Goal: Transaction & Acquisition: Purchase product/service

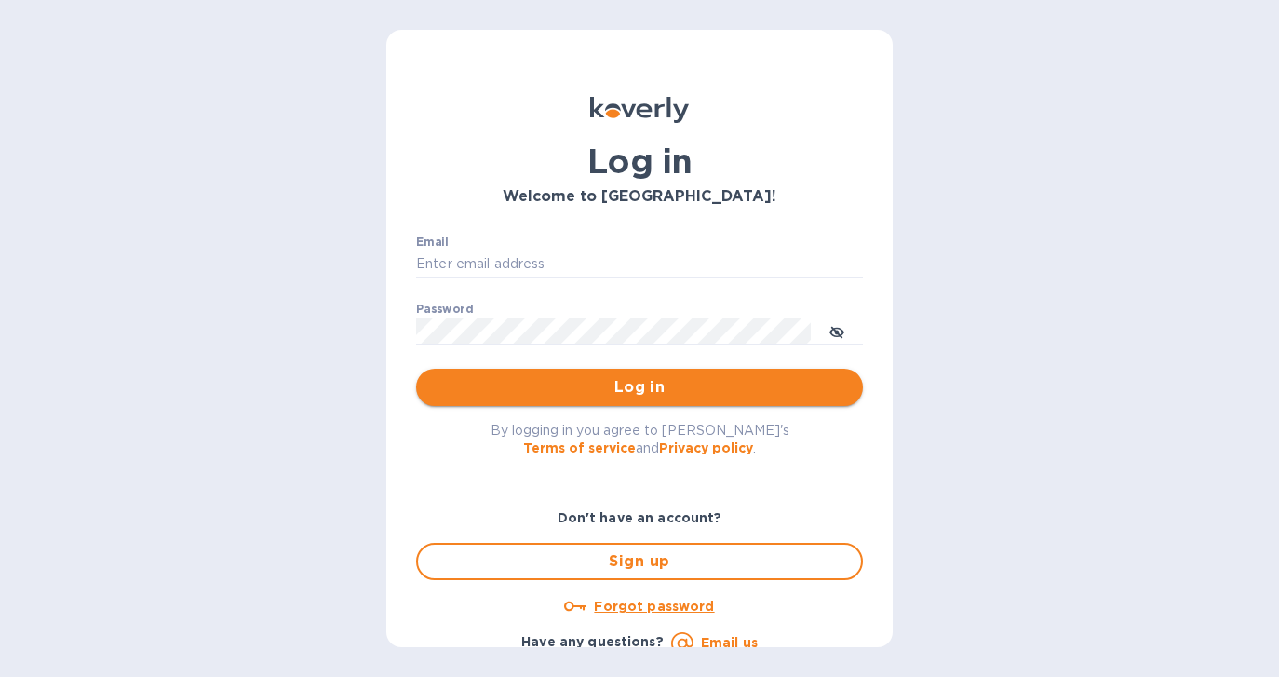
type input "[PERSON_NAME][EMAIL_ADDRESS][DOMAIN_NAME]"
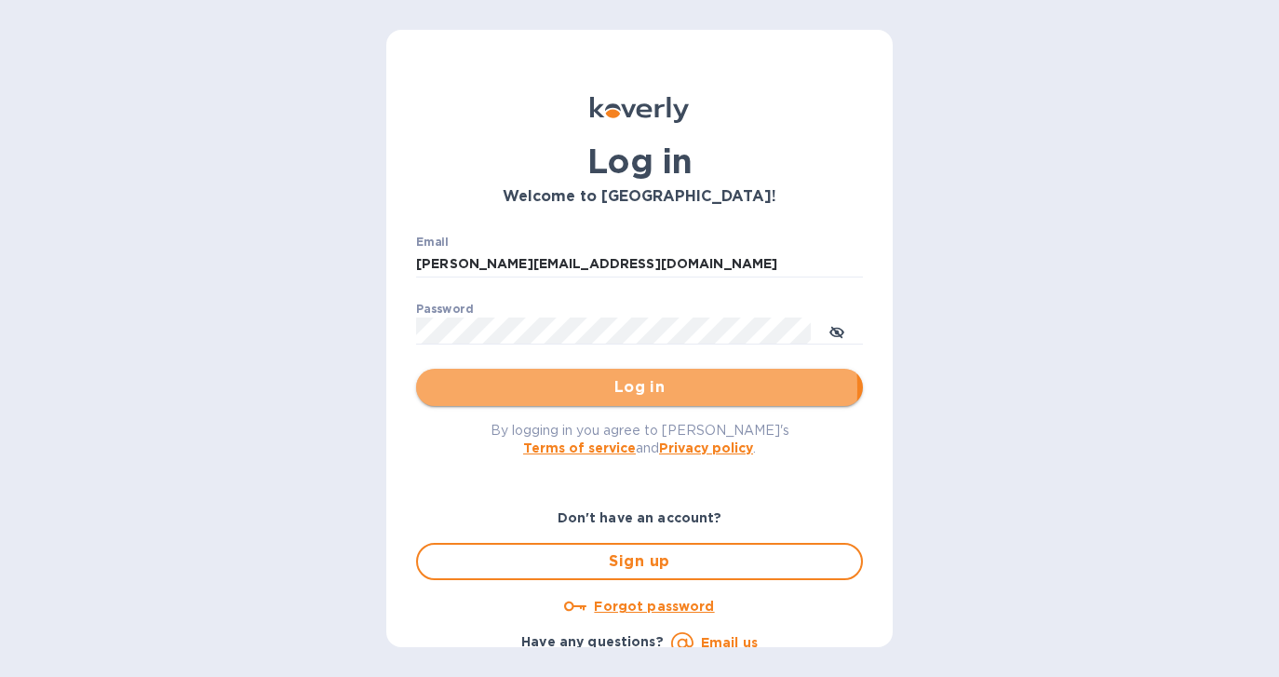
click at [583, 388] on span "Log in" at bounding box center [639, 387] width 417 height 22
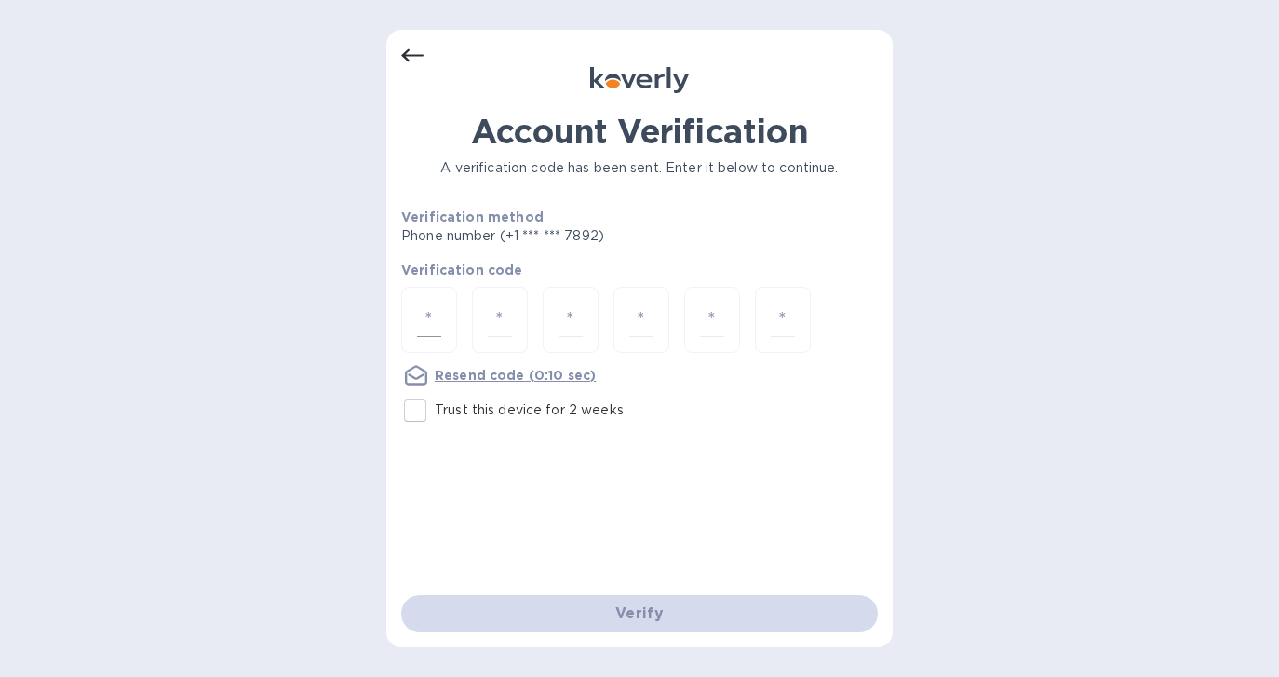
click at [439, 323] on input "number" at bounding box center [429, 319] width 24 height 34
type input "9"
type input "8"
type input "2"
type input "4"
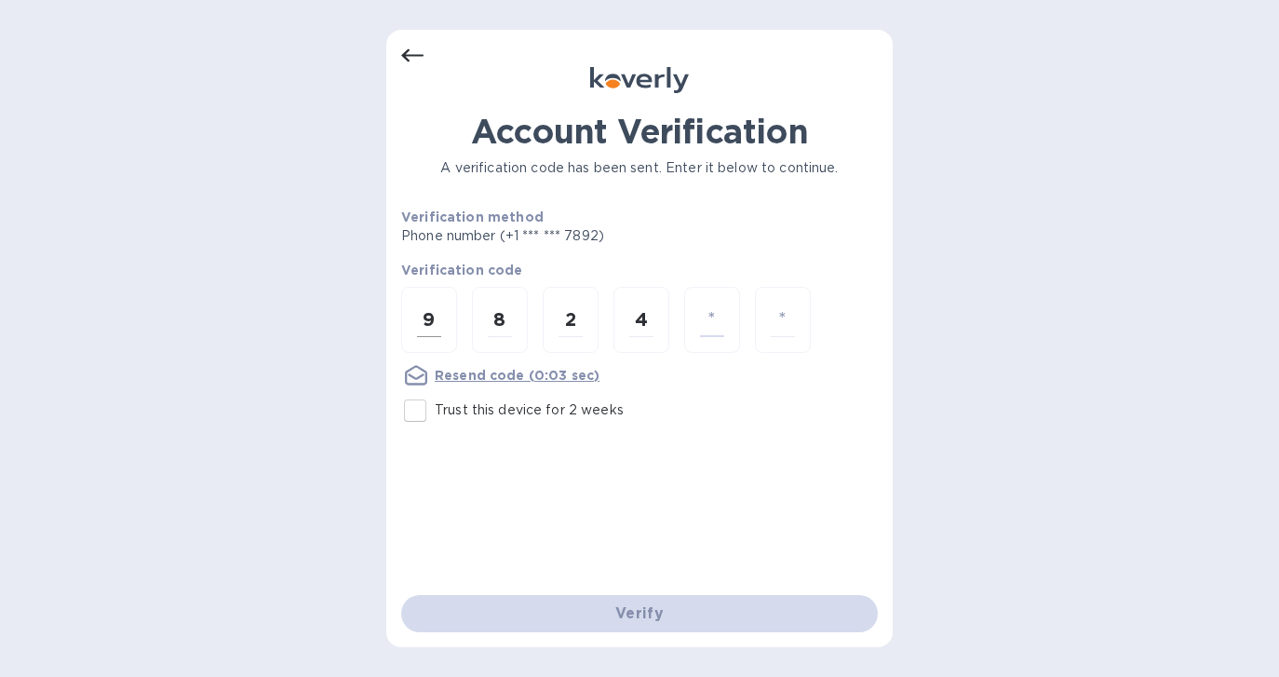
type input "1"
type input "9"
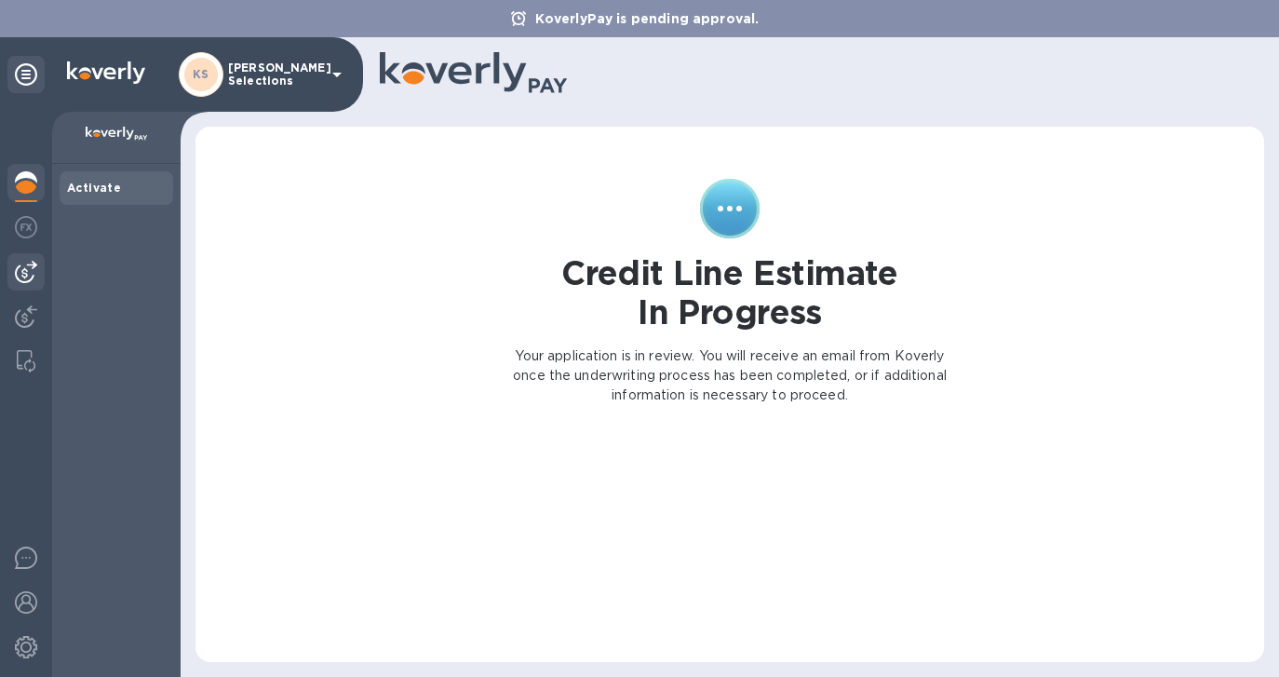
click at [22, 263] on img at bounding box center [26, 272] width 22 height 22
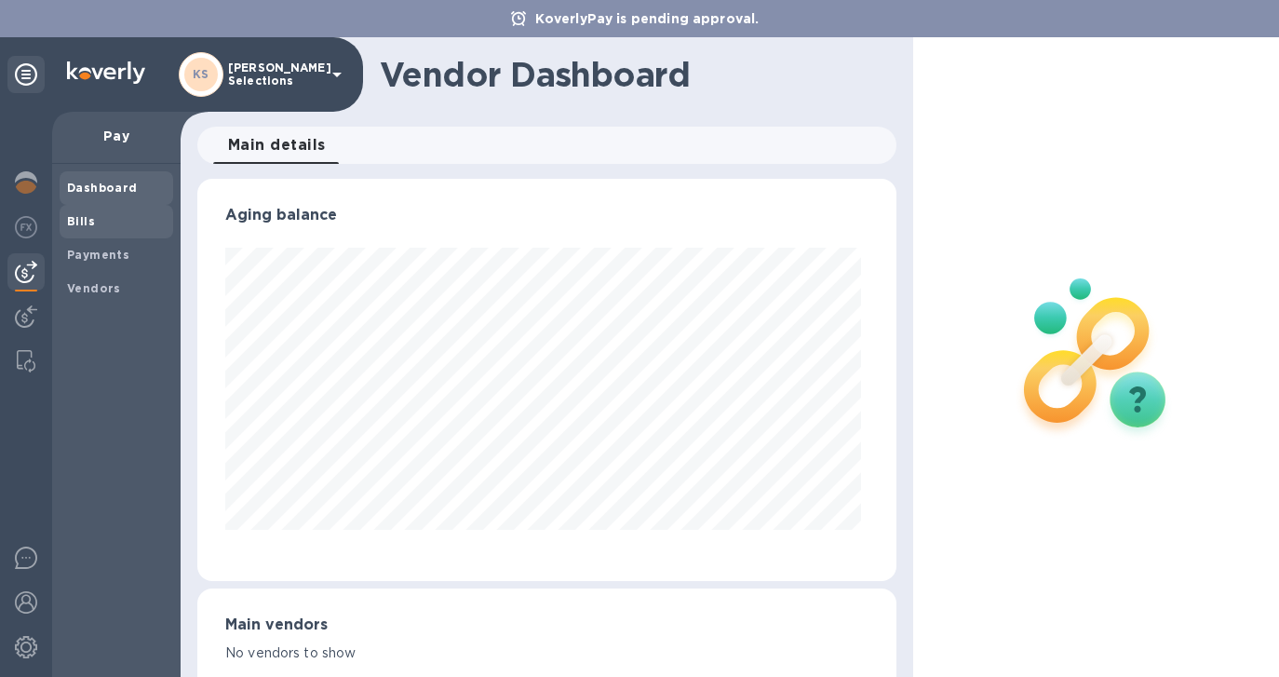
scroll to position [402, 691]
click at [93, 221] on span "Bills" at bounding box center [116, 221] width 99 height 19
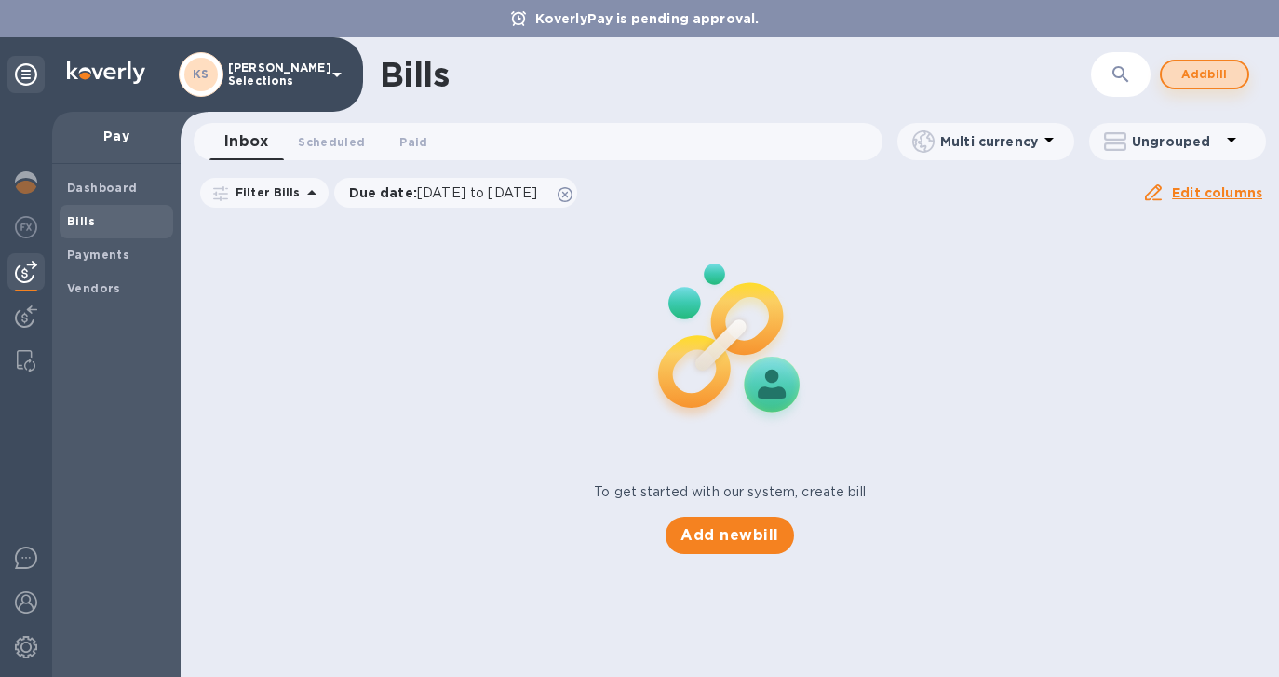
click at [1210, 74] on span "Add bill" at bounding box center [1204, 74] width 56 height 22
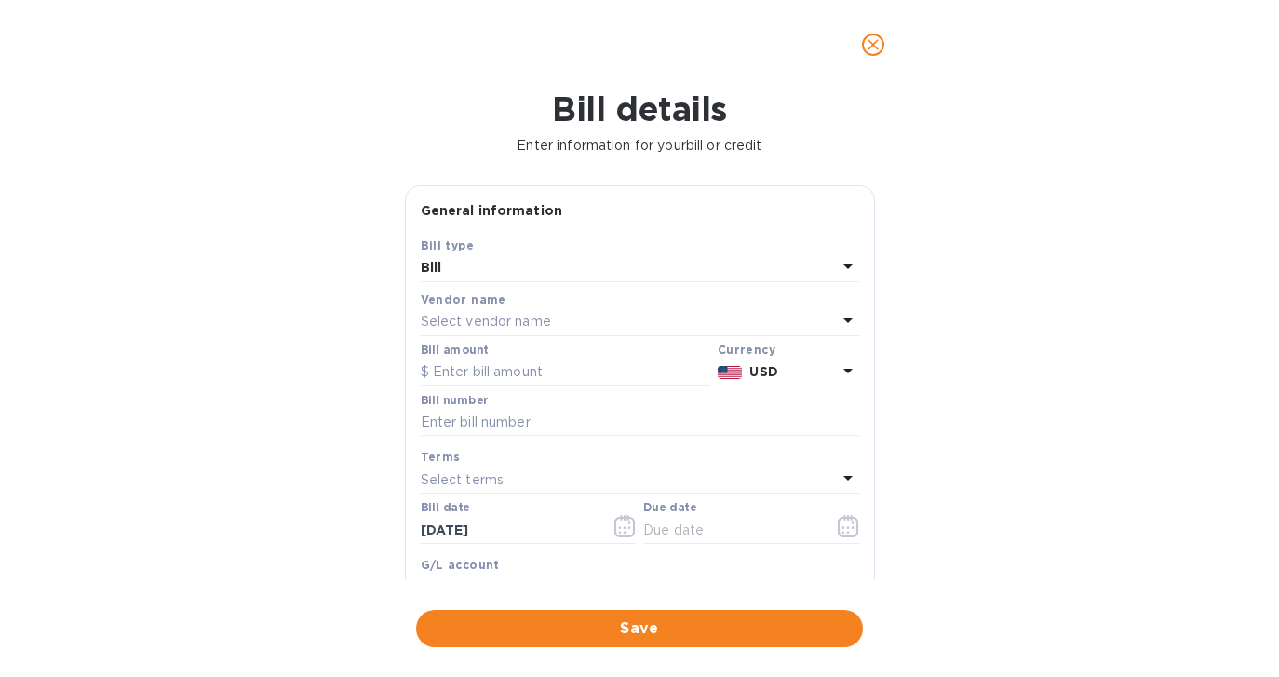
click at [465, 319] on p "Select vendor name" at bounding box center [486, 322] width 130 height 20
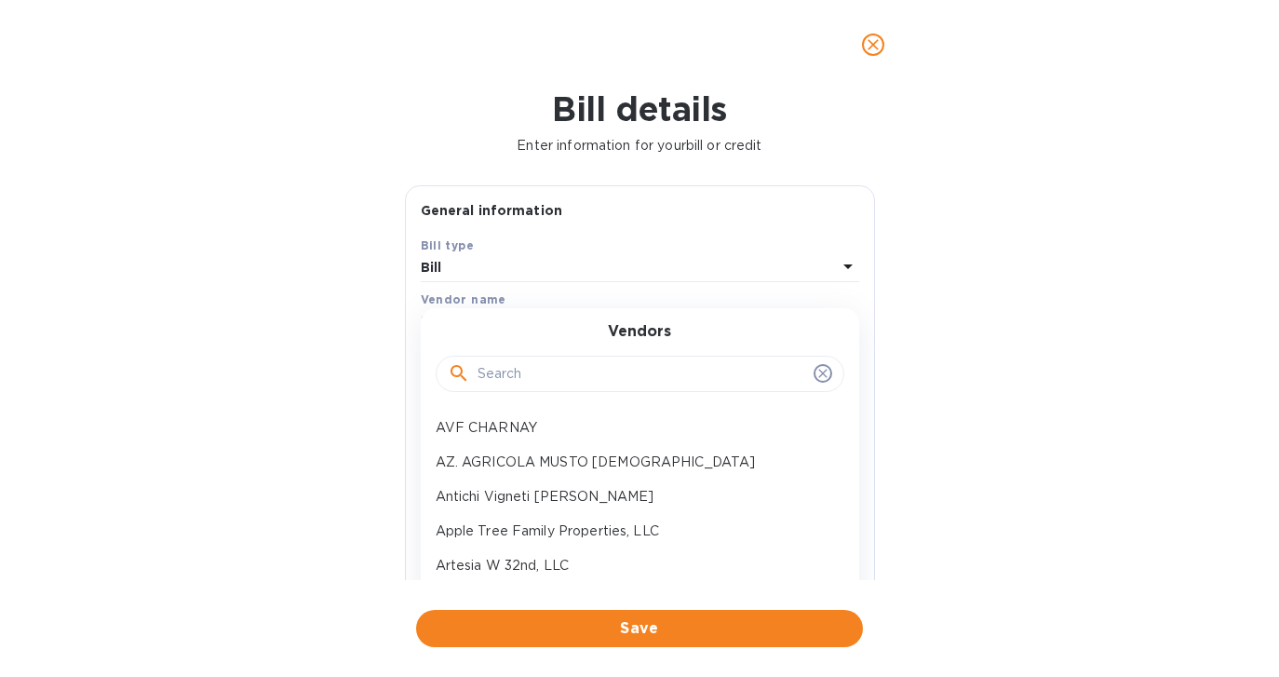
click at [491, 368] on input "text" at bounding box center [641, 374] width 329 height 28
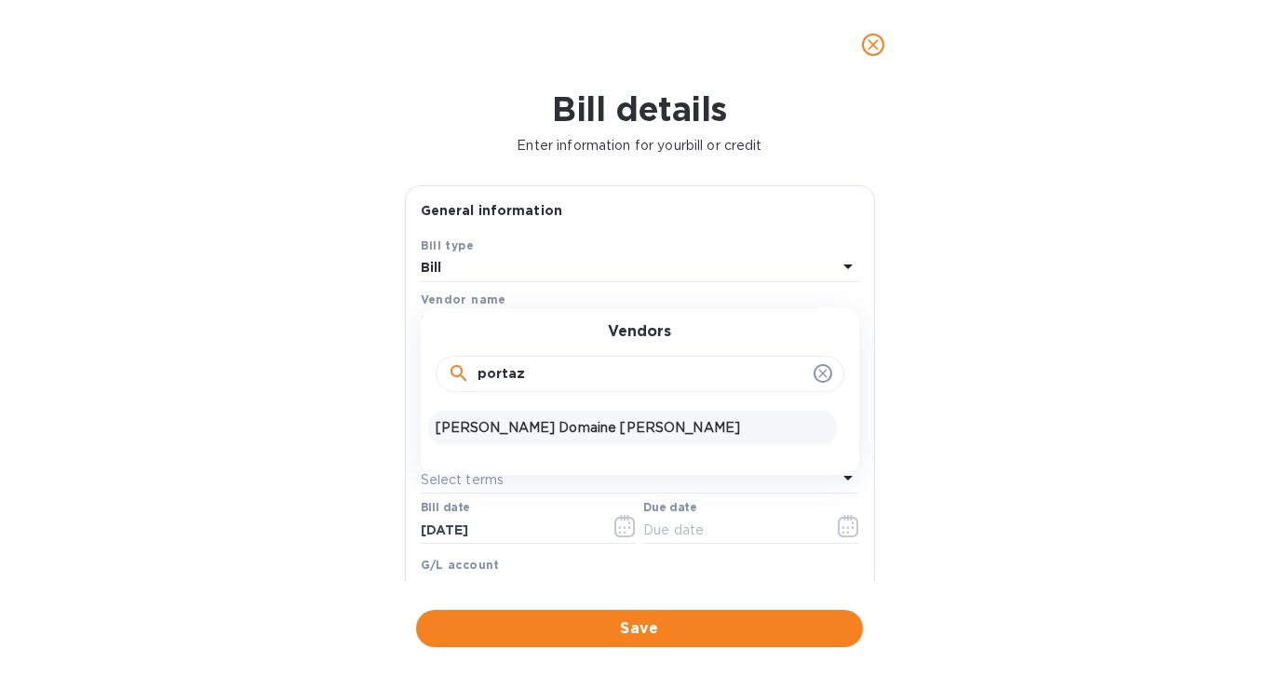
type input "portaz"
click at [576, 429] on p "[PERSON_NAME] Domaine [PERSON_NAME]" at bounding box center [633, 428] width 394 height 20
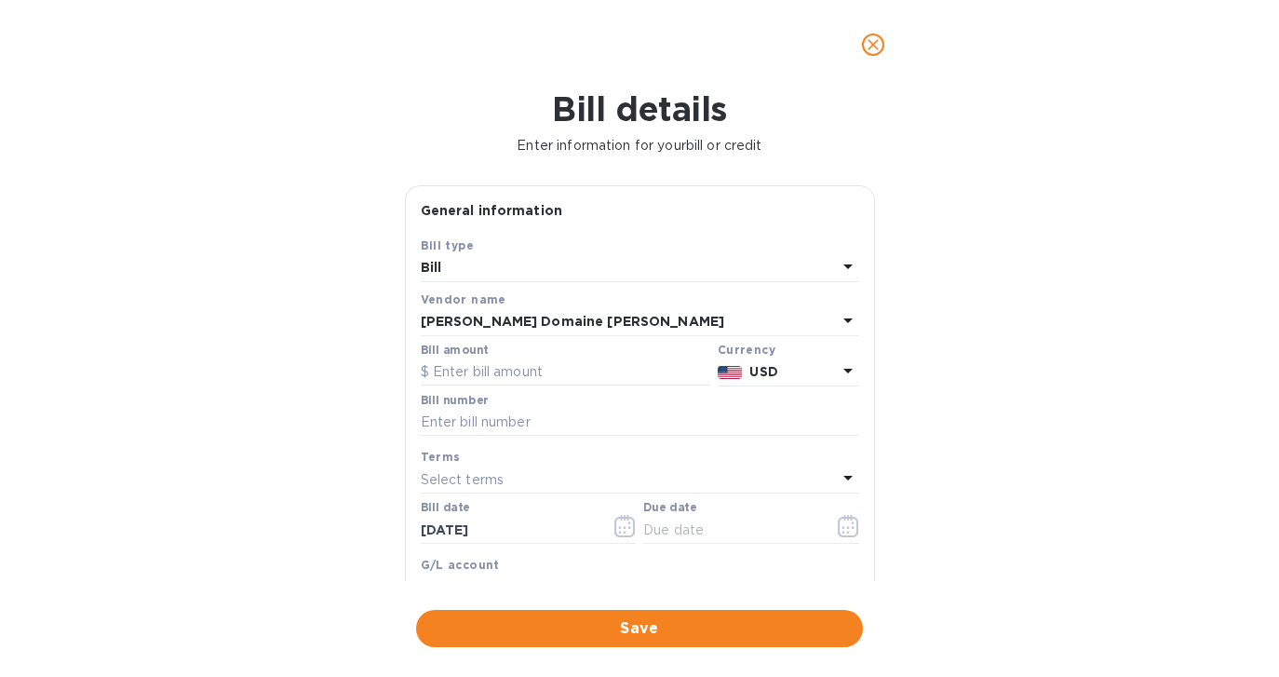
click at [817, 371] on p "USD" at bounding box center [792, 372] width 87 height 20
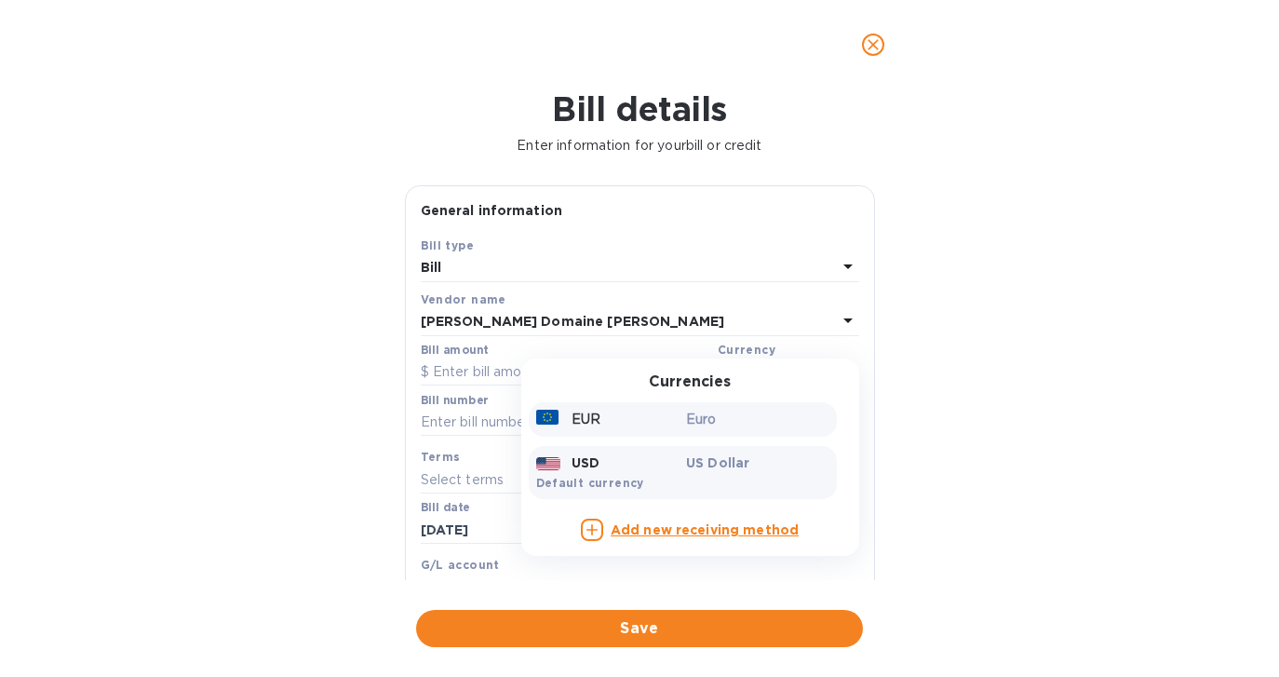
click at [688, 431] on div "Euro" at bounding box center [757, 419] width 151 height 27
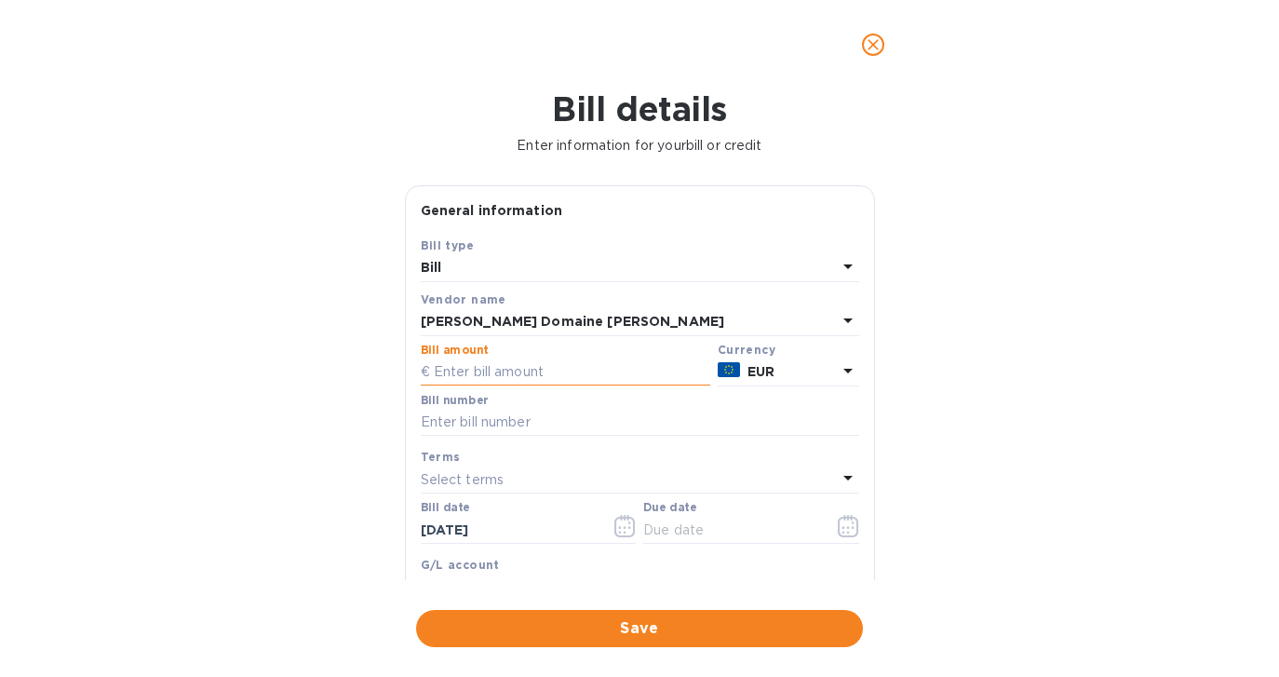
click at [476, 374] on input "text" at bounding box center [565, 372] width 289 height 28
type input "2,856.00"
click at [250, 418] on div "Bill details Enter information for your bill or credit General information Save…" at bounding box center [639, 382] width 1279 height 587
click at [543, 424] on input "text" at bounding box center [640, 423] width 438 height 28
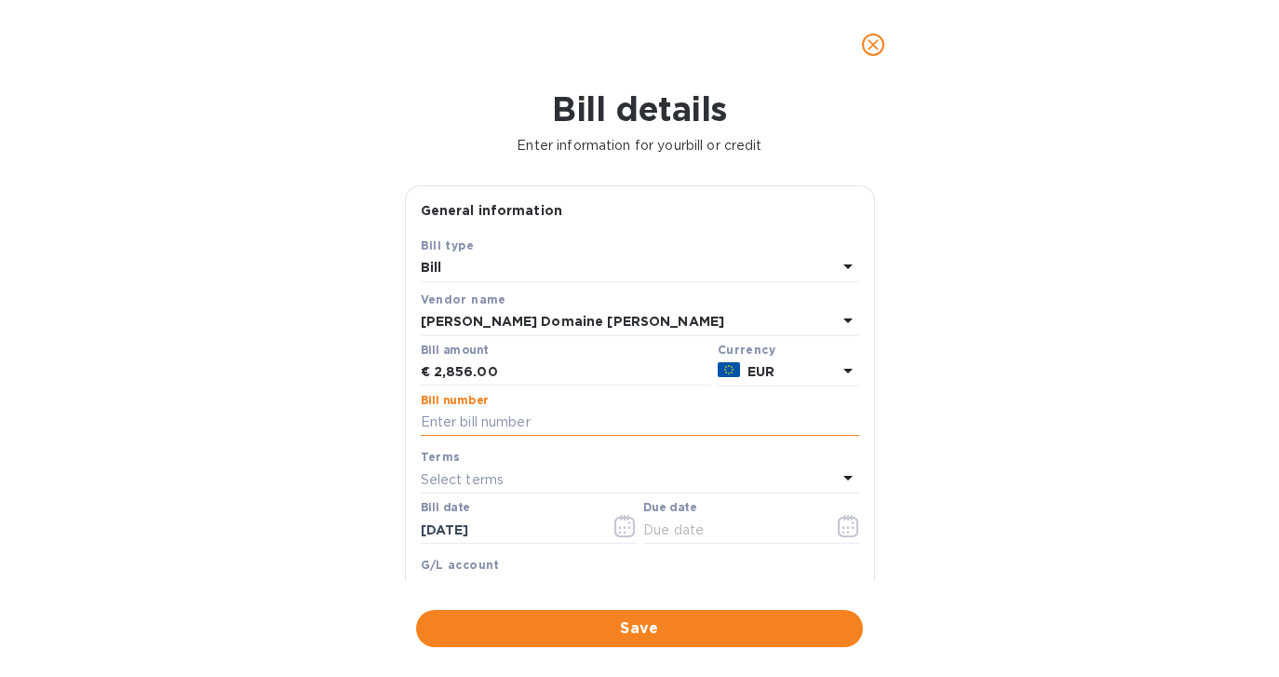
paste input "Facture N° 00240054"
type input "Facture N° 00240054"
click at [840, 530] on icon "button" at bounding box center [848, 526] width 21 height 22
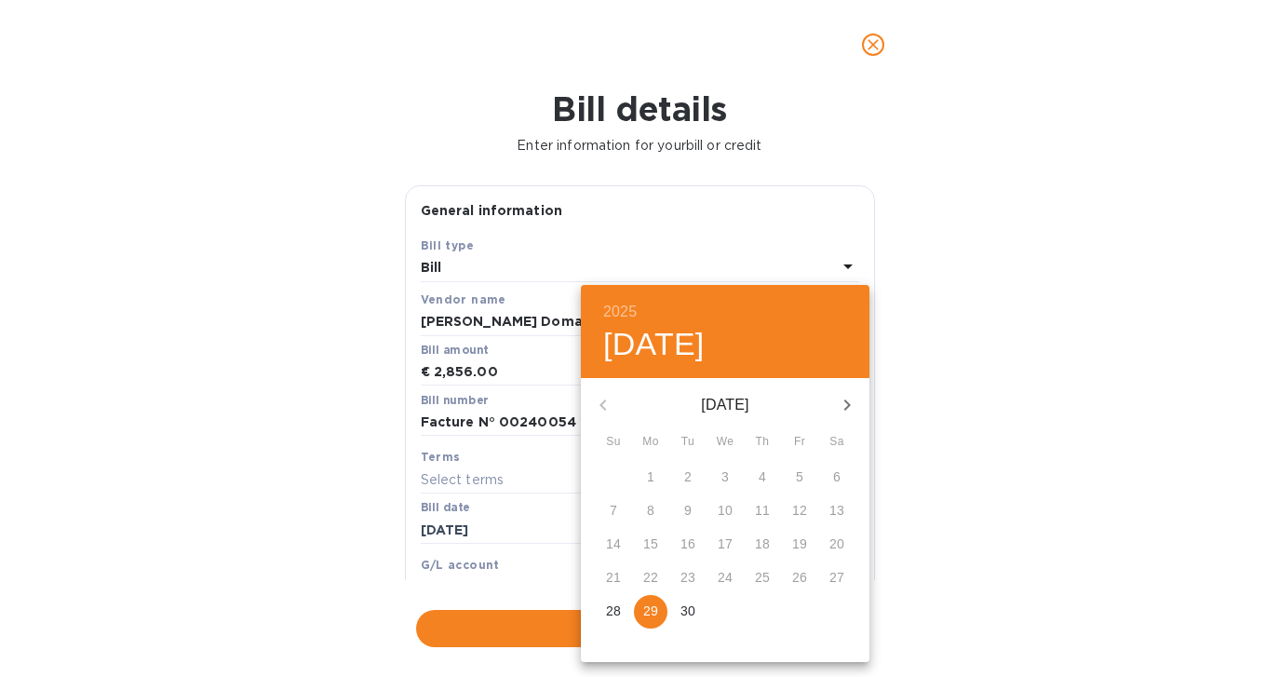
click at [649, 614] on p "29" at bounding box center [650, 610] width 15 height 19
type input "[DATE]"
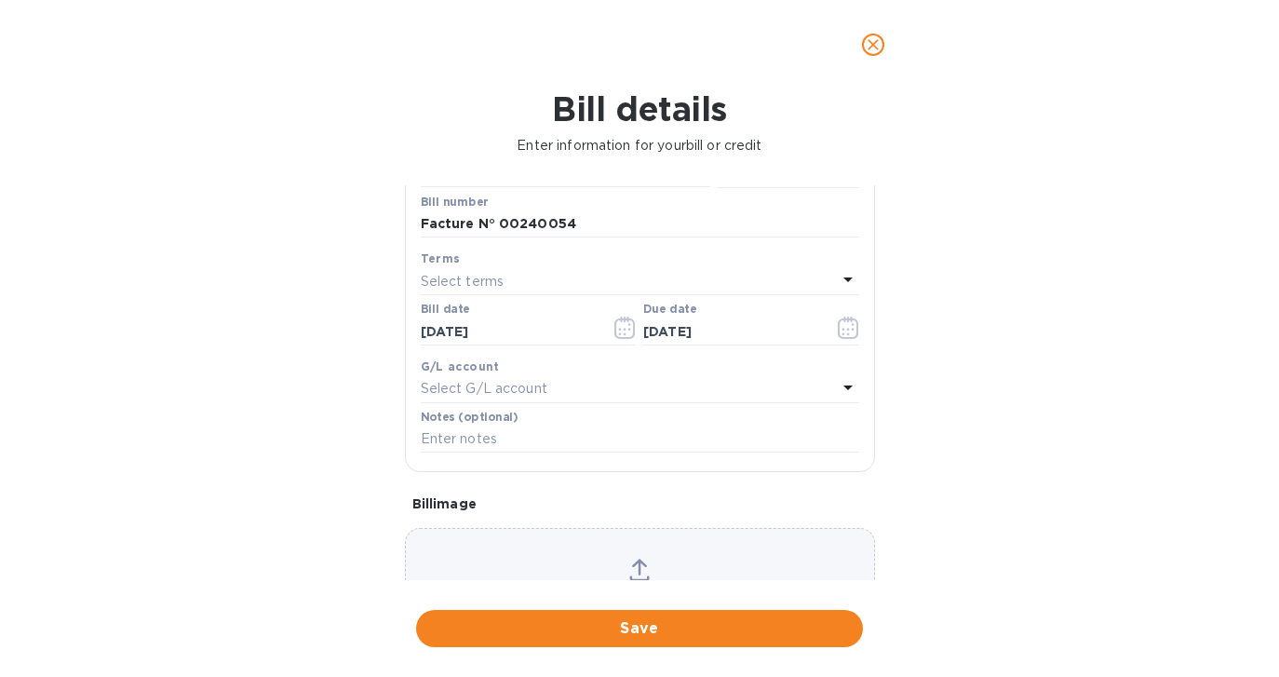
scroll to position [305, 0]
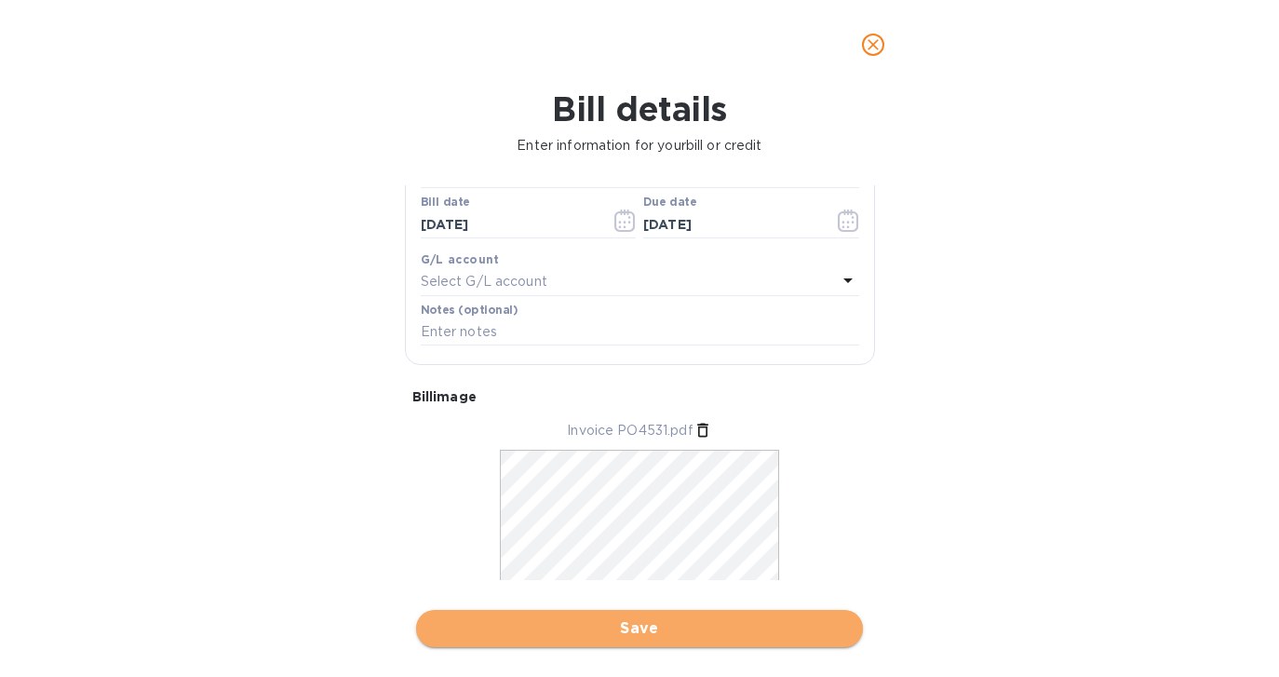
click at [643, 637] on span "Save" at bounding box center [639, 628] width 417 height 22
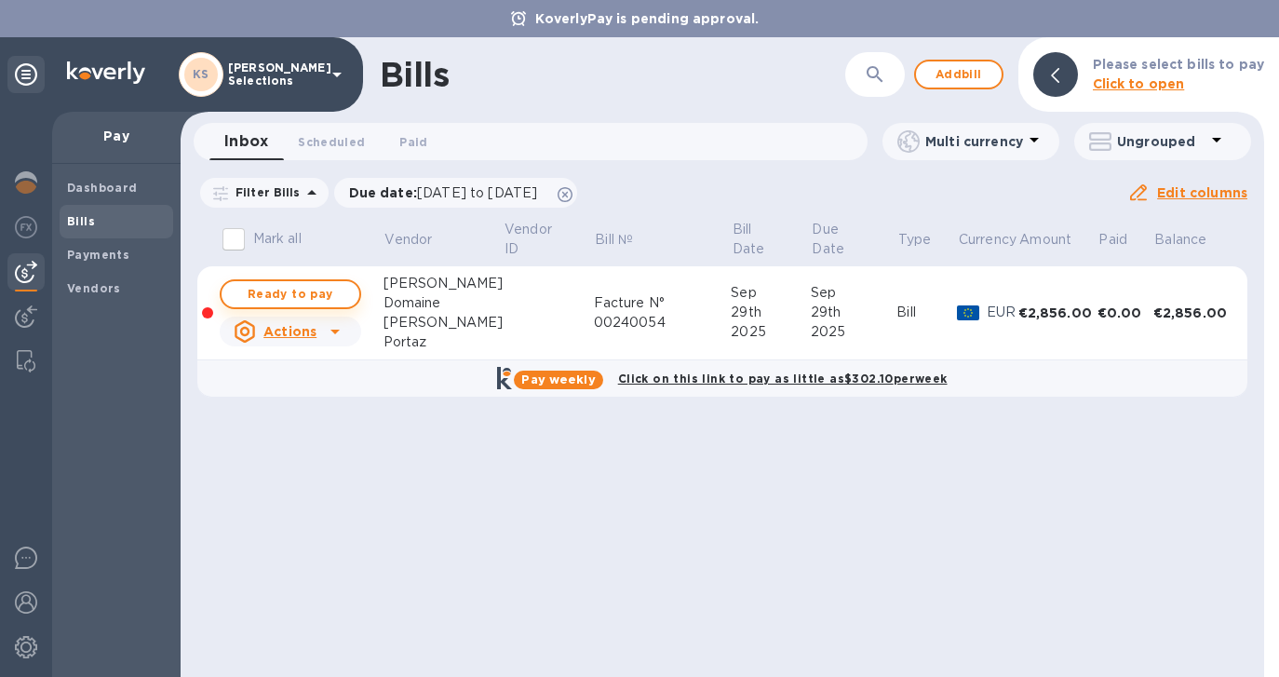
click at [299, 294] on span "Ready to pay" at bounding box center [290, 294] width 108 height 22
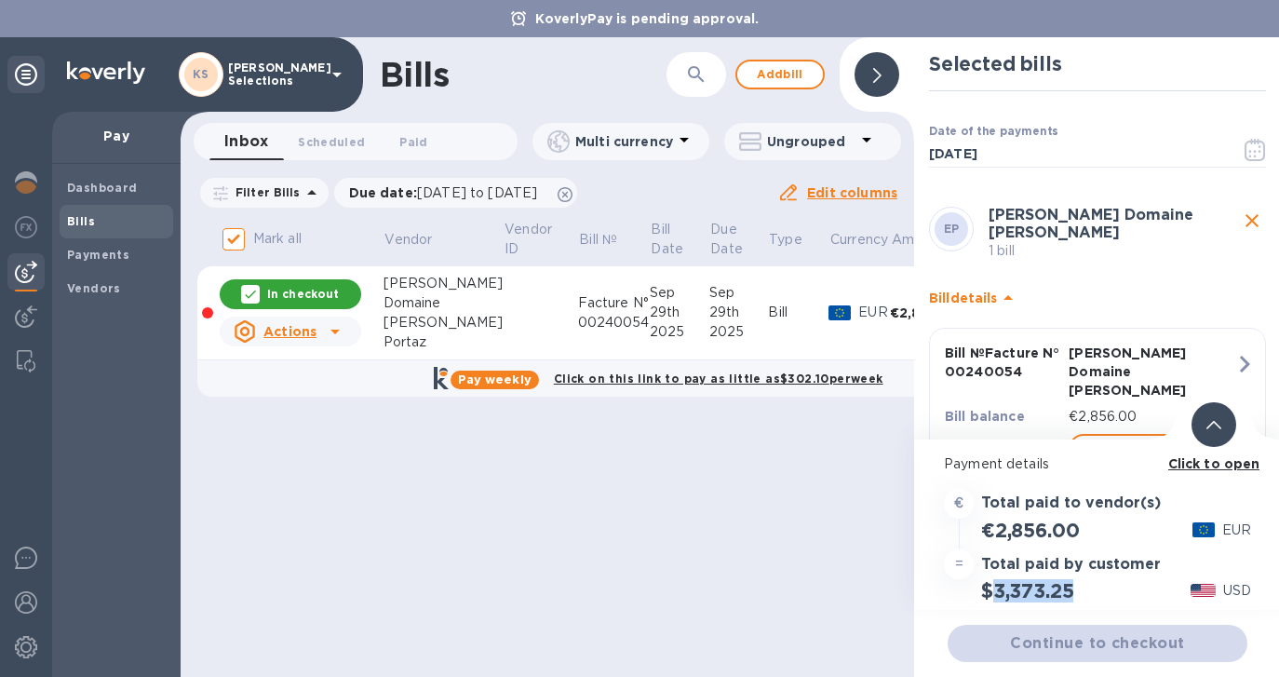
drag, startPoint x: 1076, startPoint y: 588, endPoint x: 995, endPoint y: 586, distance: 81.0
click at [995, 586] on div "$3,373.25" at bounding box center [1027, 590] width 100 height 31
copy h2 "3,373.25"
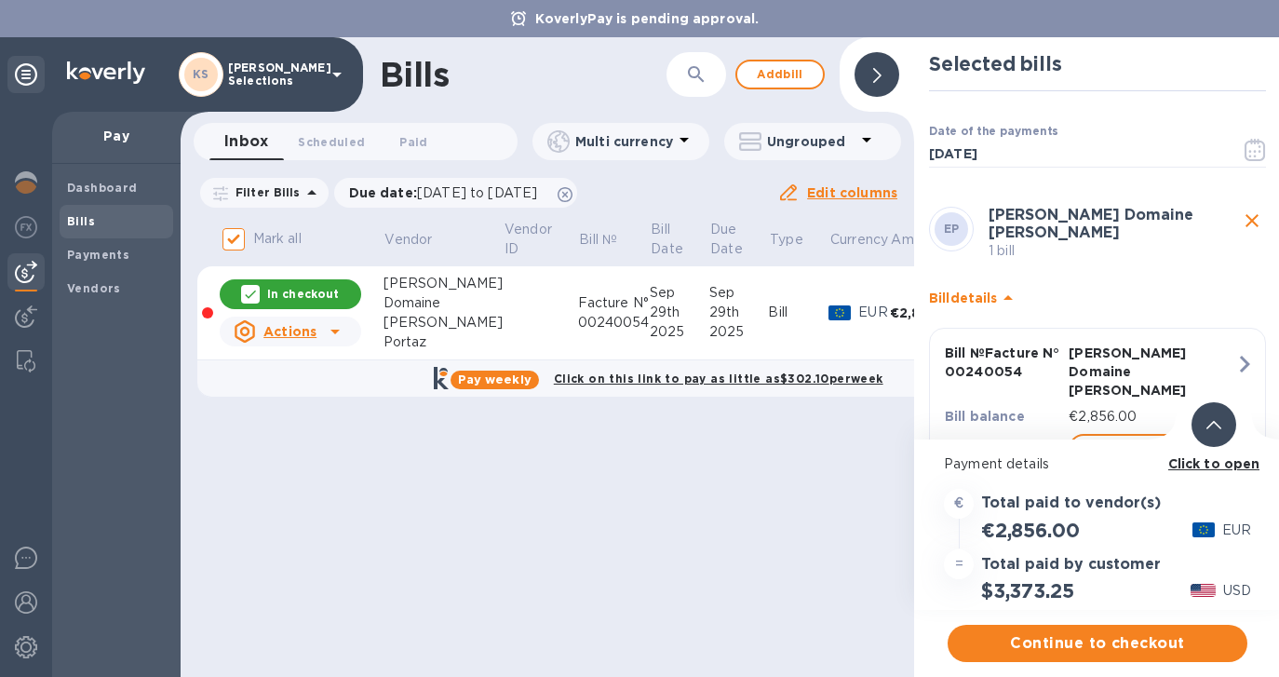
click at [1215, 465] on b "Click to open" at bounding box center [1214, 463] width 92 height 15
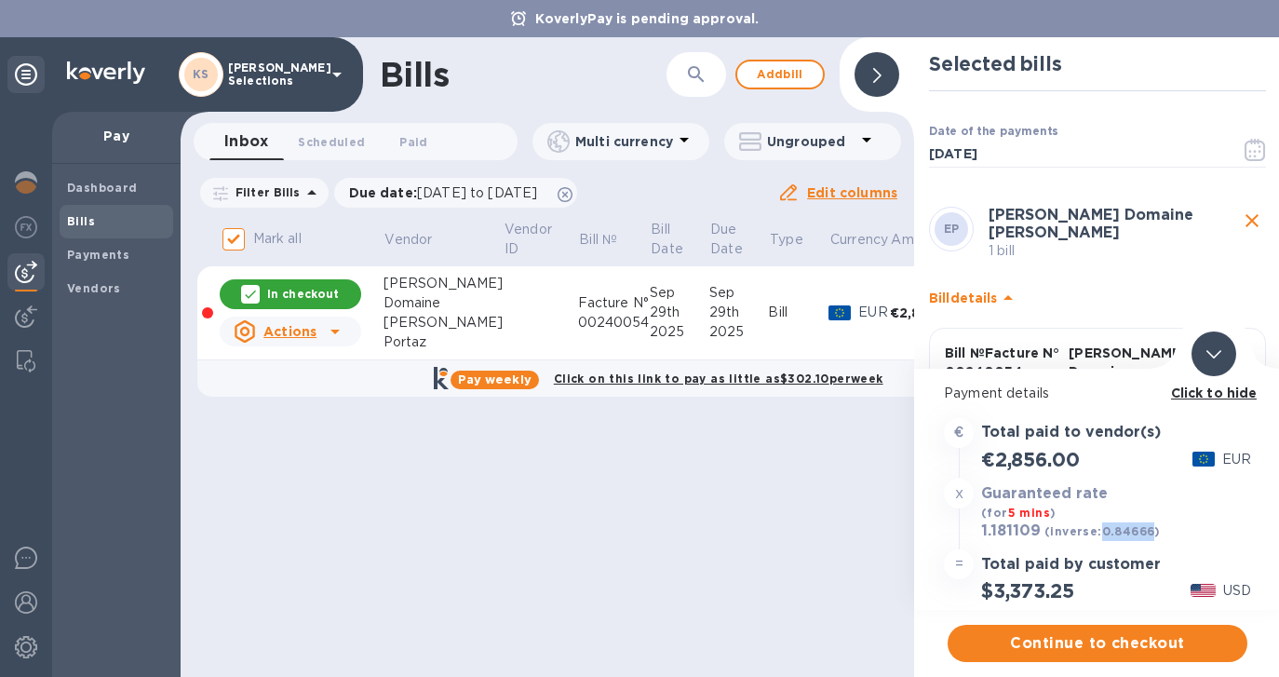
drag, startPoint x: 1149, startPoint y: 533, endPoint x: 1100, endPoint y: 531, distance: 49.4
click at [1100, 531] on b "(inverse: 0.84666 )" at bounding box center [1102, 531] width 116 height 14
copy b "0.84666"
click at [1110, 650] on span "Continue to checkout" at bounding box center [1097, 643] width 270 height 22
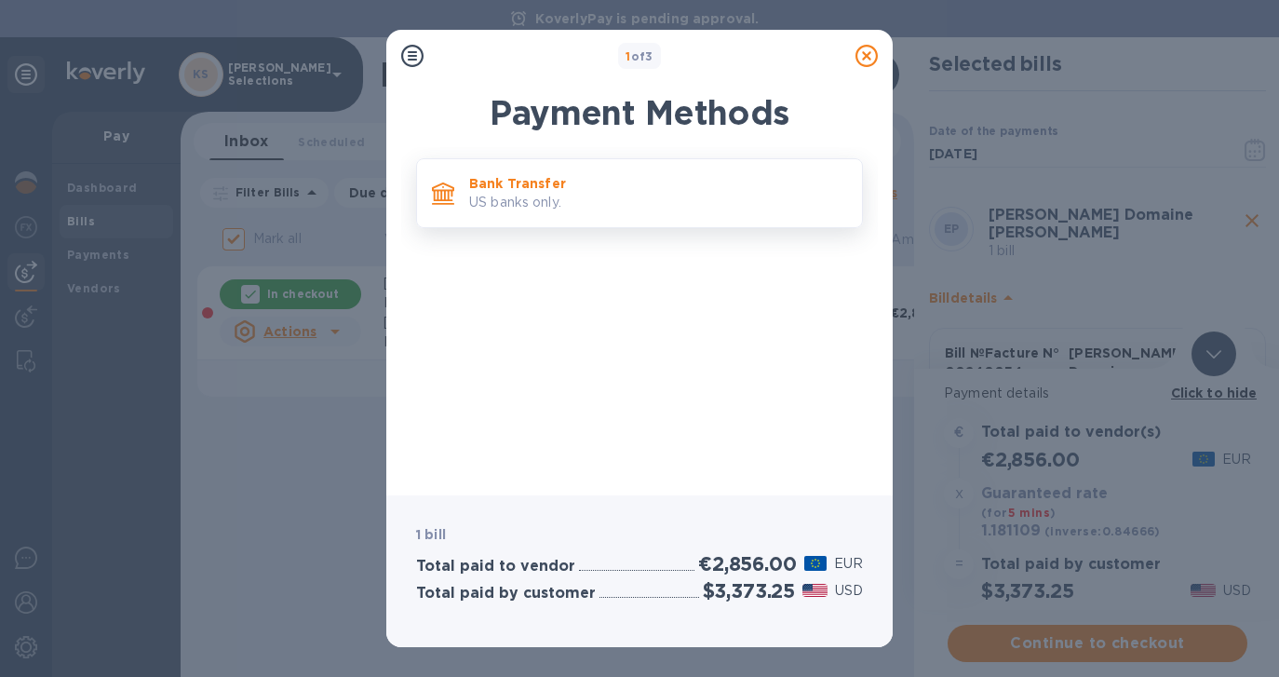
click at [518, 190] on p "Bank Transfer" at bounding box center [658, 183] width 378 height 19
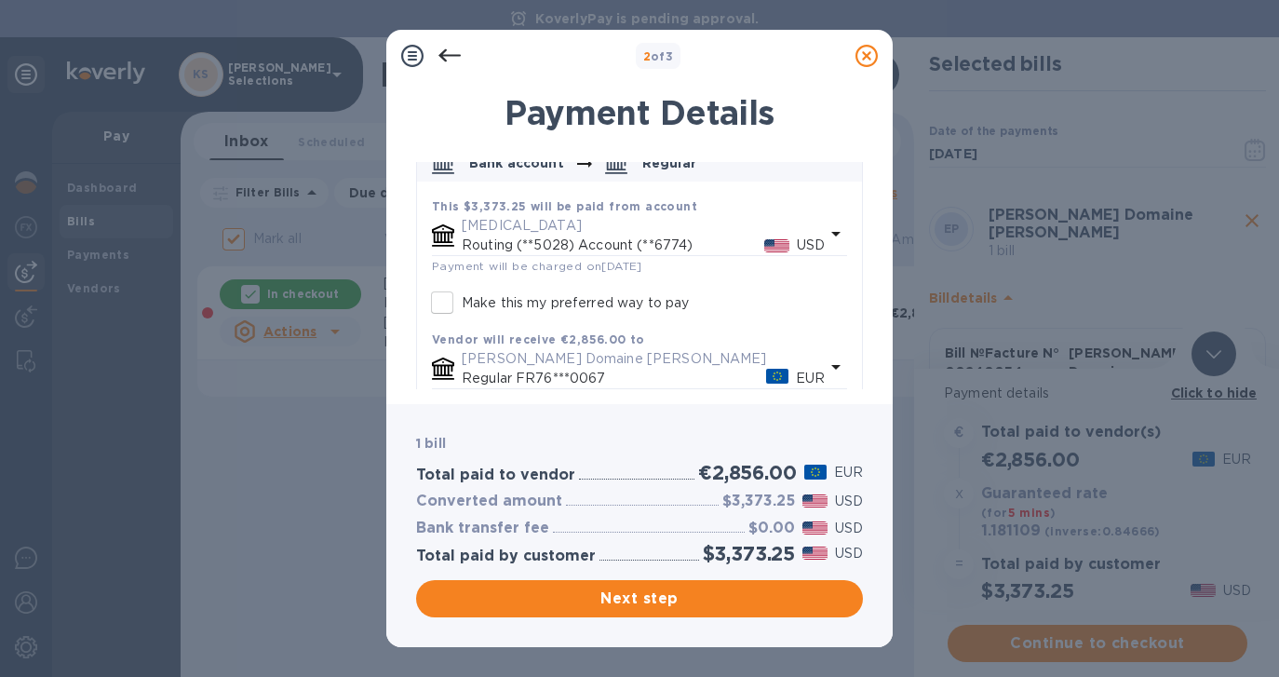
scroll to position [227, 0]
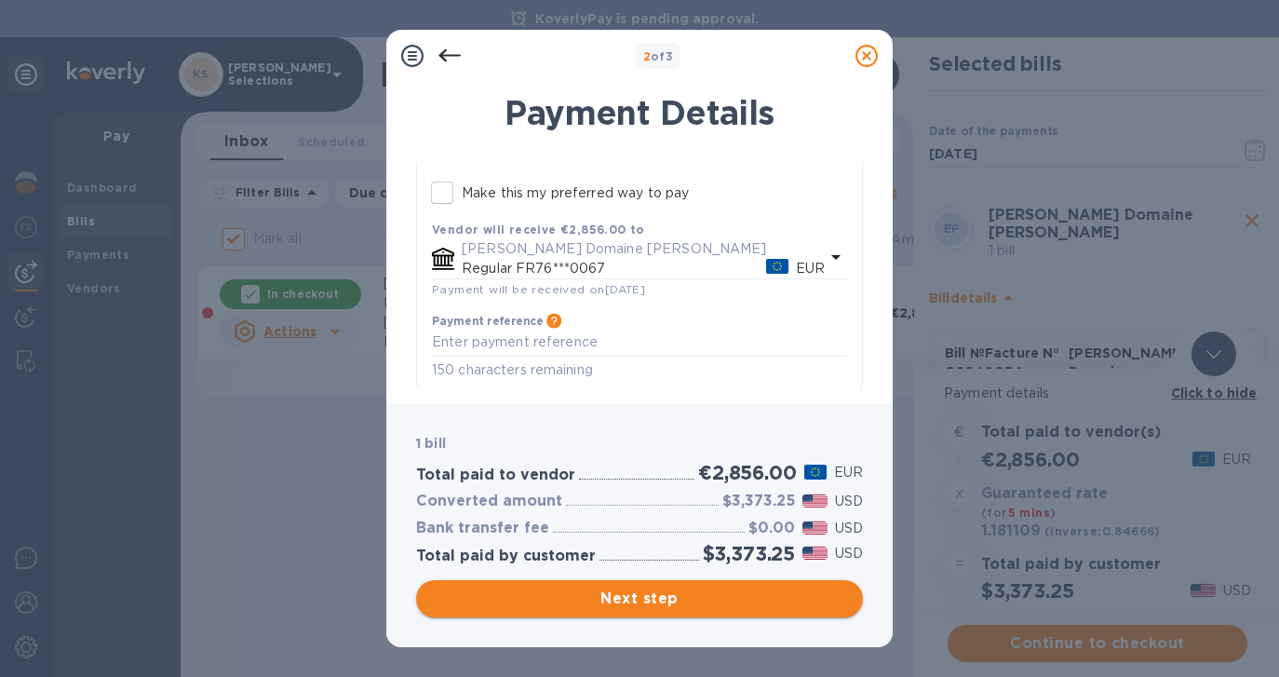
click at [631, 596] on span "Next step" at bounding box center [639, 598] width 417 height 22
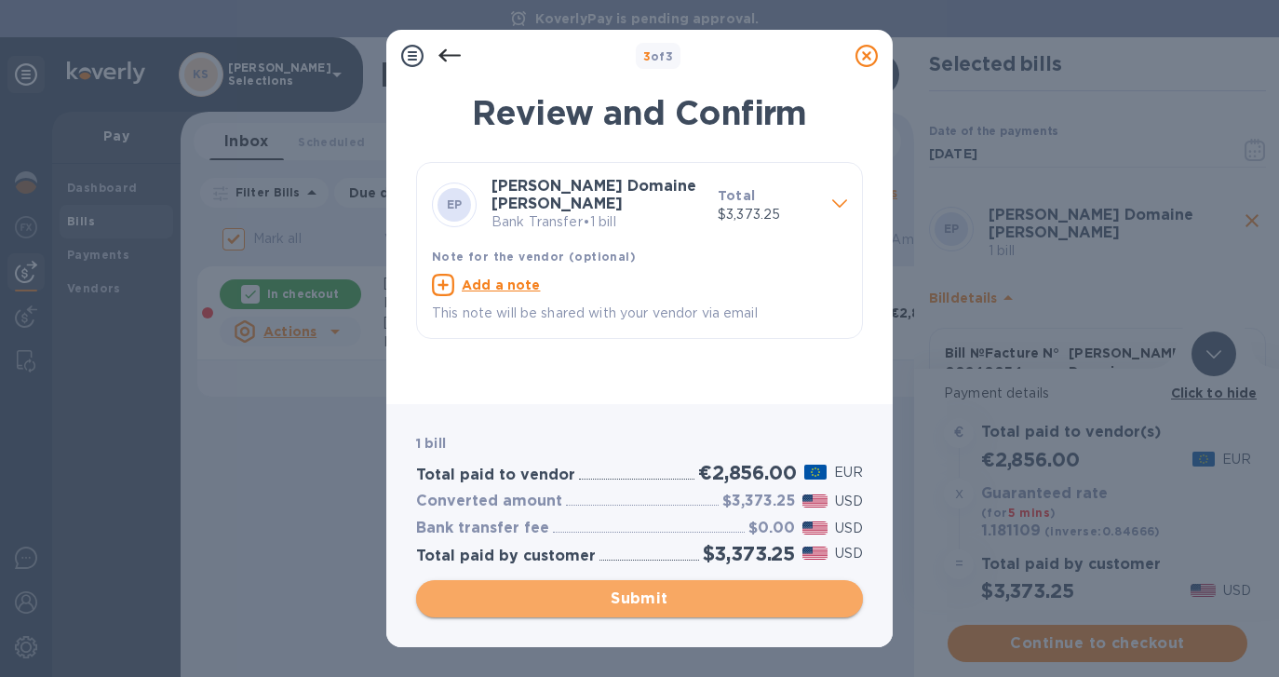
click at [631, 596] on span "Submit" at bounding box center [639, 598] width 417 height 22
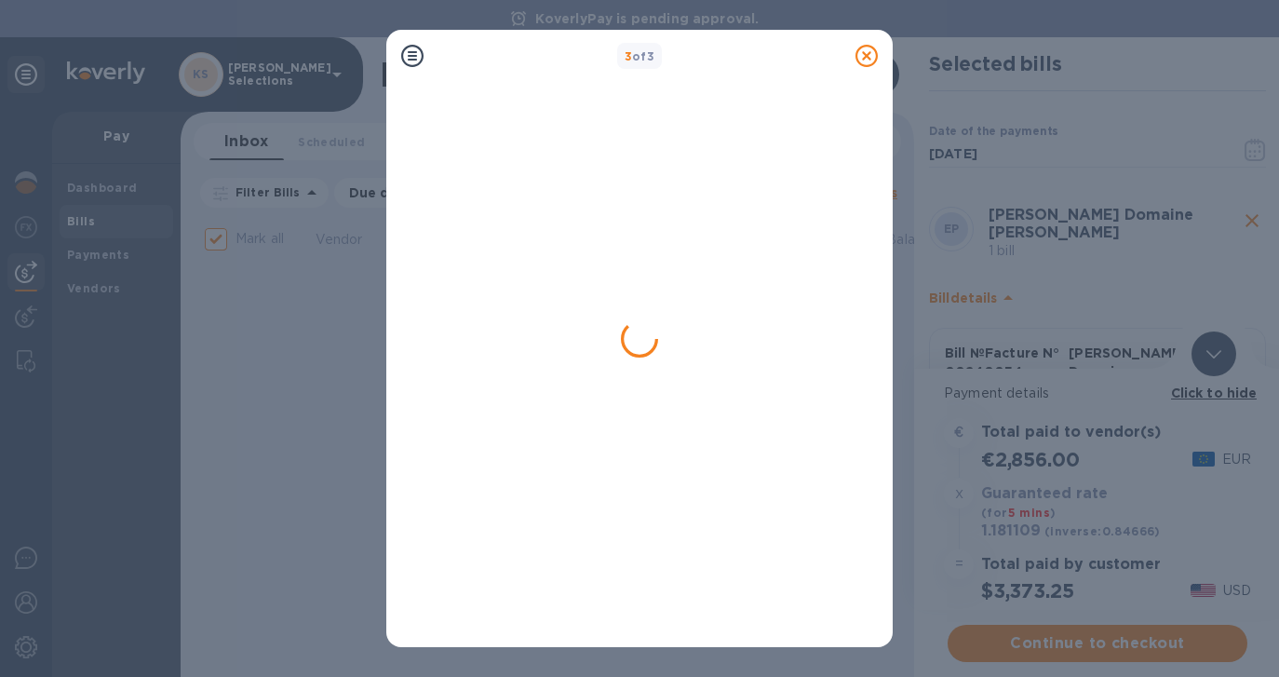
checkbox input "false"
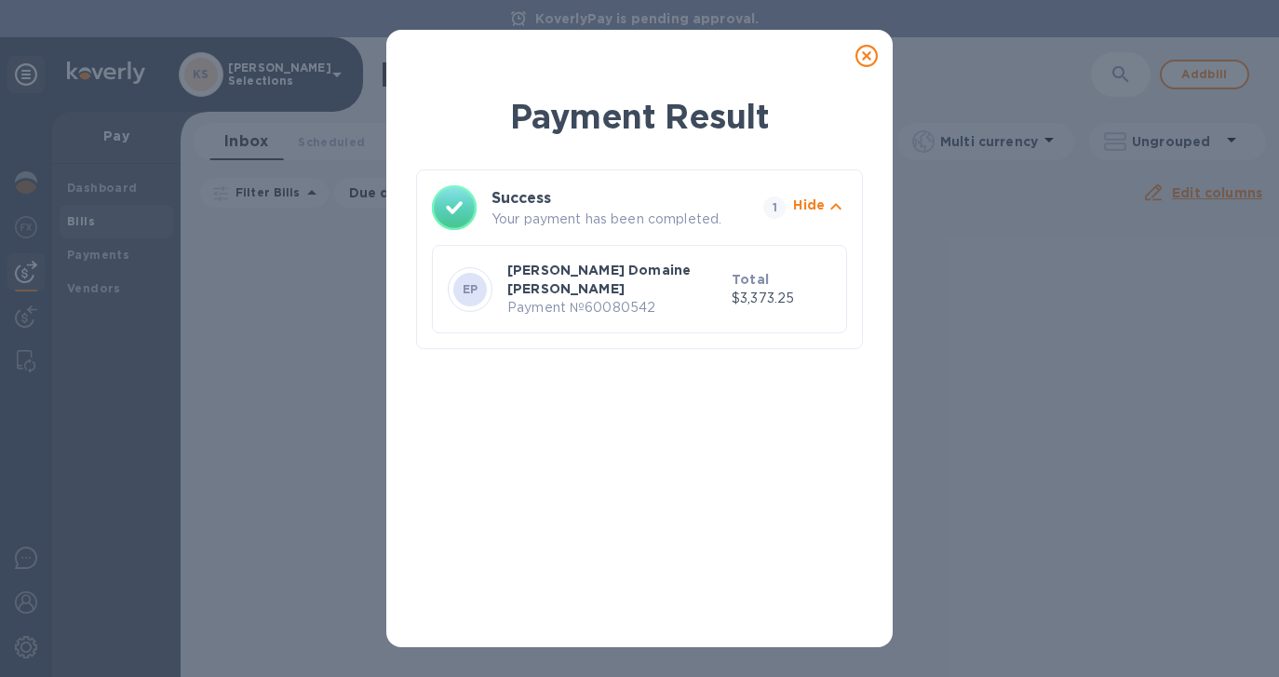
click at [869, 59] on icon at bounding box center [866, 56] width 22 height 22
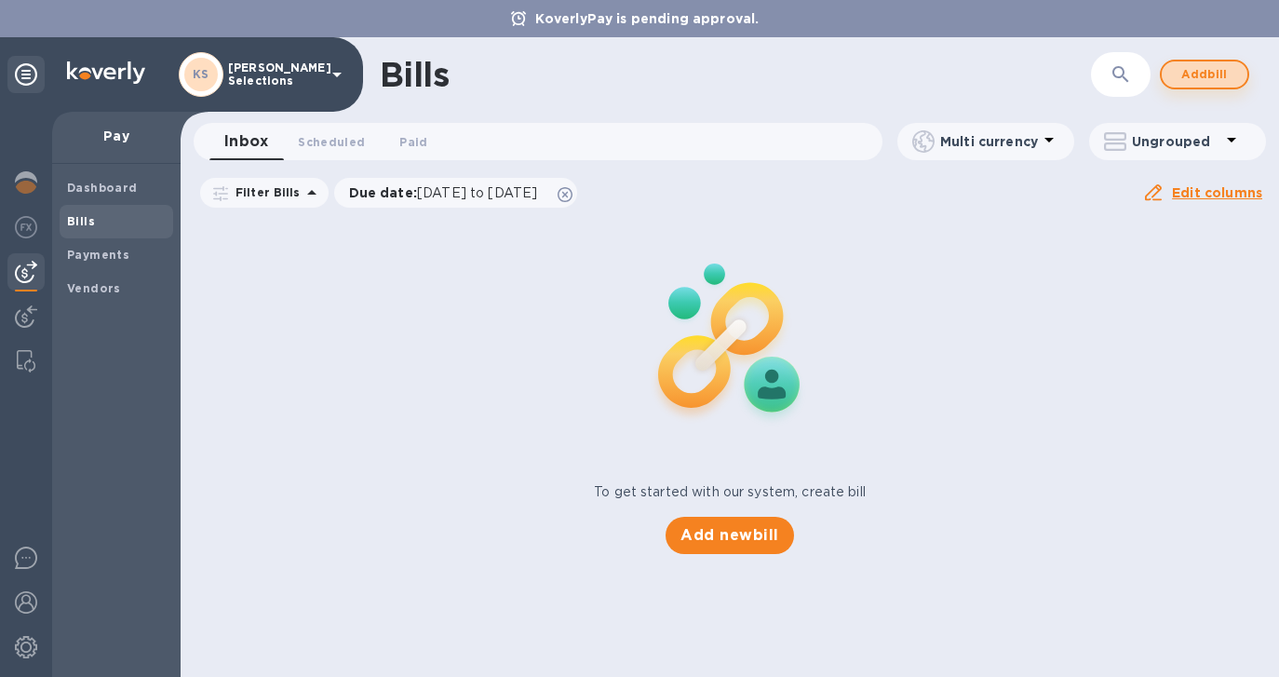
click at [1199, 82] on span "Add bill" at bounding box center [1204, 74] width 56 height 22
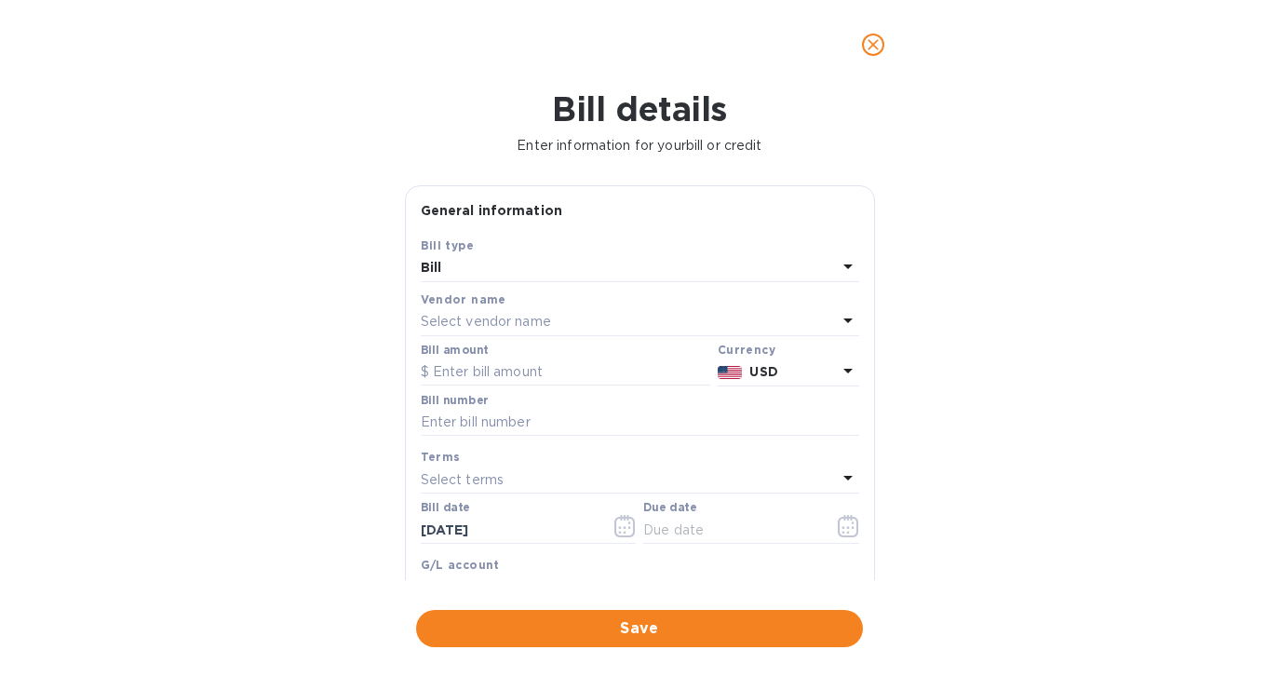
click at [477, 319] on p "Select vendor name" at bounding box center [486, 322] width 130 height 20
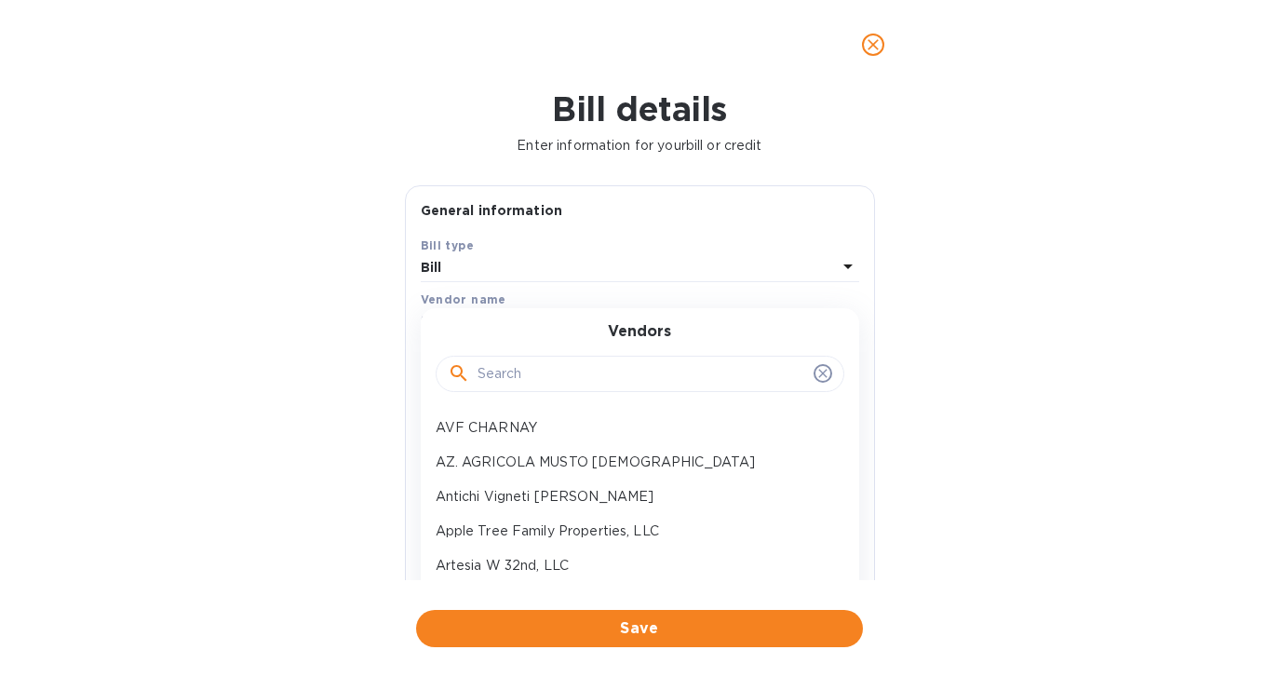
click at [485, 369] on input "text" at bounding box center [641, 374] width 329 height 28
paste input "Cambridge Mercantile Corp"
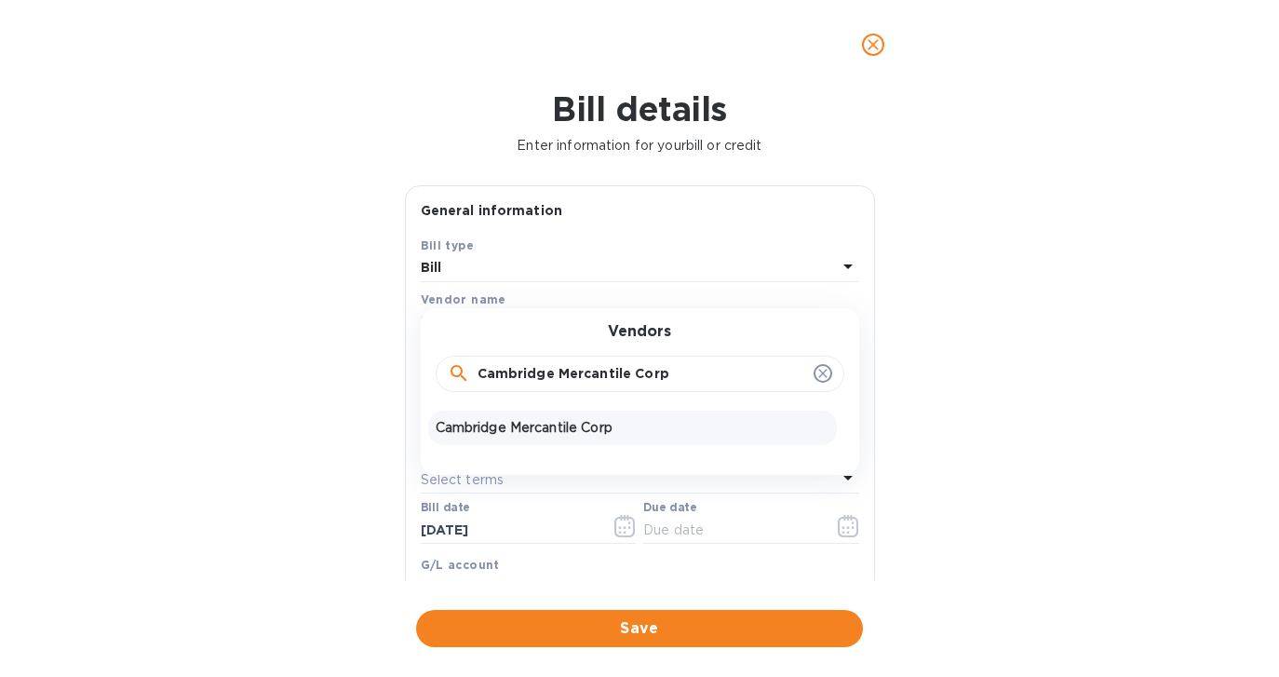
type input "Cambridge Mercantile Corp"
click at [507, 433] on p "Cambridge Mercantile Corp" at bounding box center [633, 428] width 394 height 20
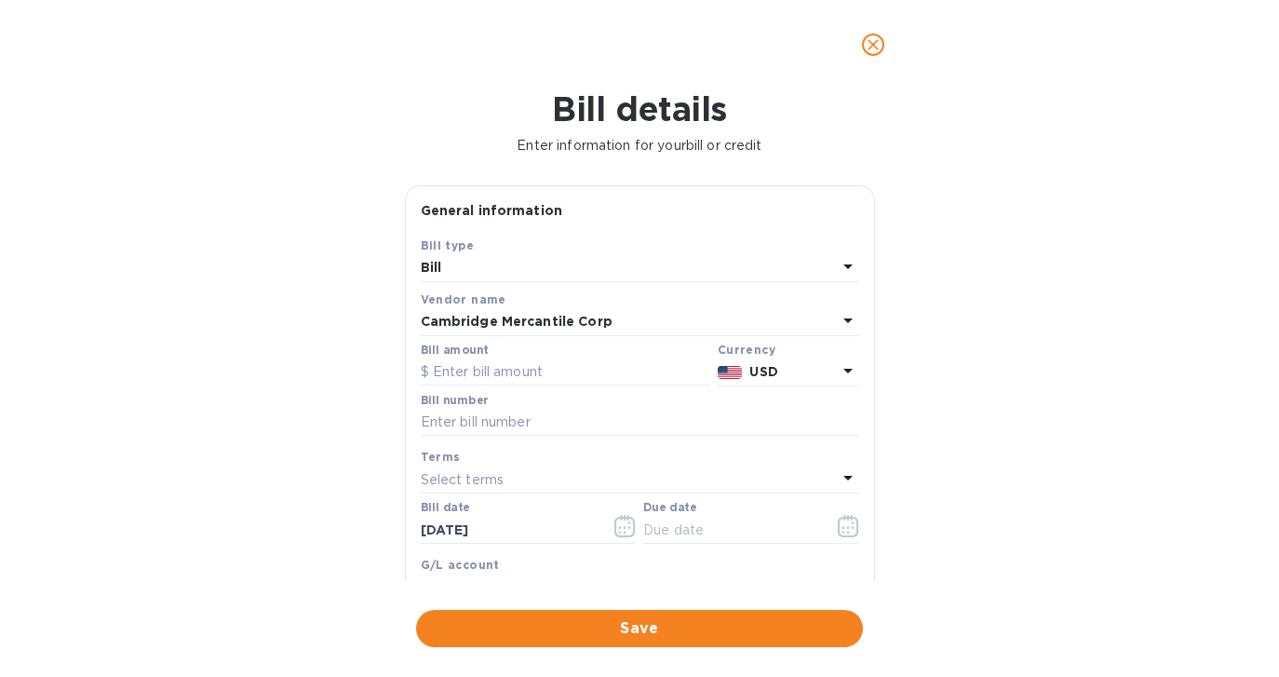
click at [788, 379] on p "USD" at bounding box center [792, 372] width 87 height 20
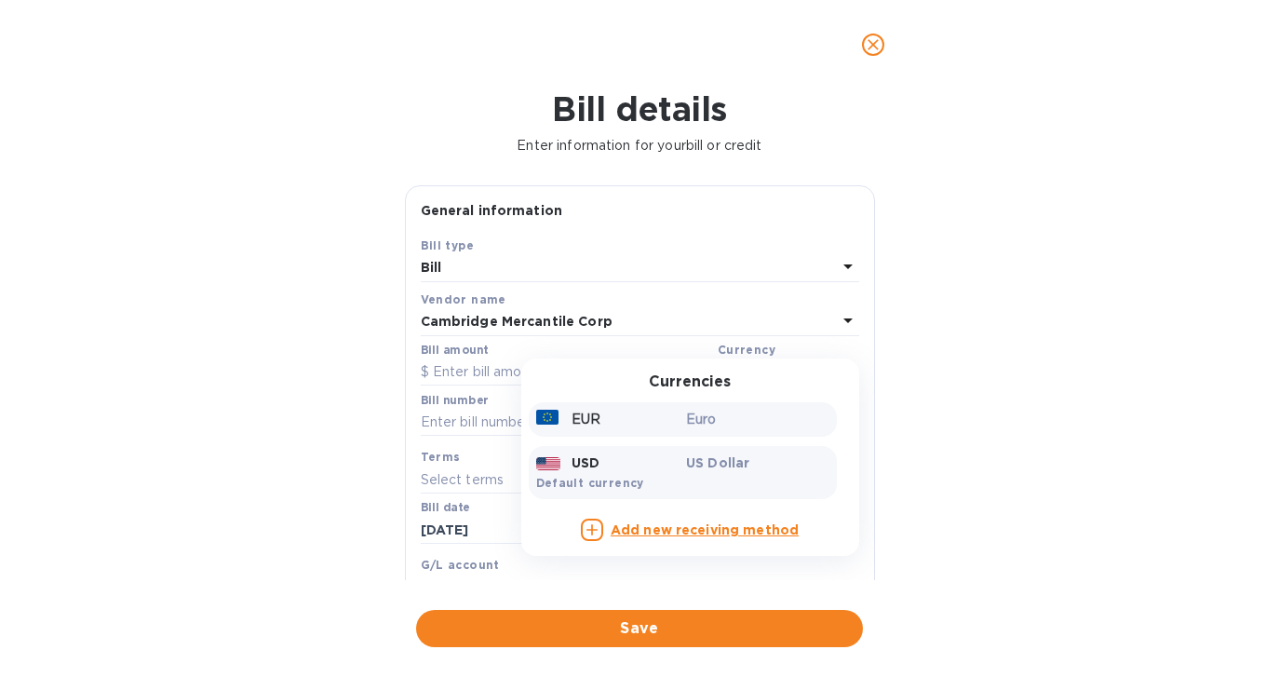
click at [691, 430] on div "Euro" at bounding box center [757, 419] width 151 height 27
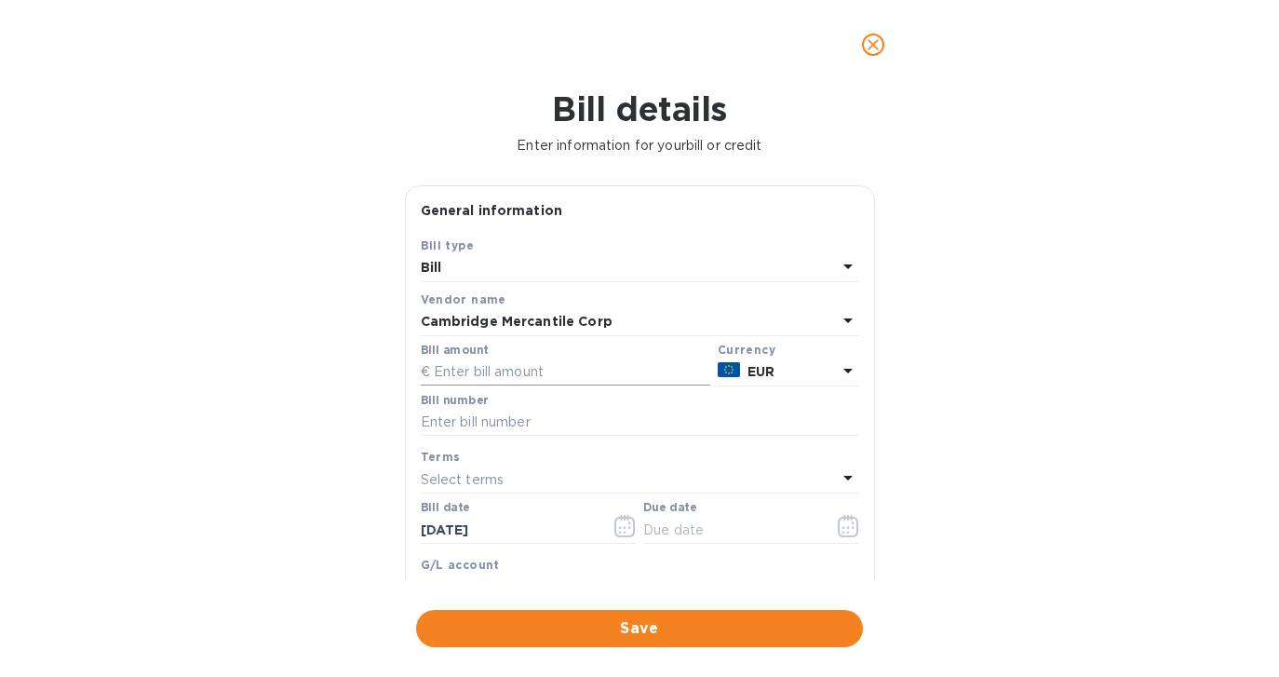
click at [523, 369] on input "text" at bounding box center [565, 372] width 289 height 28
paste input "4,132.80"
type input "4,132.80"
click at [442, 418] on input "text" at bounding box center [640, 423] width 438 height 28
paste input "IN418123"
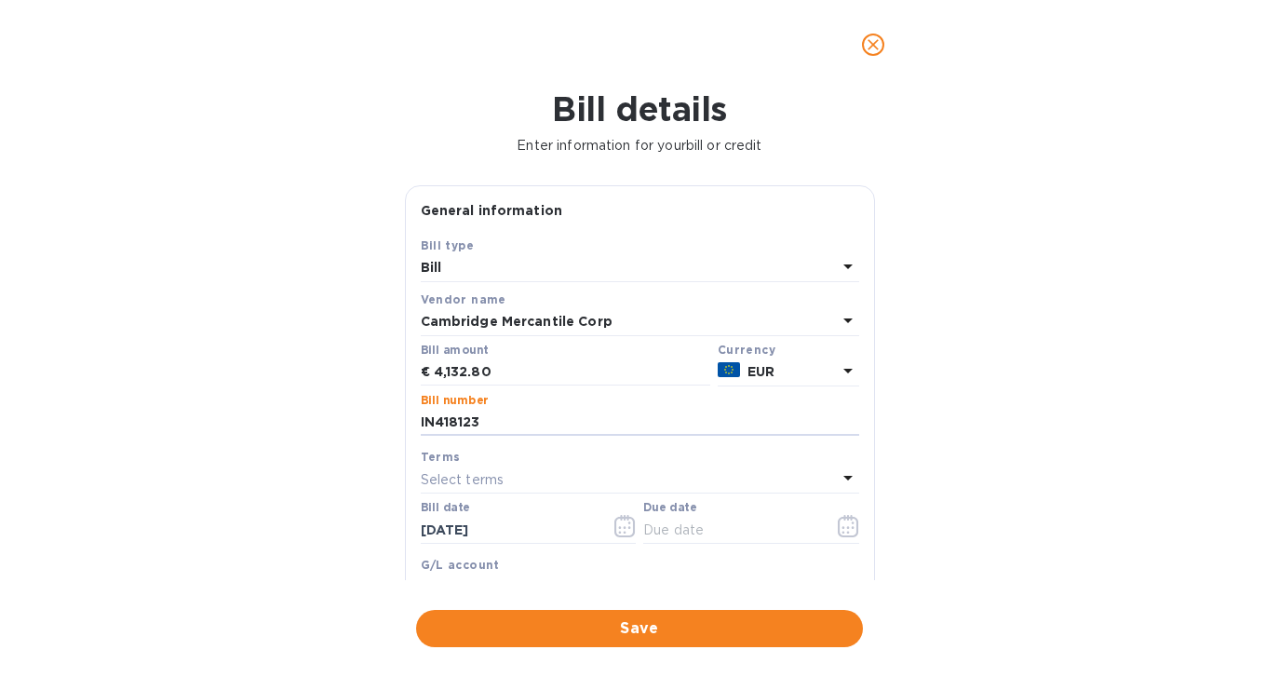
type input "IN418123"
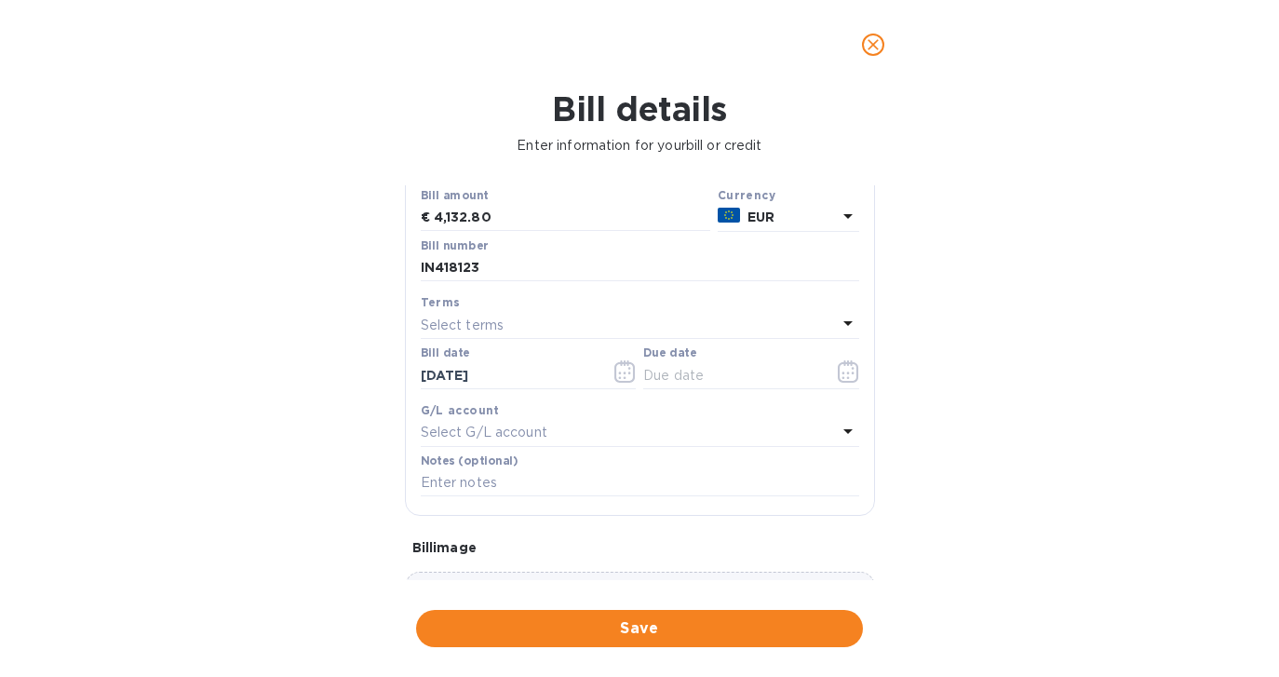
scroll to position [180, 0]
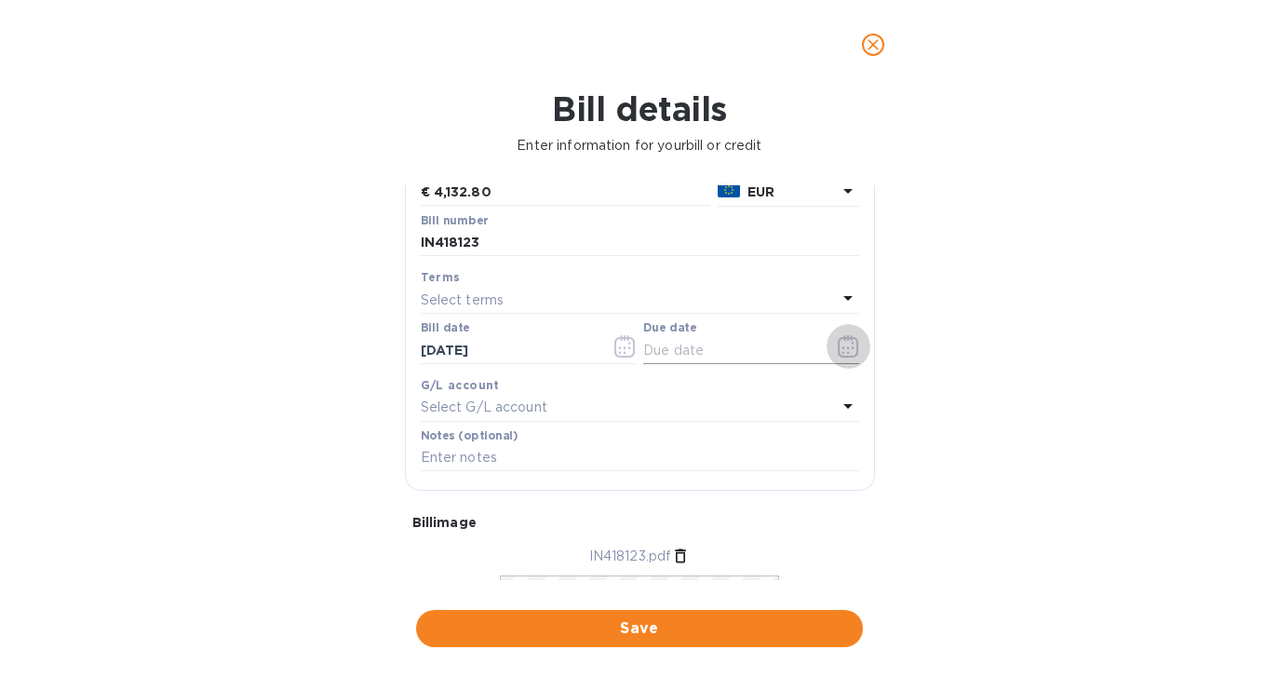
click at [851, 349] on icon "button" at bounding box center [852, 347] width 3 height 3
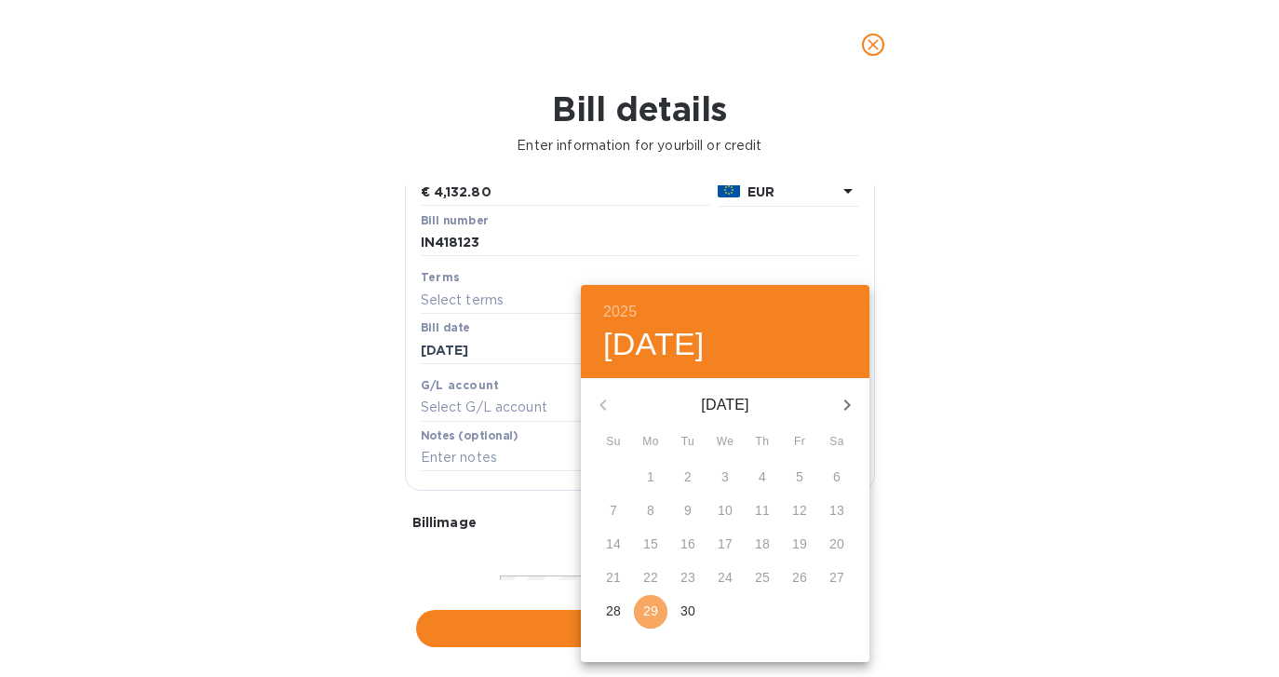
click at [650, 607] on p "29" at bounding box center [650, 610] width 15 height 19
type input "[DATE]"
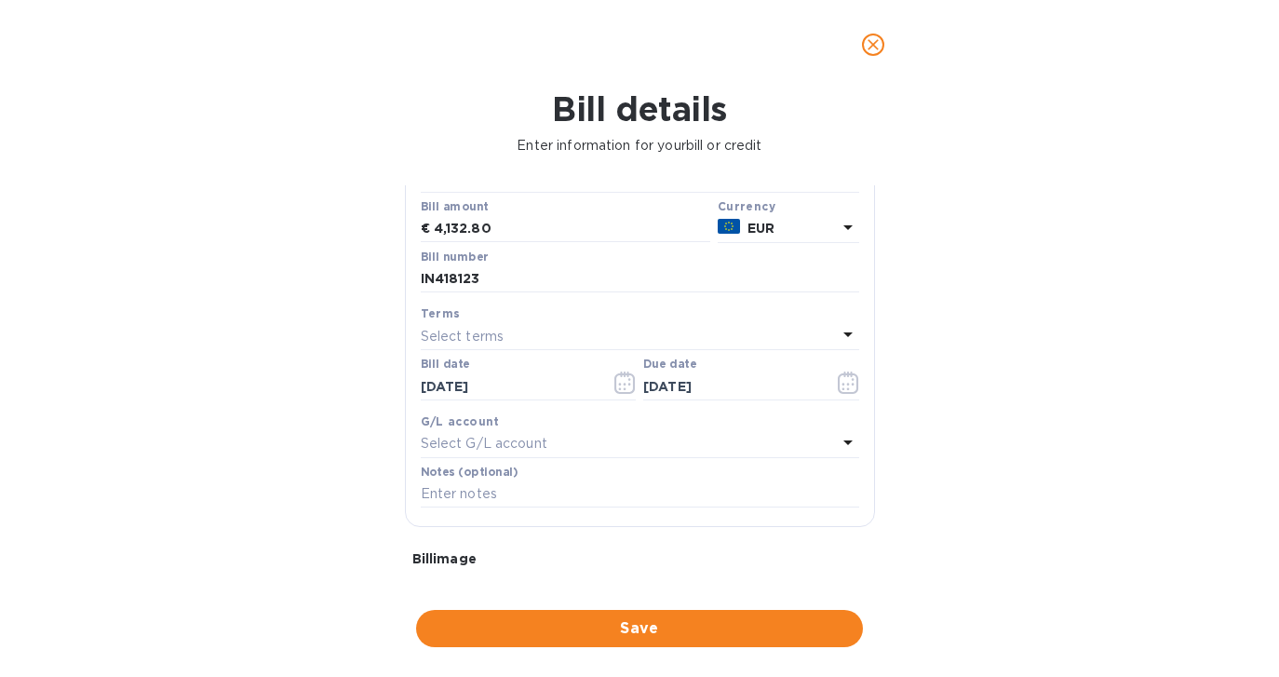
scroll to position [104, 0]
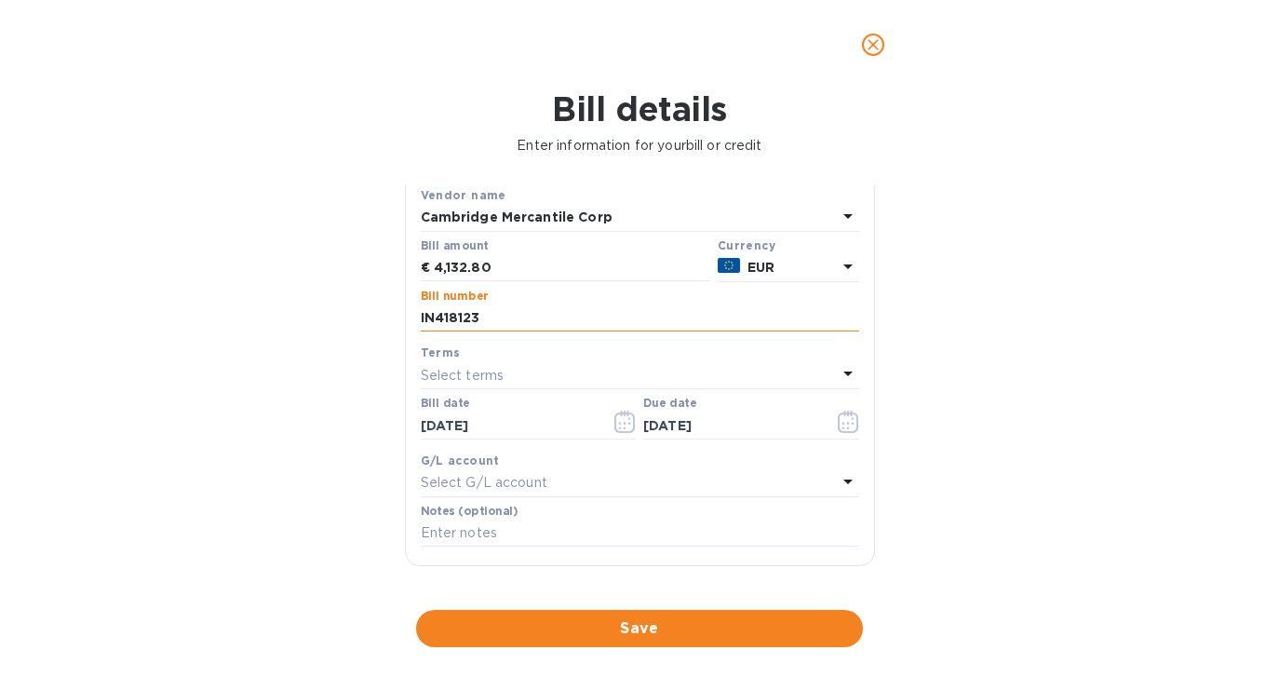
click at [537, 316] on input "IN418123" at bounding box center [640, 318] width 438 height 28
paste input "Client Code 273129"
type input "IN418123 - Client Code 273129"
click at [1146, 361] on div "Bill details Enter information for your bill or credit General information Save…" at bounding box center [639, 382] width 1279 height 587
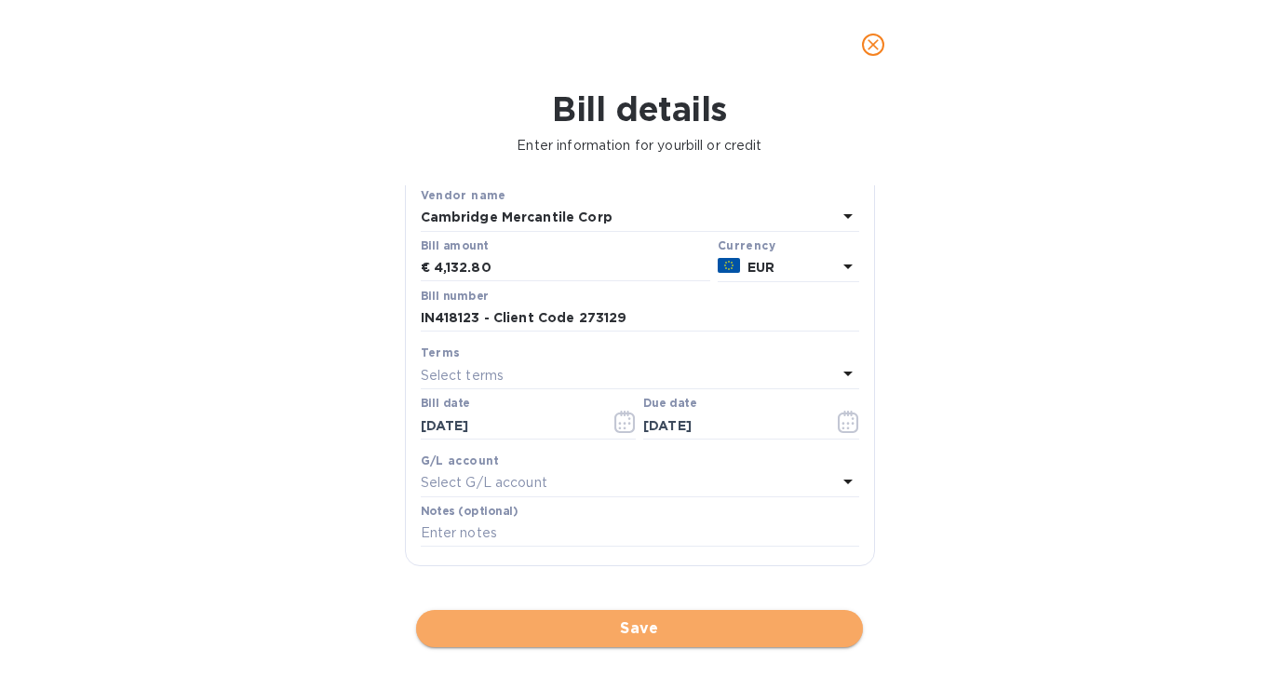
click at [639, 627] on span "Save" at bounding box center [639, 628] width 417 height 22
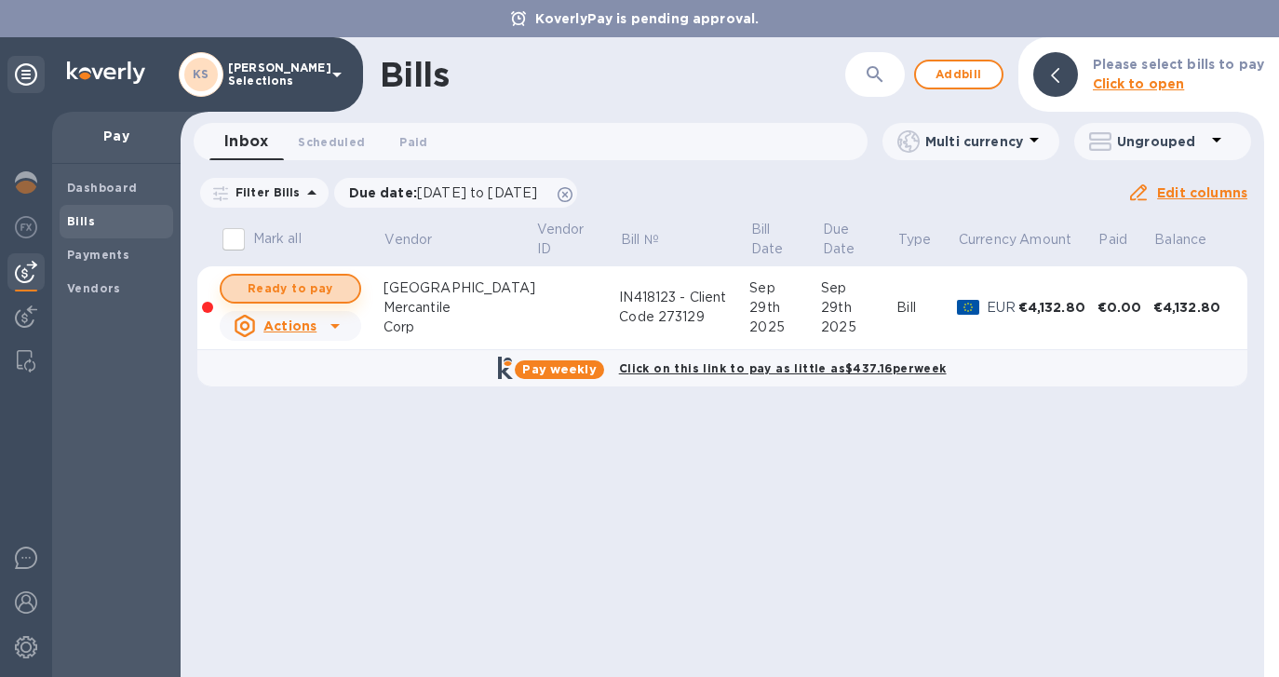
click at [275, 290] on span "Ready to pay" at bounding box center [290, 288] width 108 height 22
checkbox input "true"
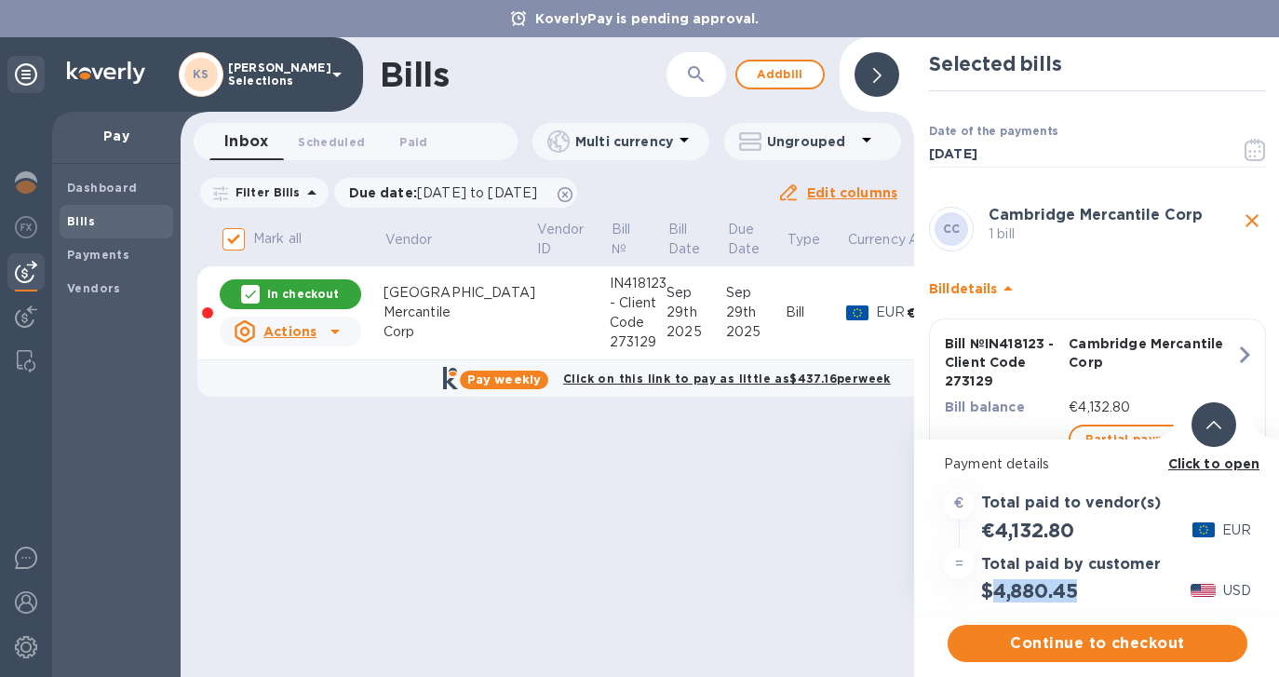
drag, startPoint x: 1081, startPoint y: 592, endPoint x: 999, endPoint y: 592, distance: 82.8
click at [998, 592] on div "$4,880.45" at bounding box center [1028, 590] width 103 height 31
copy h2 "4,880.45"
click at [1072, 646] on span "Continue to checkout" at bounding box center [1097, 643] width 270 height 22
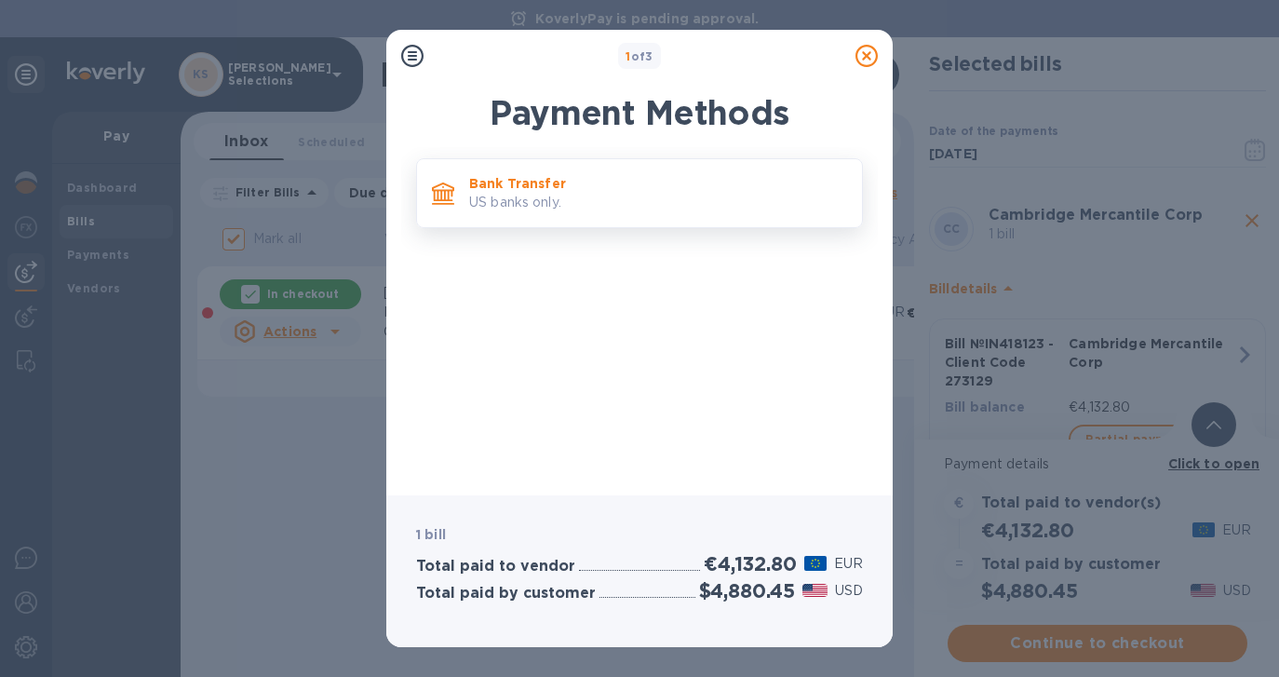
click at [625, 193] on p "US banks only." at bounding box center [658, 203] width 378 height 20
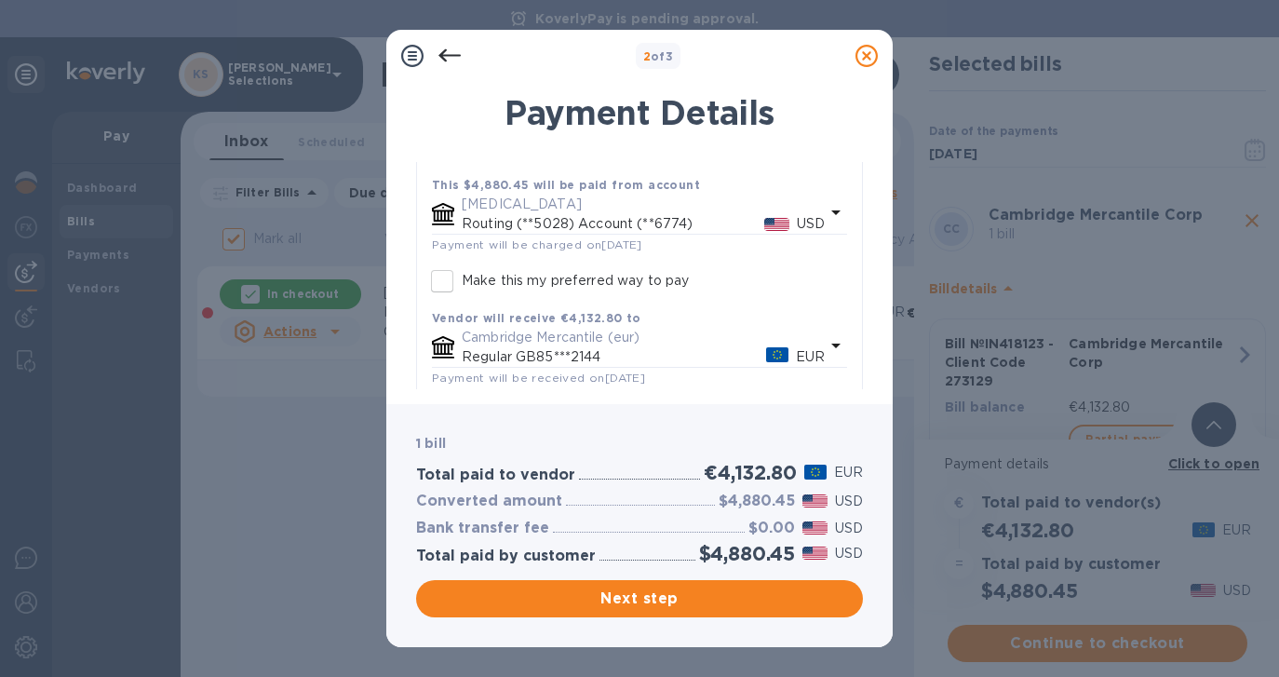
scroll to position [227, 0]
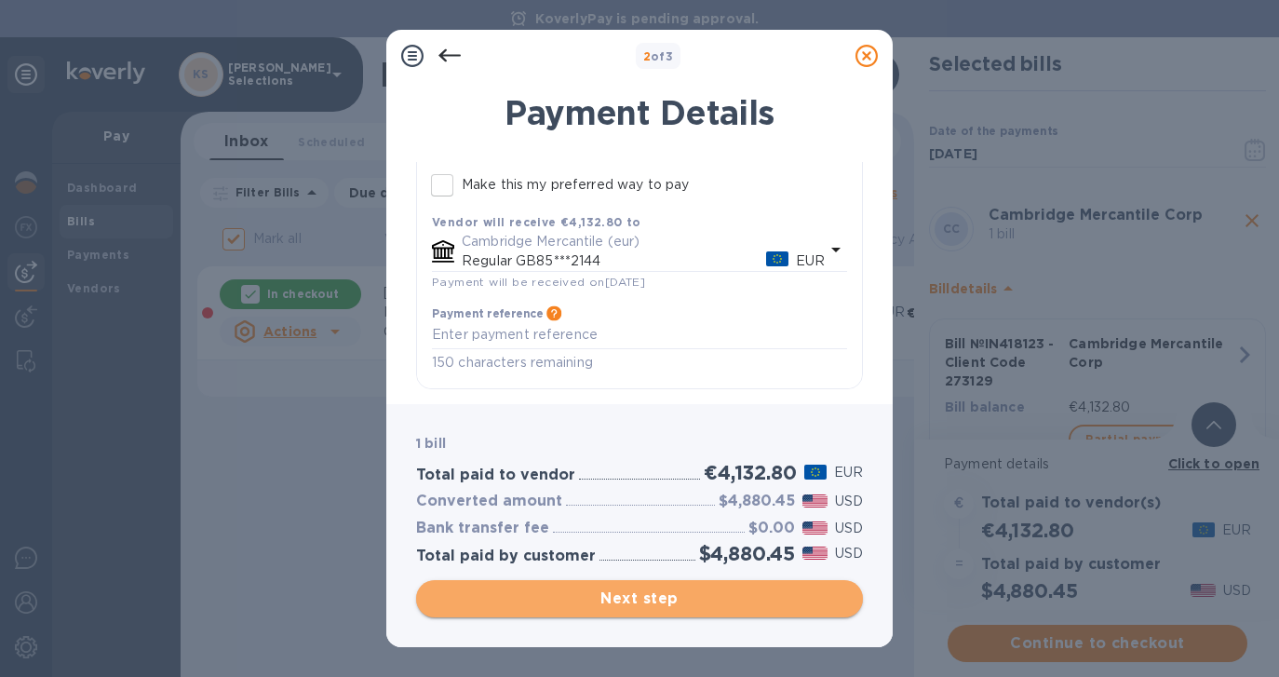
click at [650, 601] on span "Next step" at bounding box center [639, 598] width 417 height 22
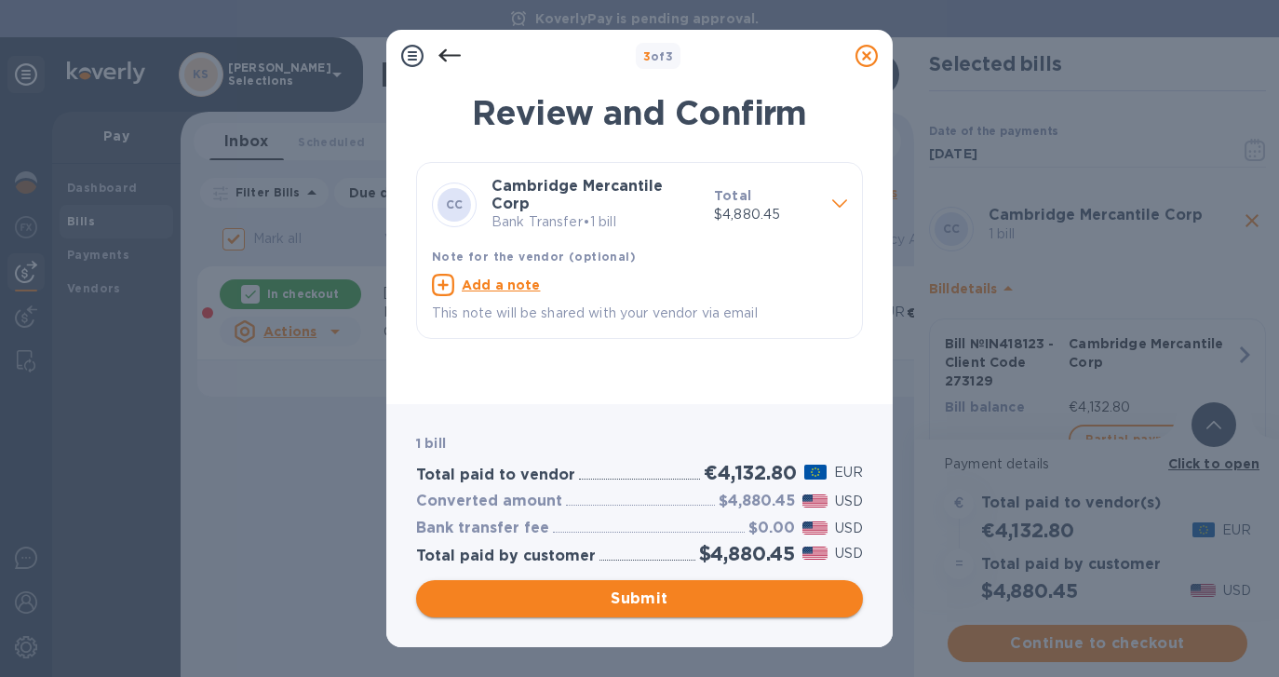
click at [650, 601] on span "Submit" at bounding box center [639, 598] width 417 height 22
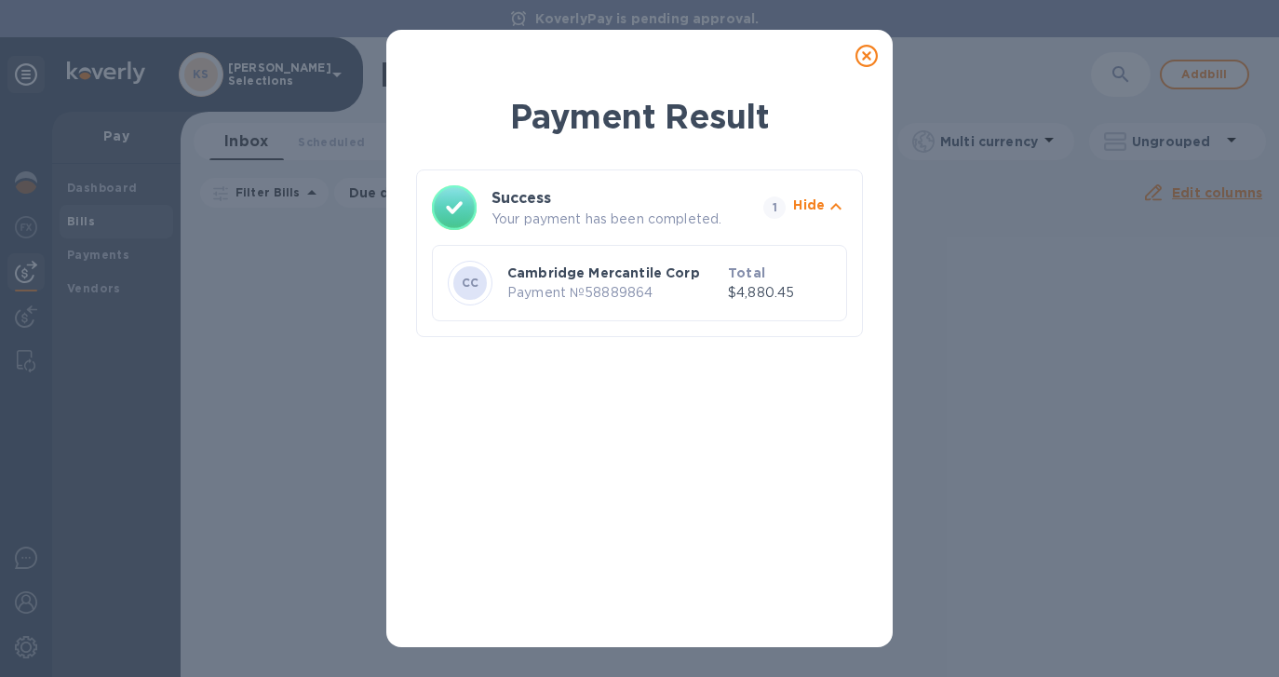
click at [866, 57] on icon at bounding box center [866, 56] width 22 height 22
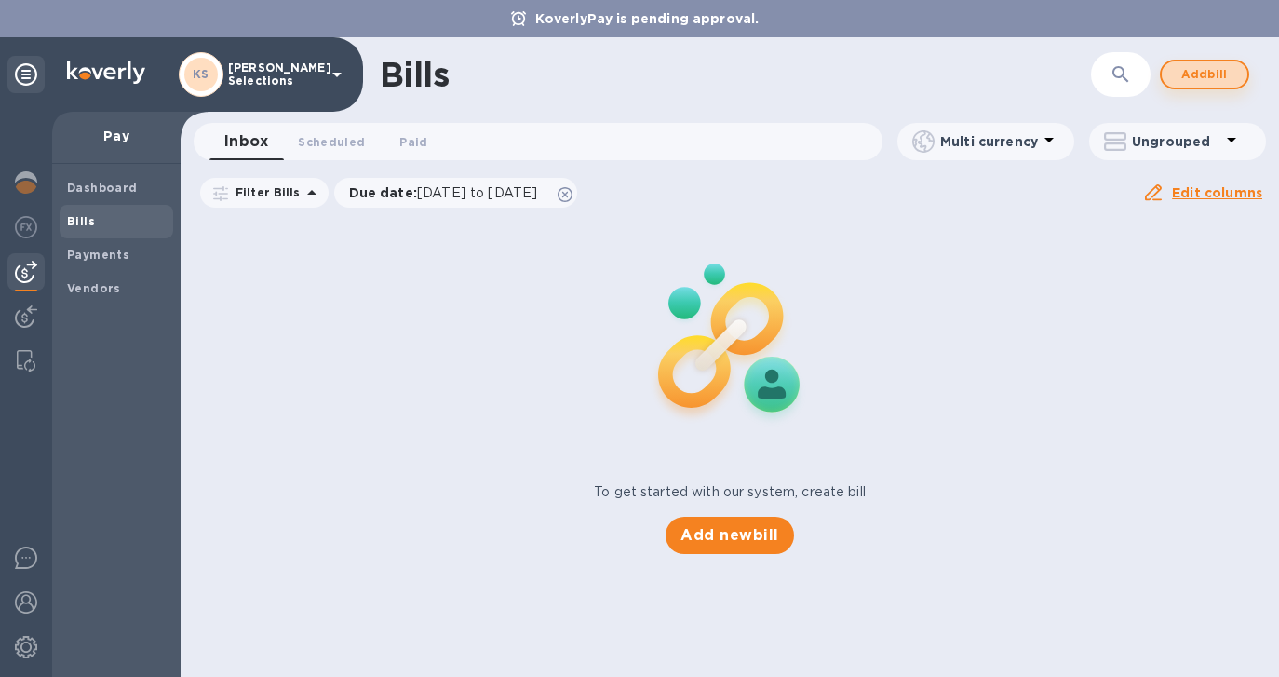
click at [1233, 74] on button "Add bill" at bounding box center [1204, 75] width 89 height 30
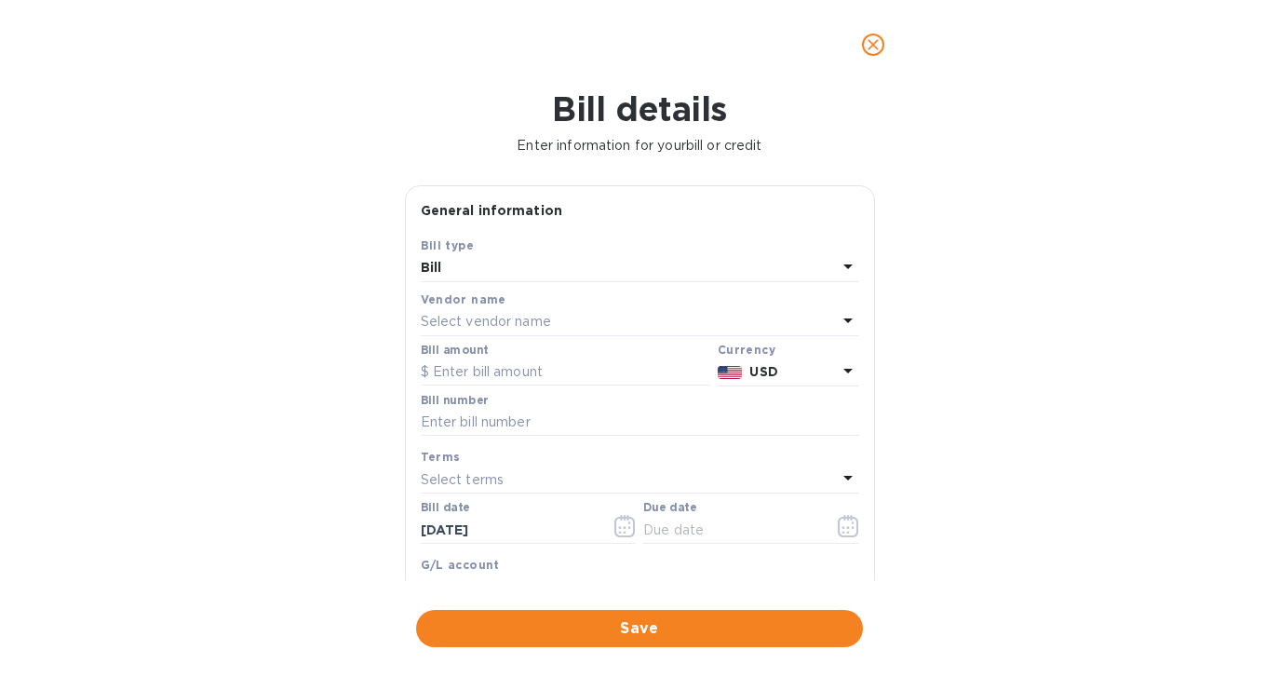
click at [555, 320] on div "Select vendor name" at bounding box center [629, 322] width 416 height 26
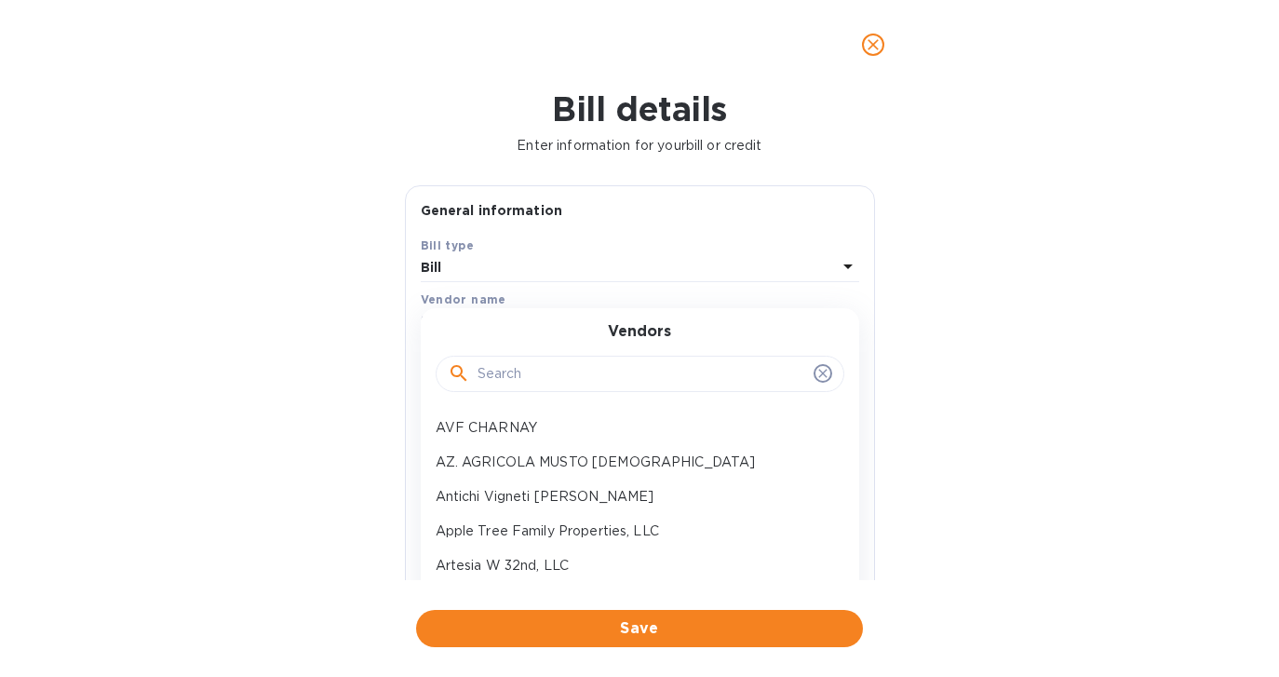
click at [525, 378] on input "text" at bounding box center [641, 374] width 329 height 28
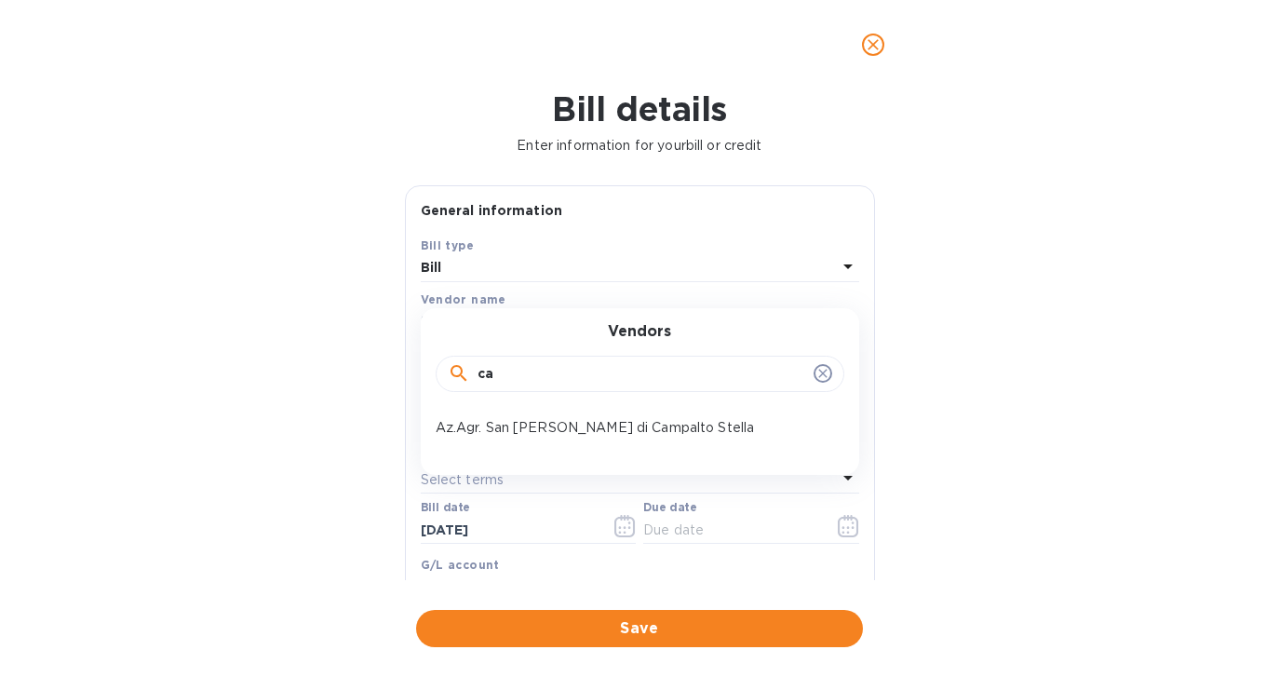
type input "c"
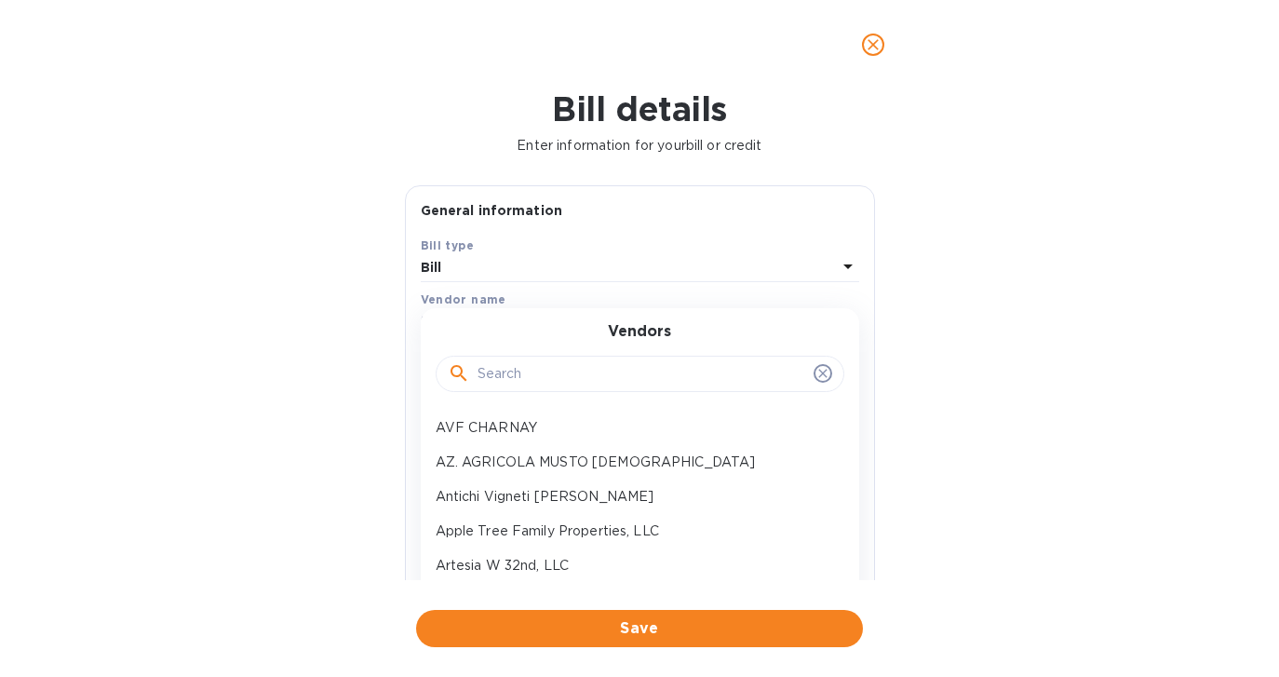
click at [527, 378] on input "text" at bounding box center [641, 374] width 329 height 28
paste input "Cambridge Mercantile Corp"
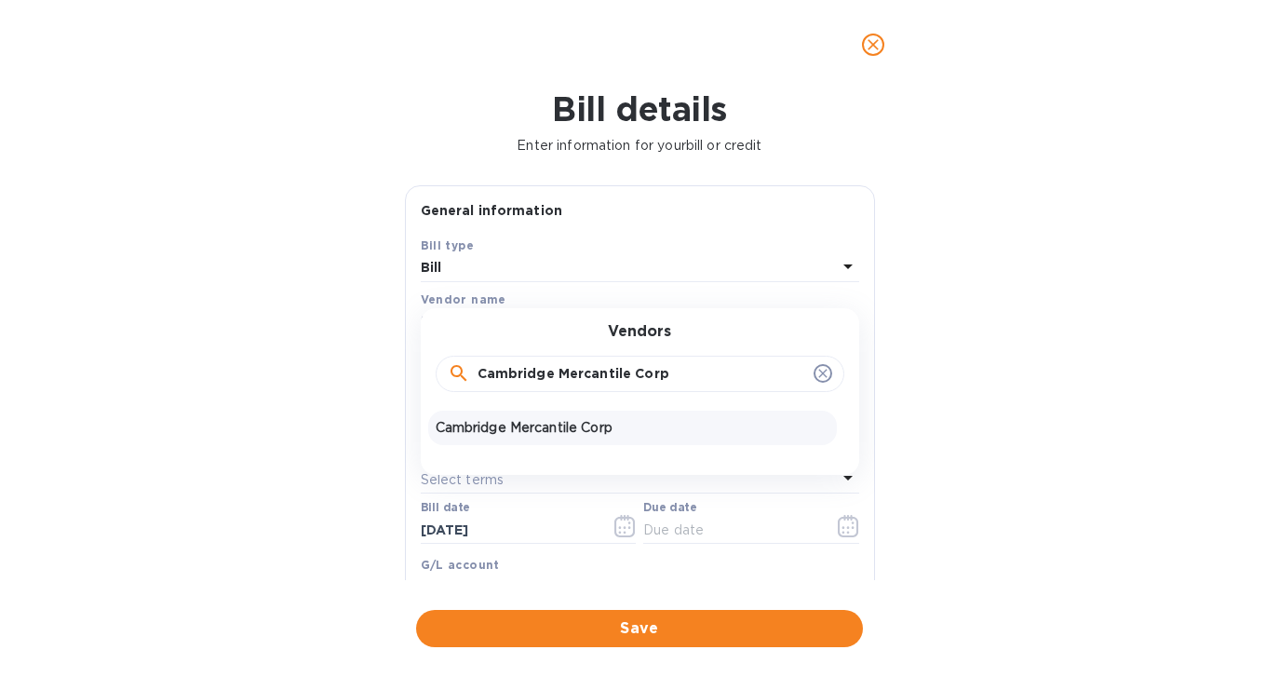
type input "Cambridge Mercantile Corp"
click at [521, 429] on p "Cambridge Mercantile Corp" at bounding box center [633, 428] width 394 height 20
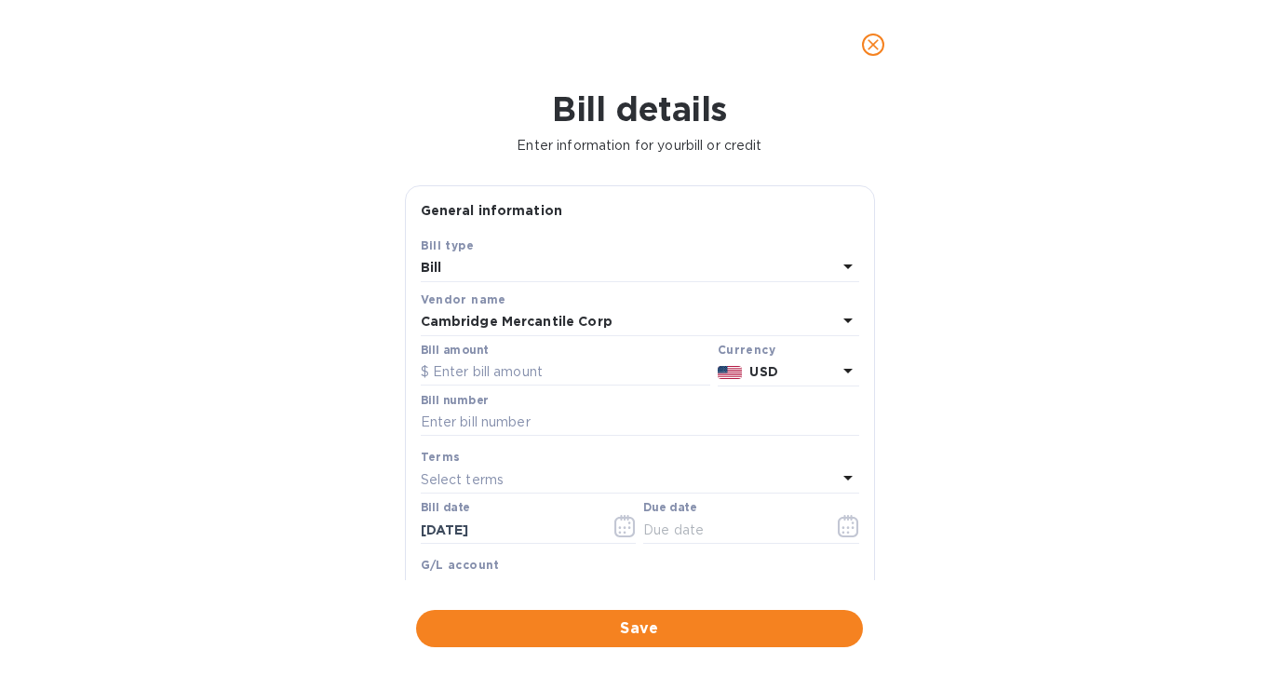
click at [821, 371] on p "USD" at bounding box center [792, 372] width 87 height 20
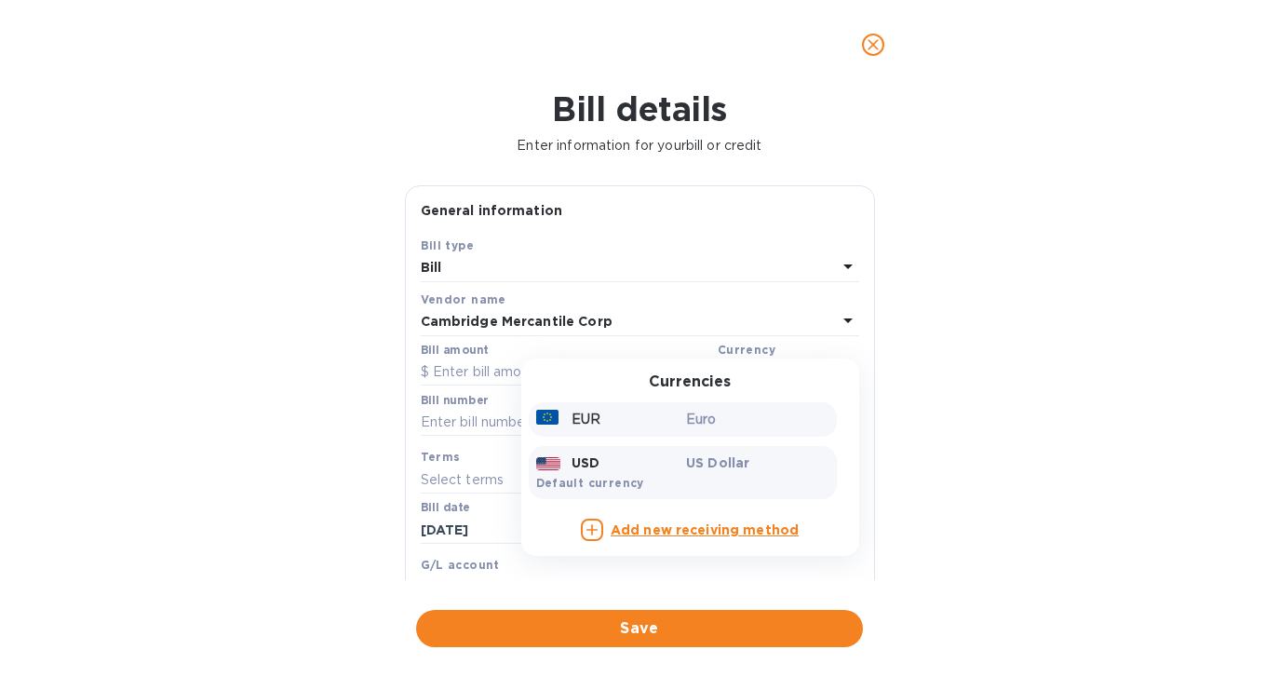
click at [666, 430] on div "EUR" at bounding box center [607, 419] width 151 height 27
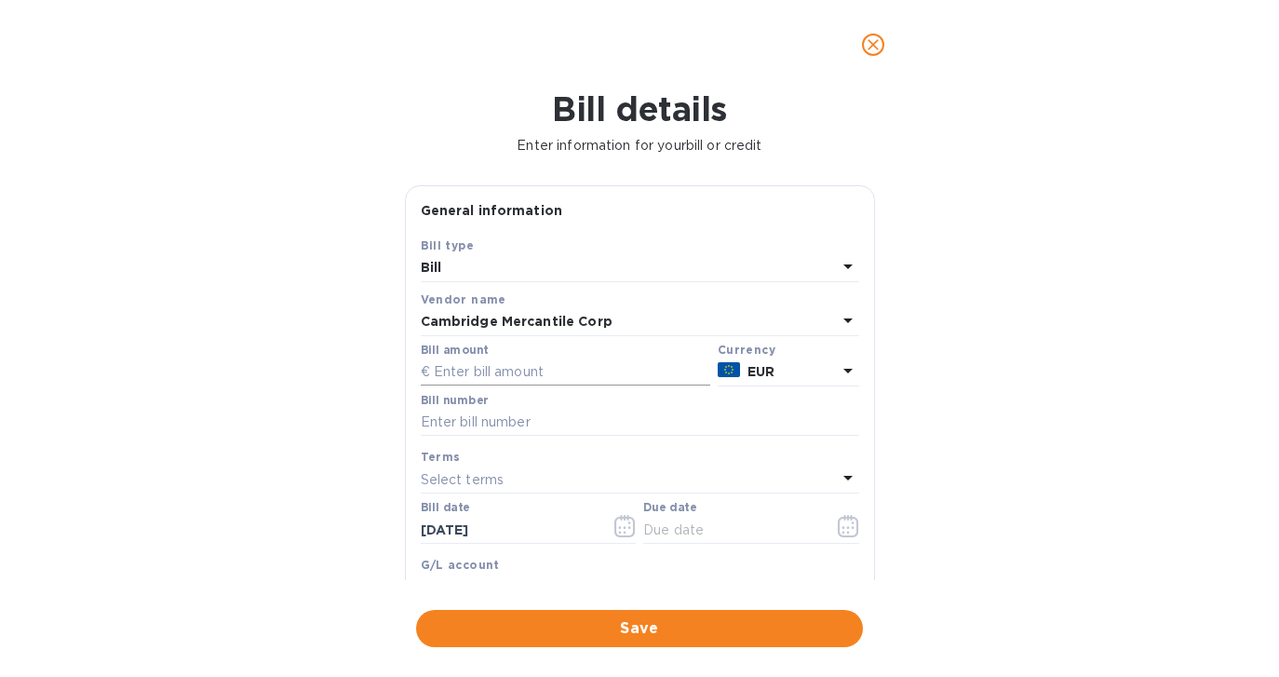
click at [447, 376] on input "text" at bounding box center [565, 372] width 289 height 28
paste input "3,504.48"
type input "3,504.48"
click at [349, 422] on div "Bill details Enter information for your bill or credit General information Save…" at bounding box center [639, 382] width 1279 height 587
click at [464, 423] on input "text" at bounding box center [640, 423] width 438 height 28
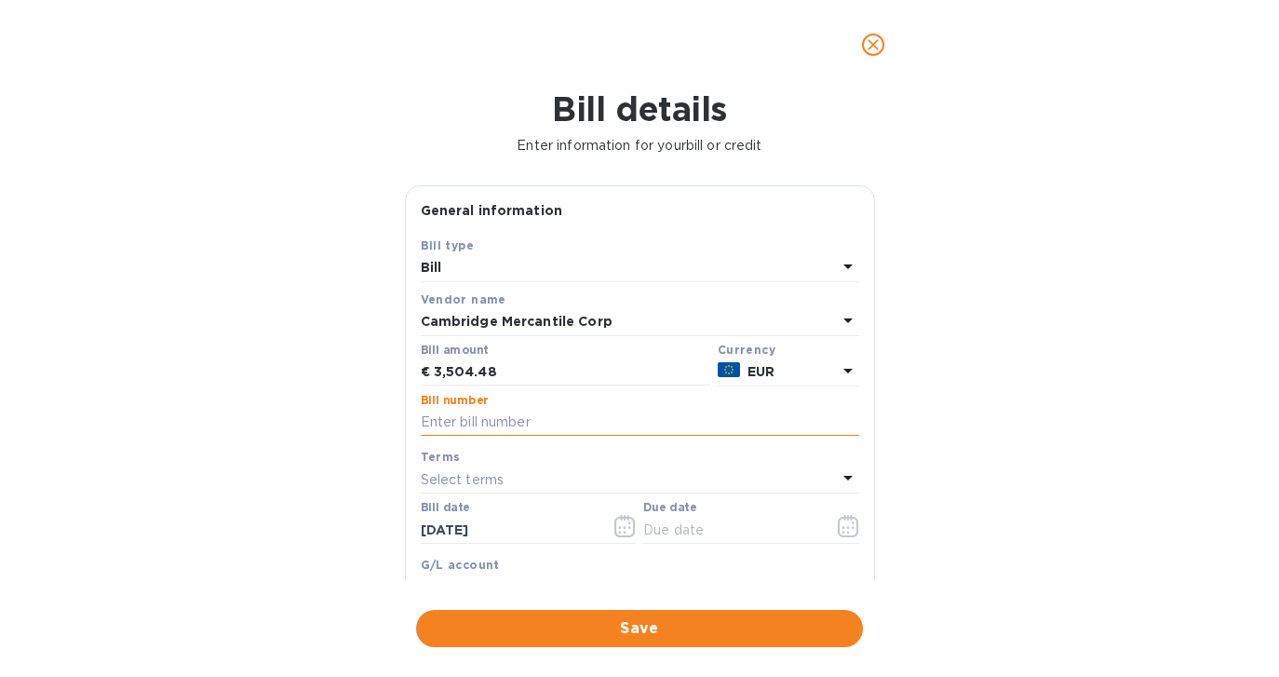
paste input "IN417481"
paste input "Client Code 273129"
type input "IN417481 - Client Code 273129"
click at [841, 525] on icon "button" at bounding box center [848, 526] width 21 height 22
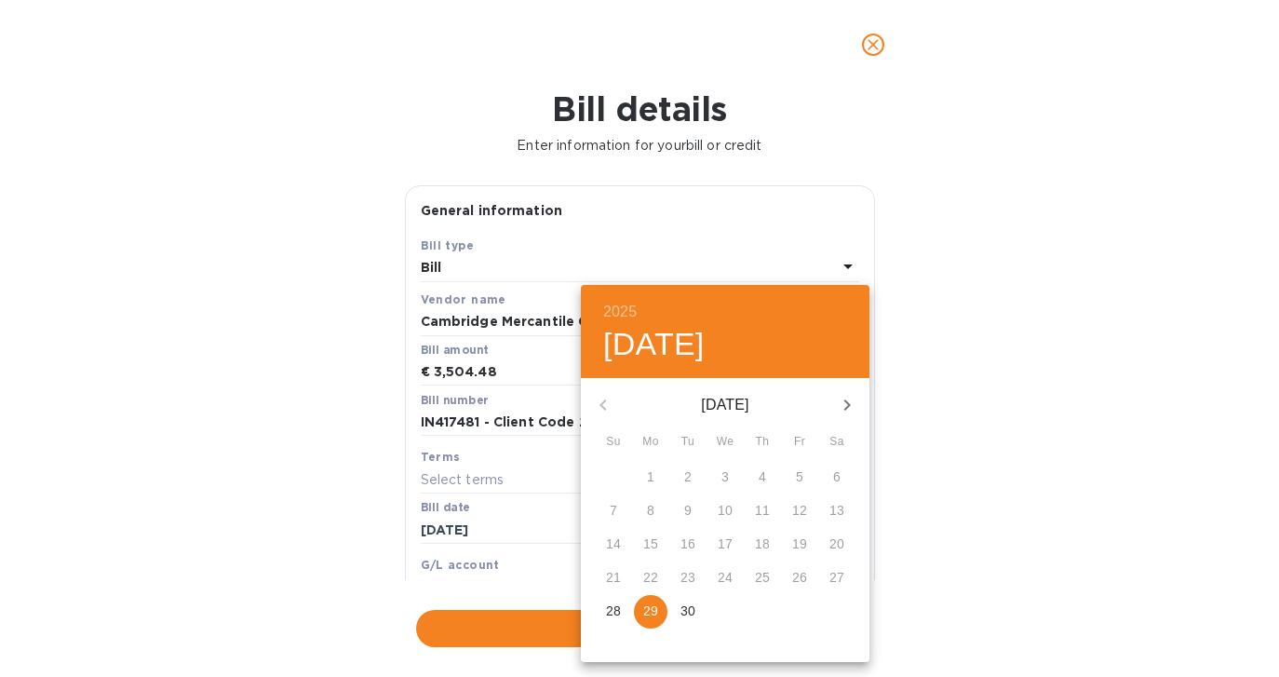
click at [647, 610] on p "29" at bounding box center [650, 610] width 15 height 19
type input "[DATE]"
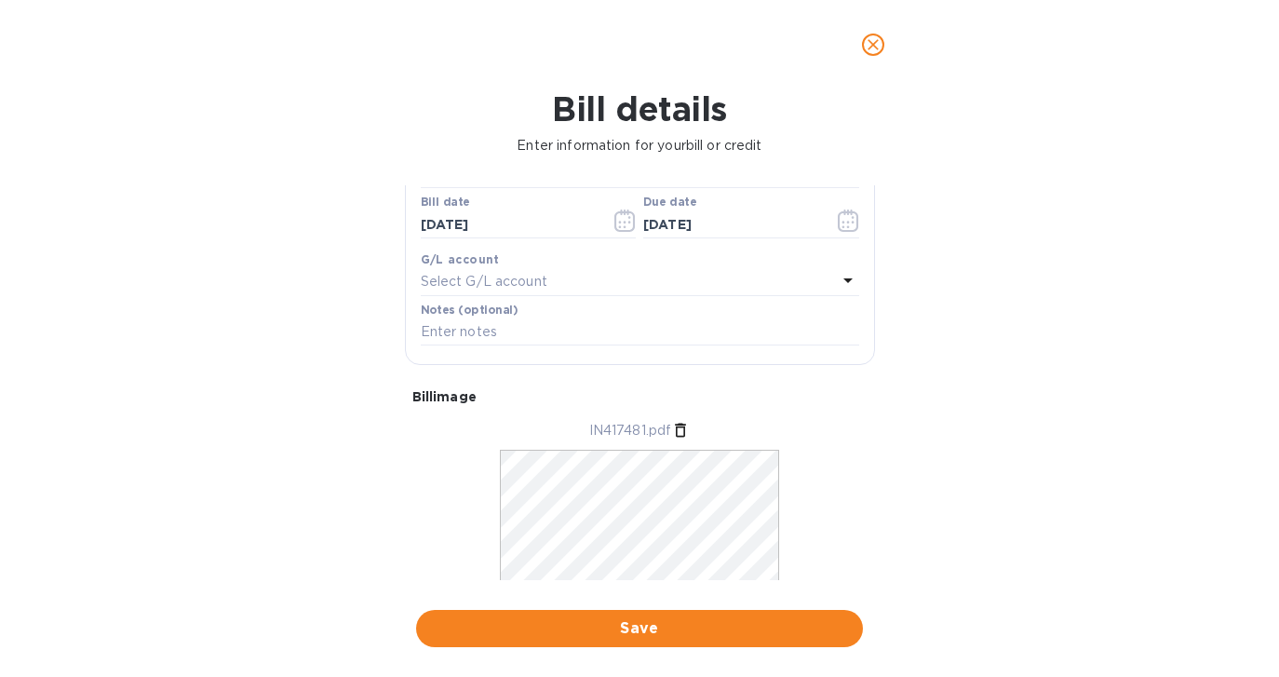
scroll to position [362, 0]
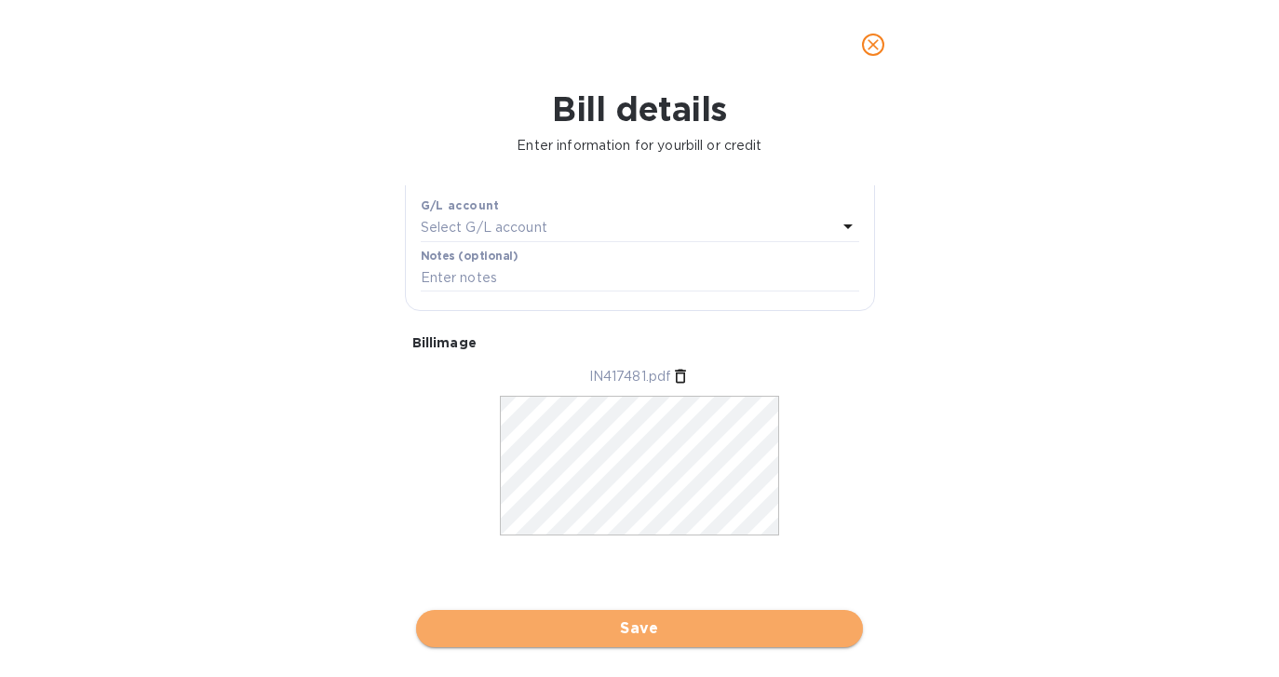
click at [621, 625] on span "Save" at bounding box center [639, 628] width 417 height 22
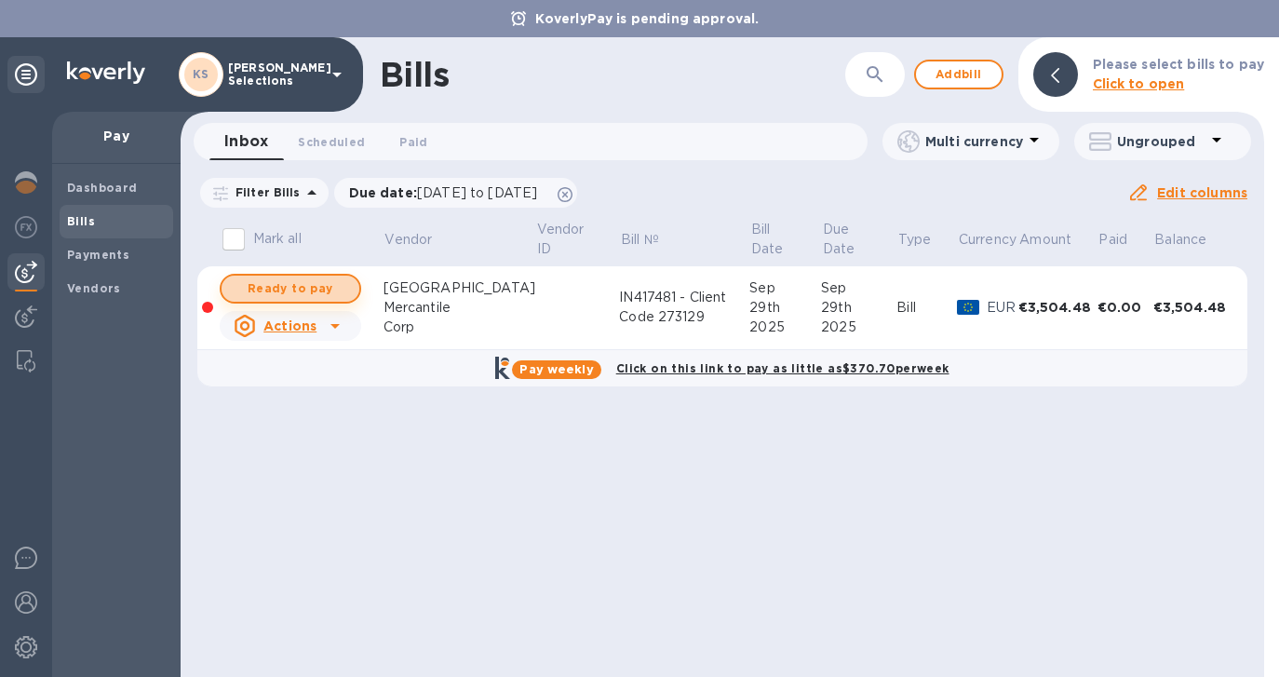
click at [301, 288] on span "Ready to pay" at bounding box center [290, 288] width 108 height 22
checkbox input "true"
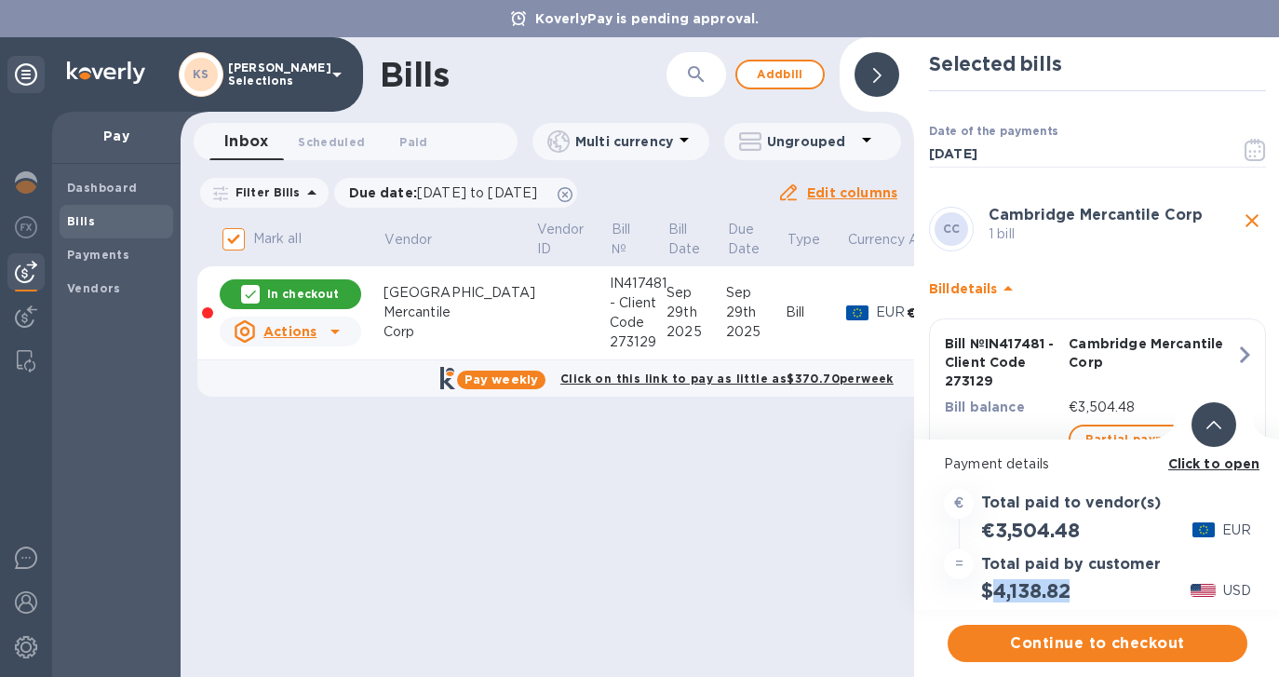
drag, startPoint x: 1072, startPoint y: 590, endPoint x: 993, endPoint y: 591, distance: 79.1
click at [993, 591] on h2 "$4,138.82" at bounding box center [1025, 590] width 88 height 23
copy h2 "4,138.82"
click at [1092, 645] on span "Continue to checkout" at bounding box center [1097, 643] width 270 height 22
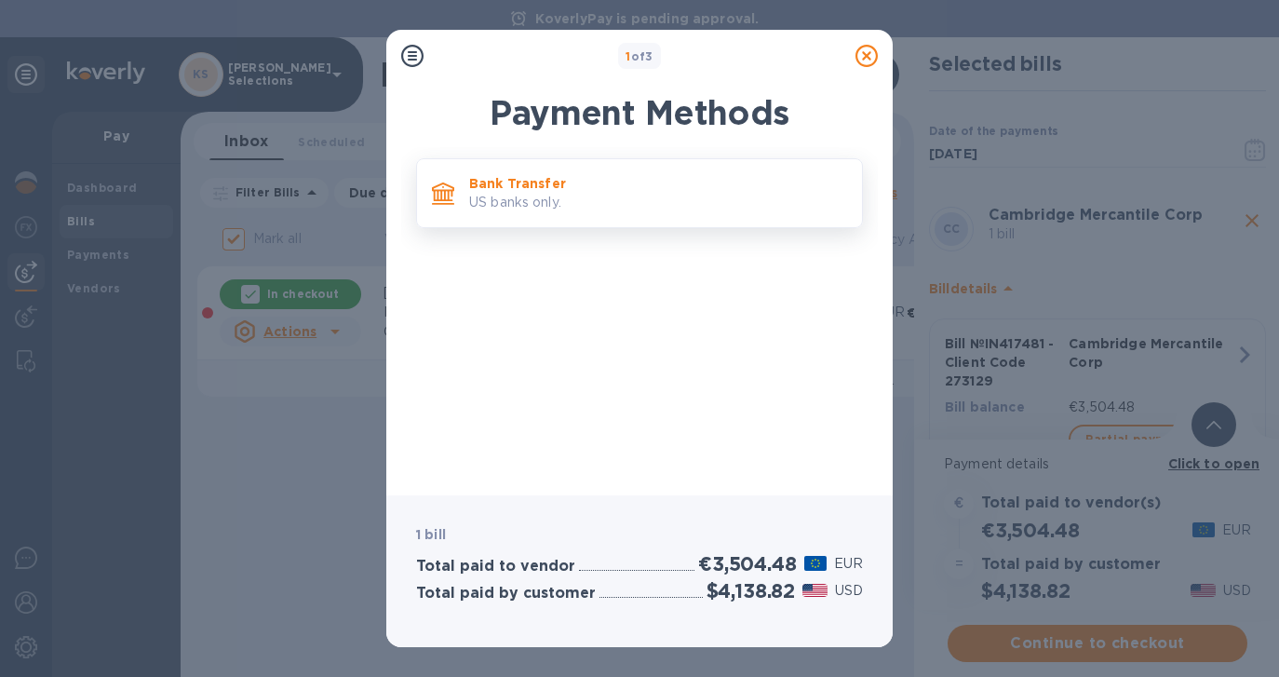
click at [634, 205] on p "US banks only." at bounding box center [658, 203] width 378 height 20
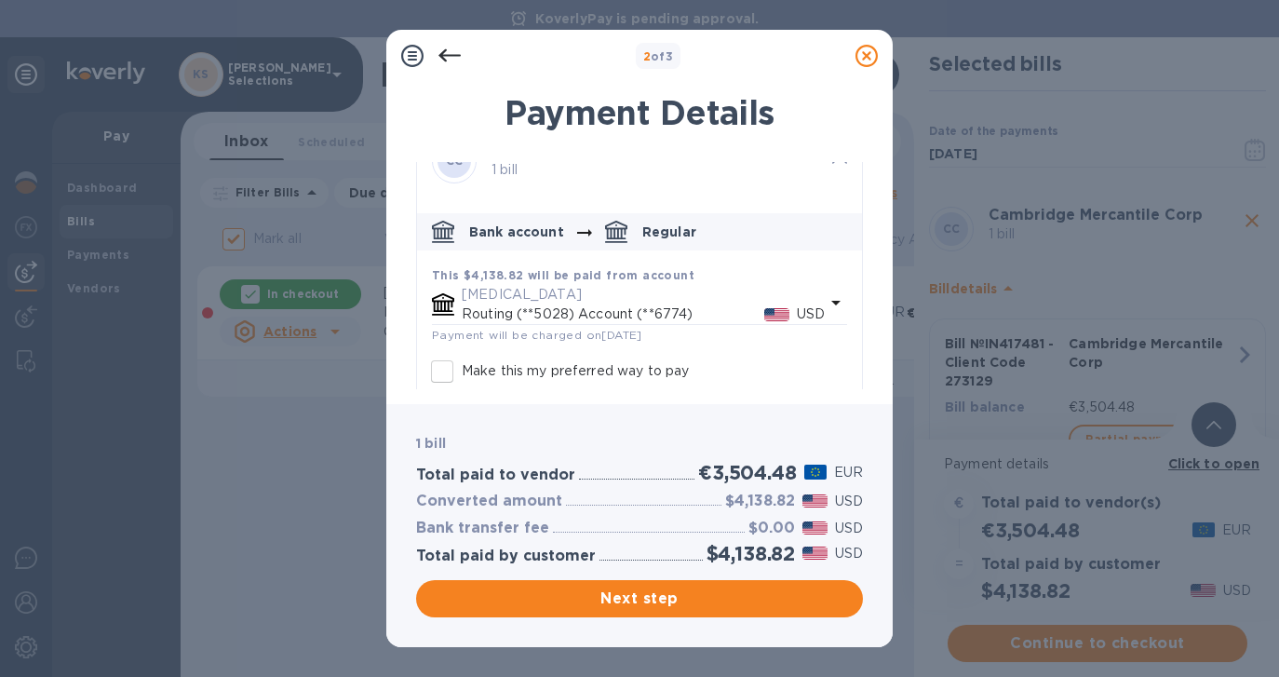
scroll to position [48, 0]
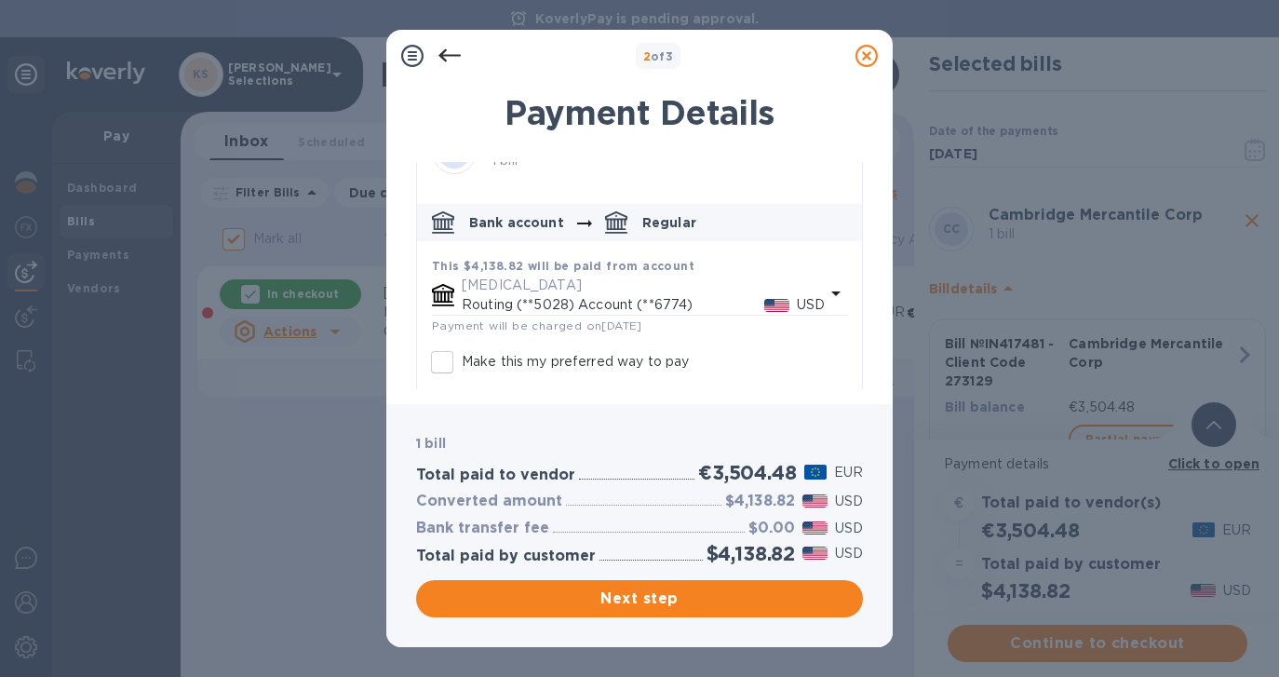
click at [831, 292] on icon "default-method" at bounding box center [835, 293] width 9 height 5
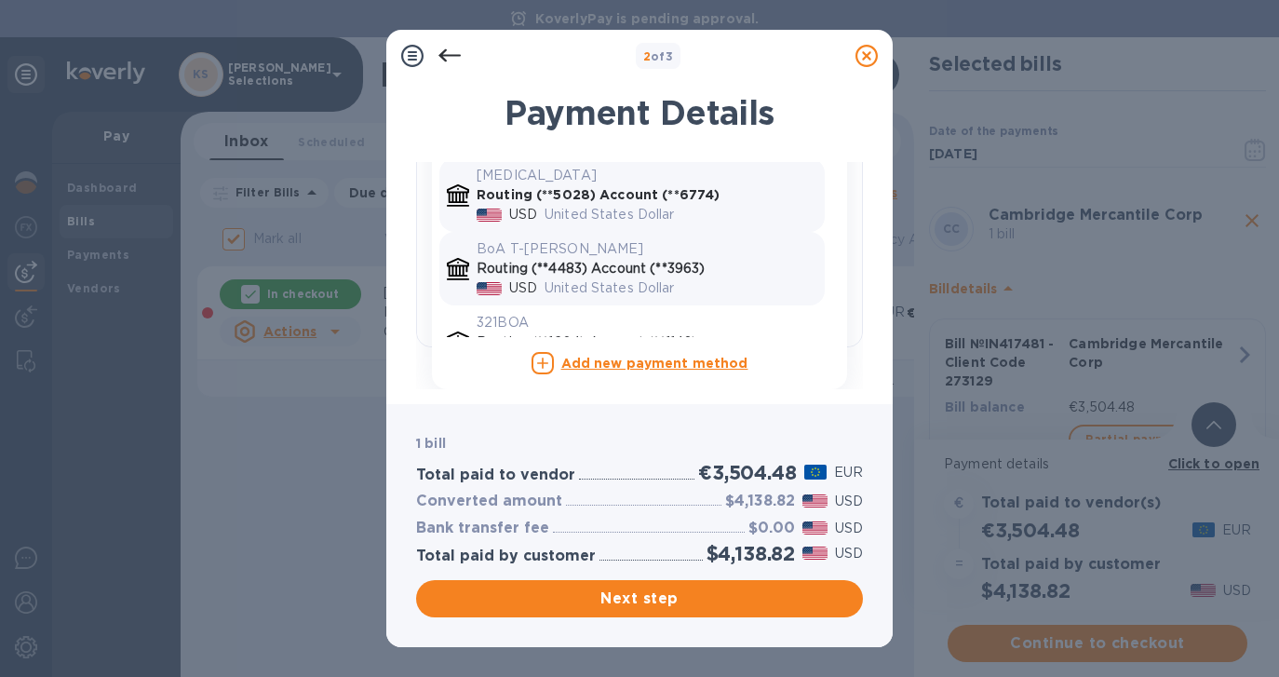
scroll to position [42, 0]
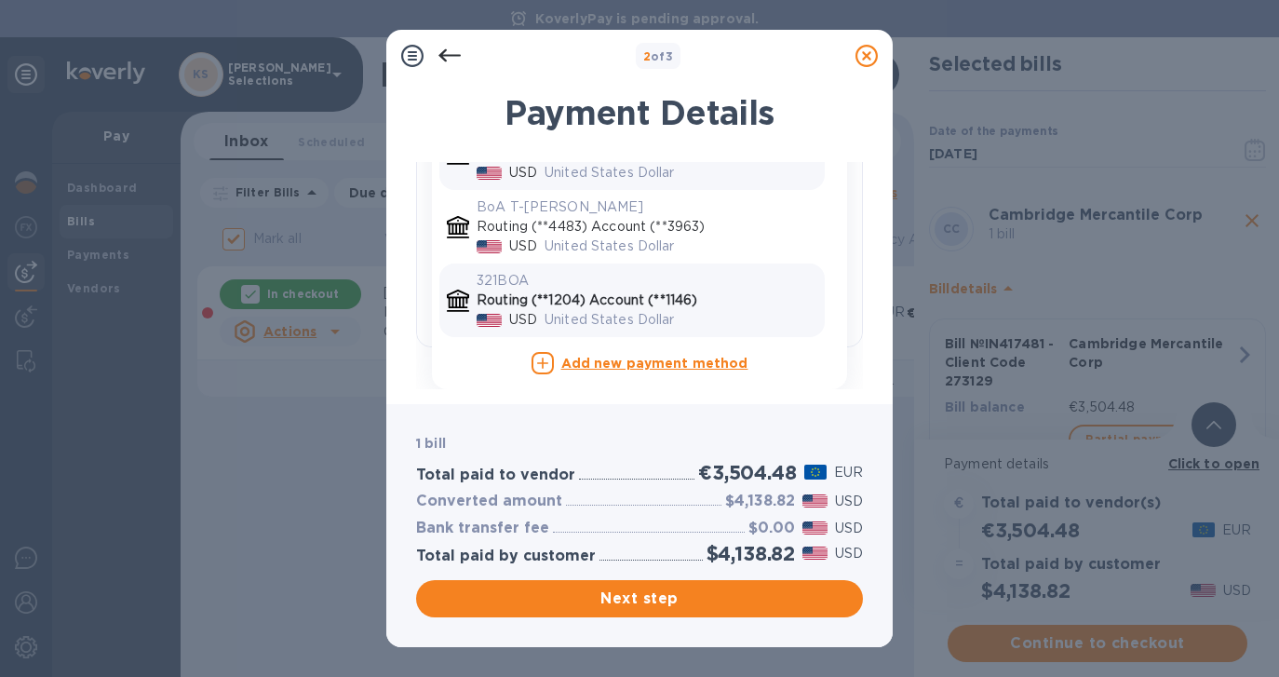
click at [599, 316] on p "United States Dollar" at bounding box center [680, 320] width 273 height 20
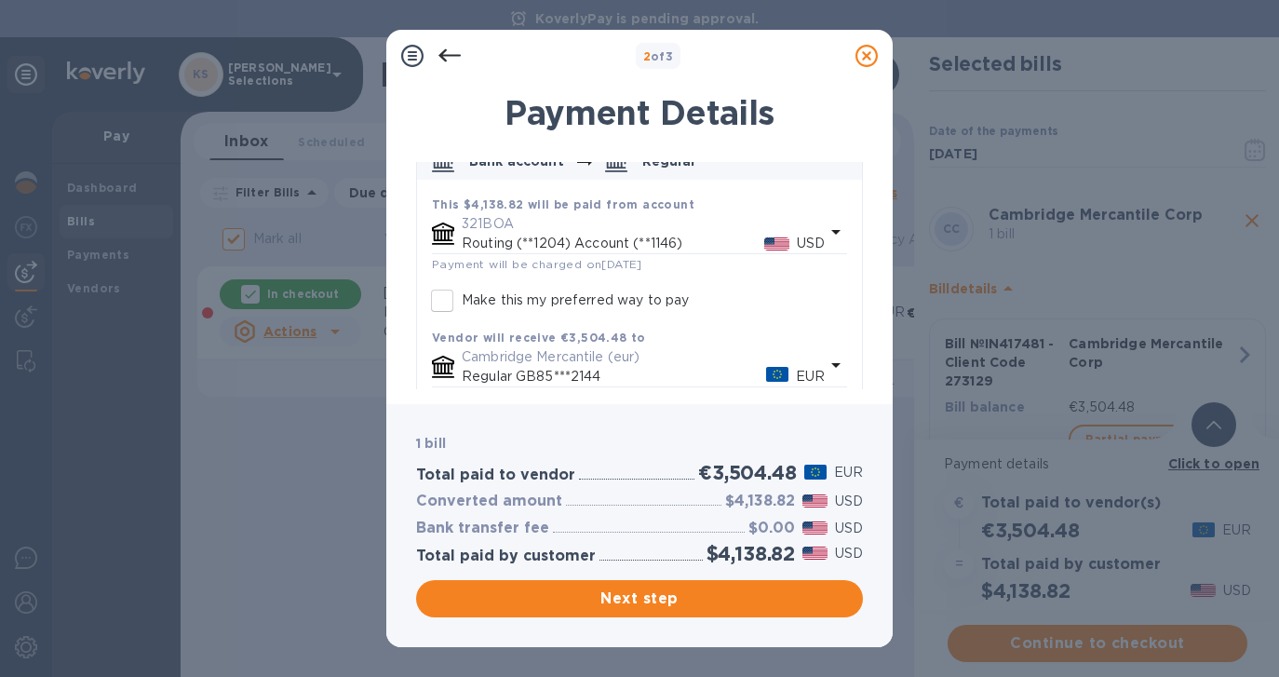
scroll to position [105, 0]
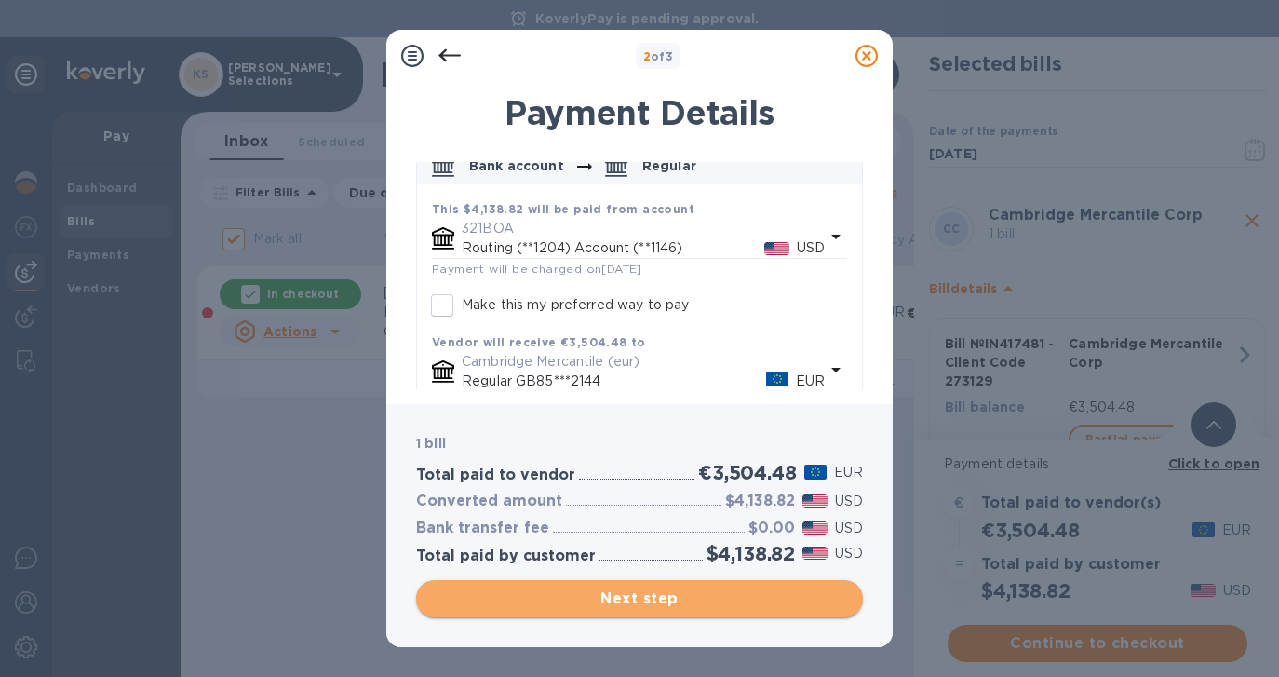
click at [611, 599] on span "Next step" at bounding box center [639, 598] width 417 height 22
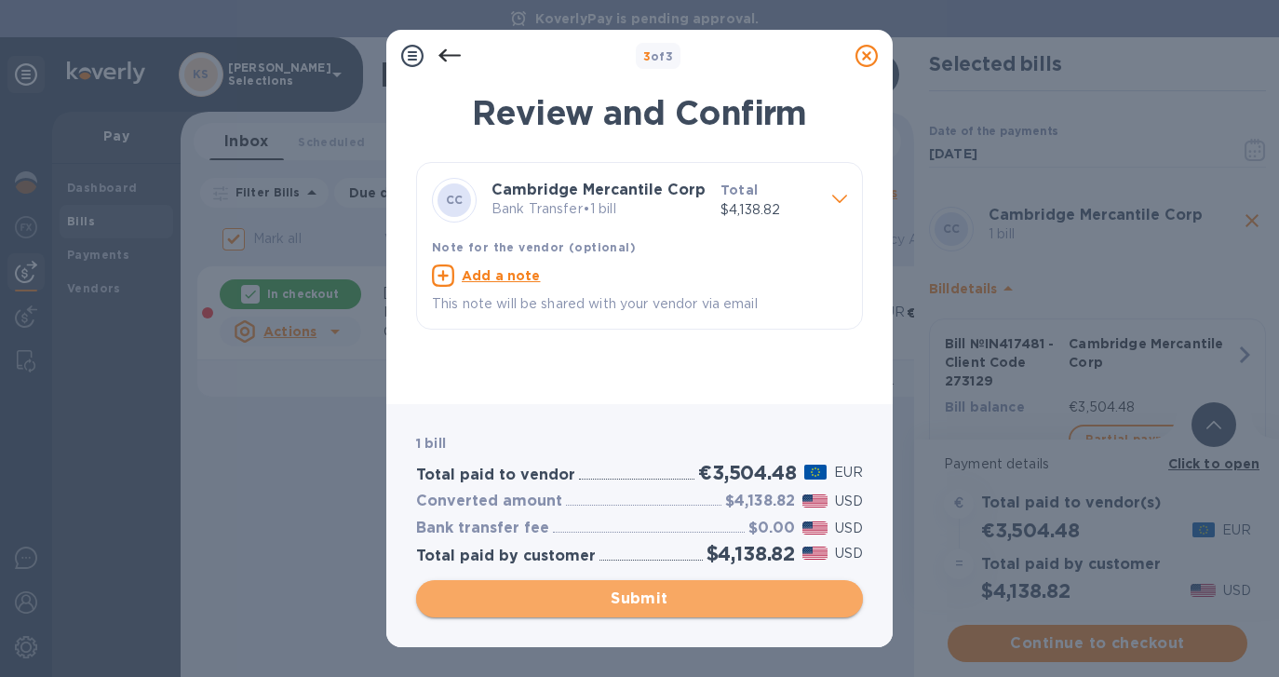
click at [611, 600] on span "Submit" at bounding box center [639, 598] width 417 height 22
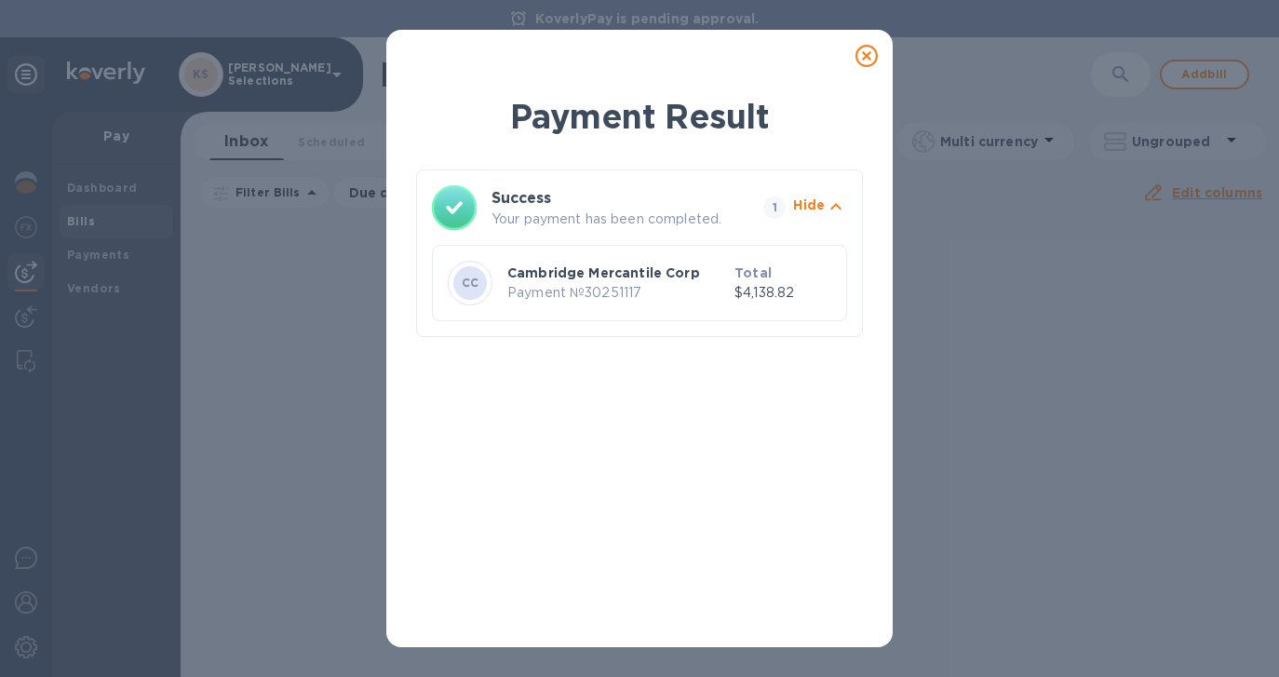
click at [870, 55] on icon at bounding box center [866, 56] width 22 height 22
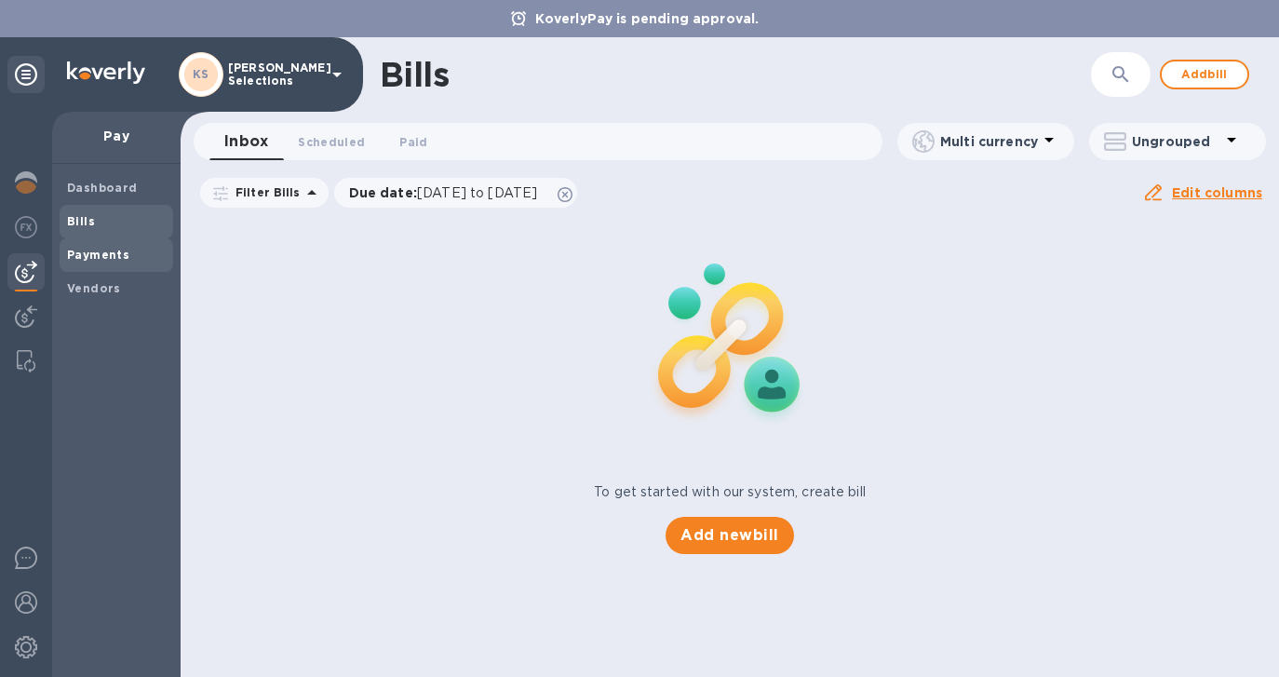
click at [102, 259] on b "Payments" at bounding box center [98, 255] width 62 height 14
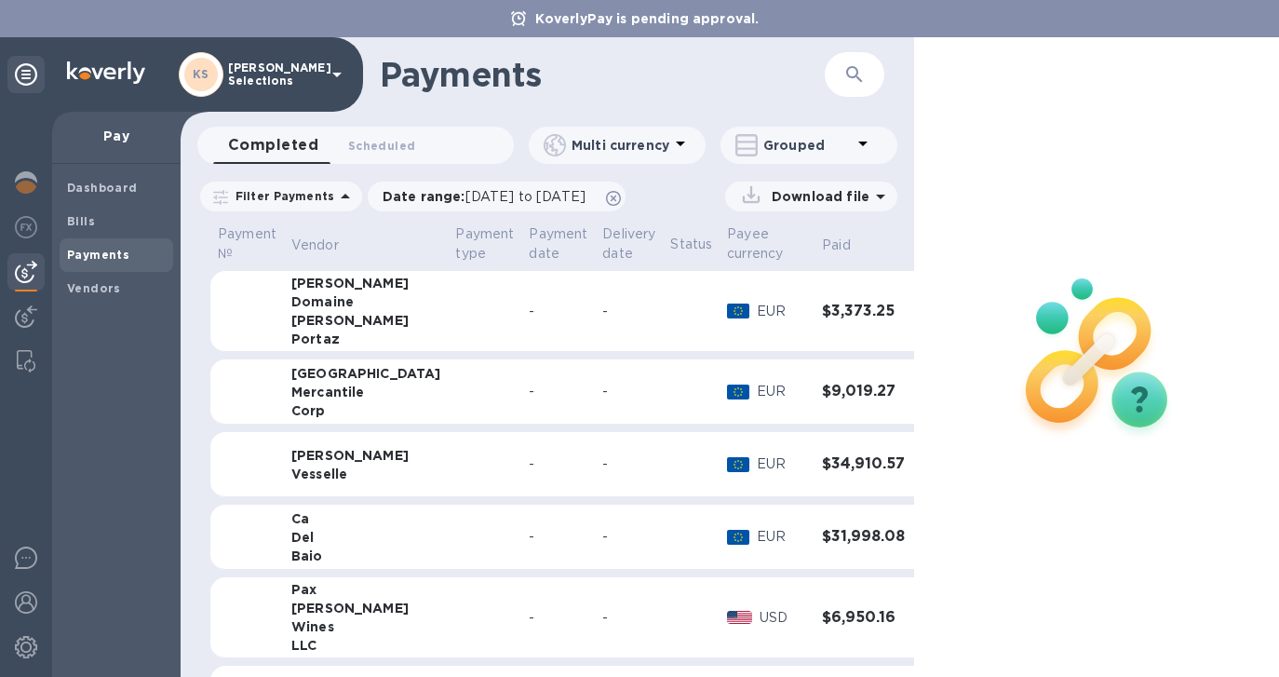
click at [529, 394] on div "-" at bounding box center [558, 392] width 59 height 20
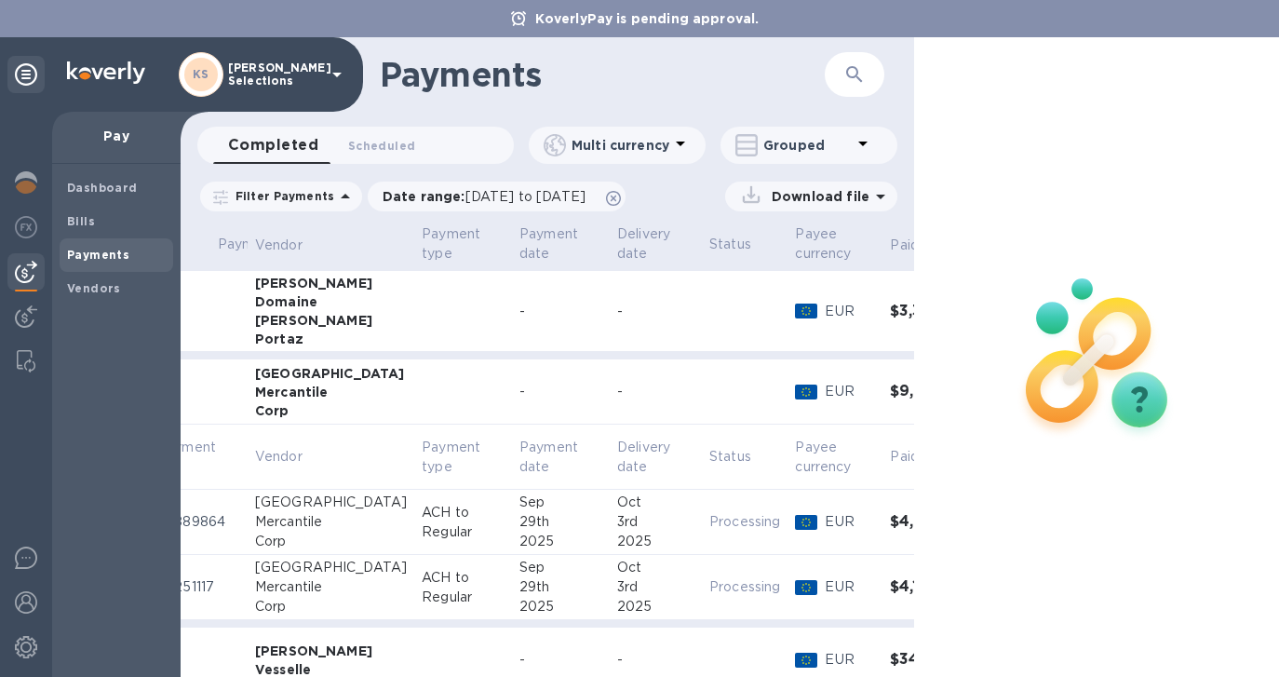
scroll to position [0, 100]
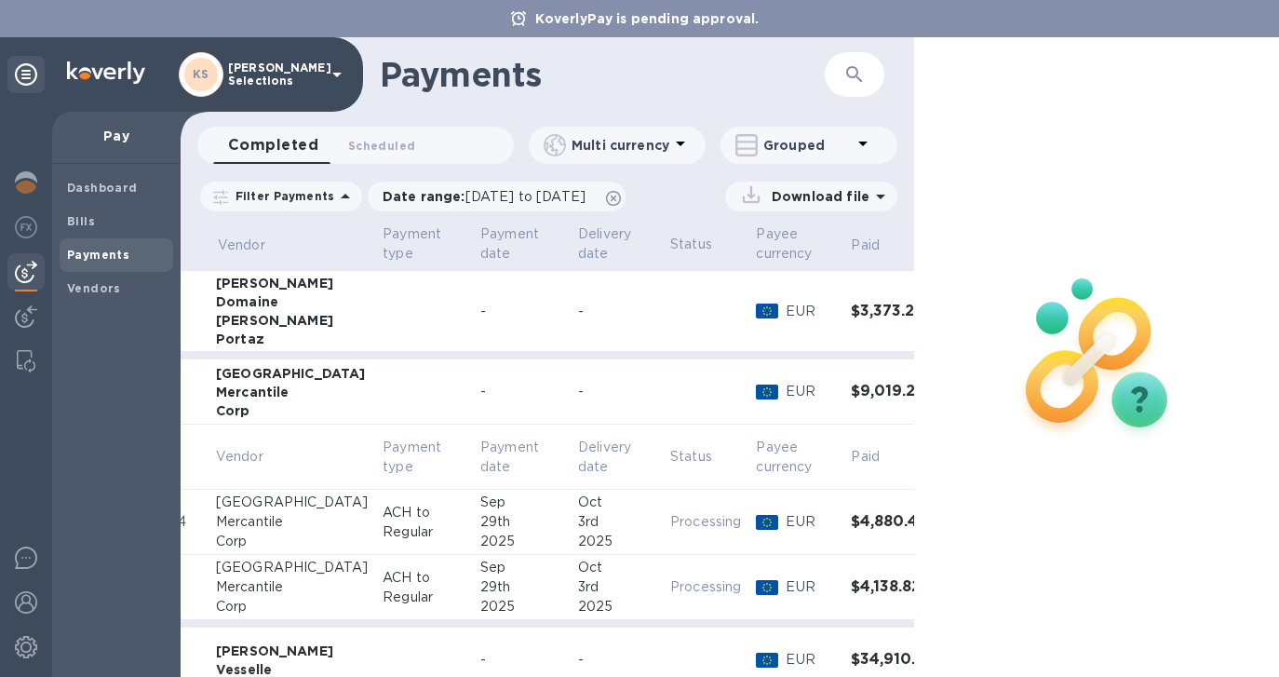
click at [578, 593] on div "3rd" at bounding box center [616, 587] width 77 height 20
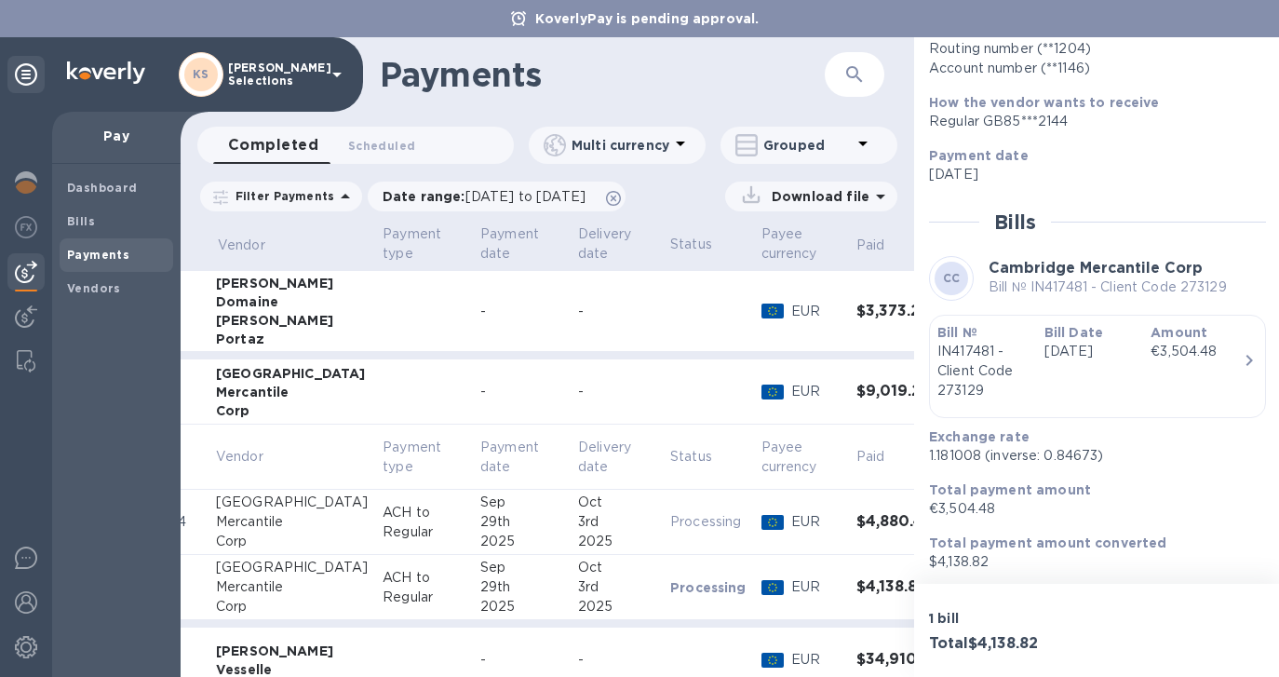
scroll to position [261, 0]
drag, startPoint x: 1096, startPoint y: 453, endPoint x: 1044, endPoint y: 453, distance: 52.1
click at [1044, 453] on p "1.181008 (inverse: 0.84673)" at bounding box center [1090, 453] width 322 height 20
copy p "0.84673"
click at [75, 226] on b "Bills" at bounding box center [81, 221] width 28 height 14
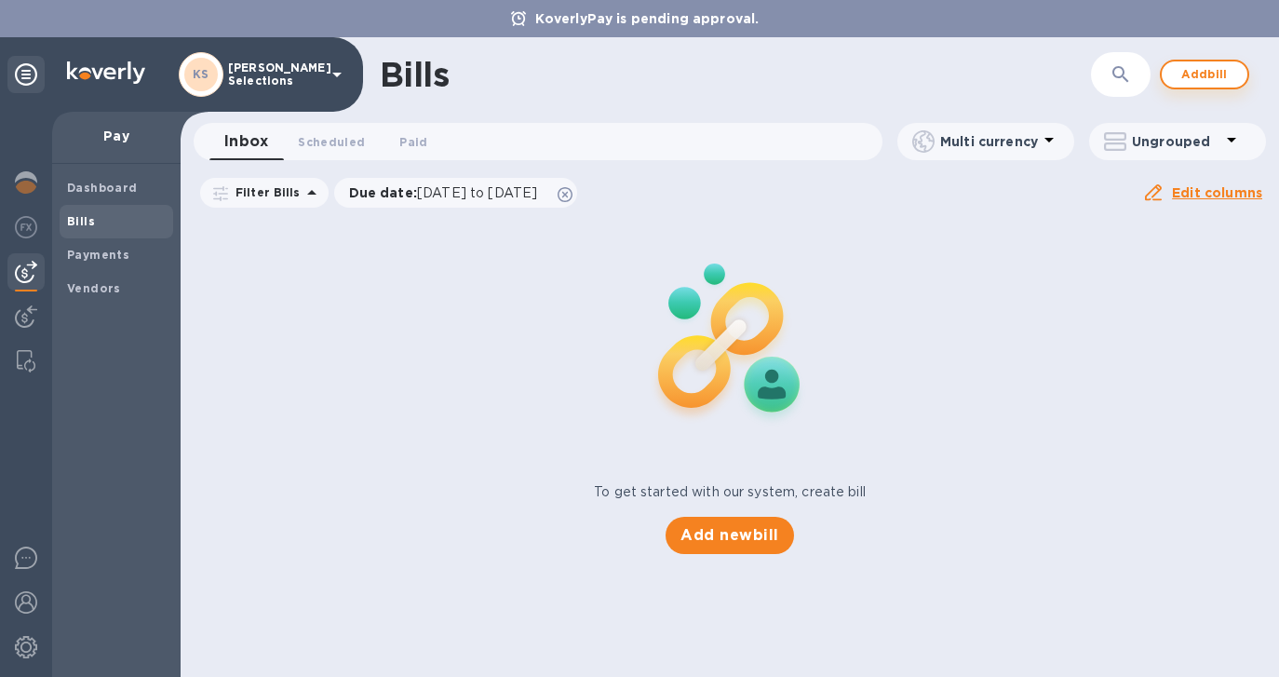
click at [1211, 79] on span "Add bill" at bounding box center [1204, 74] width 56 height 22
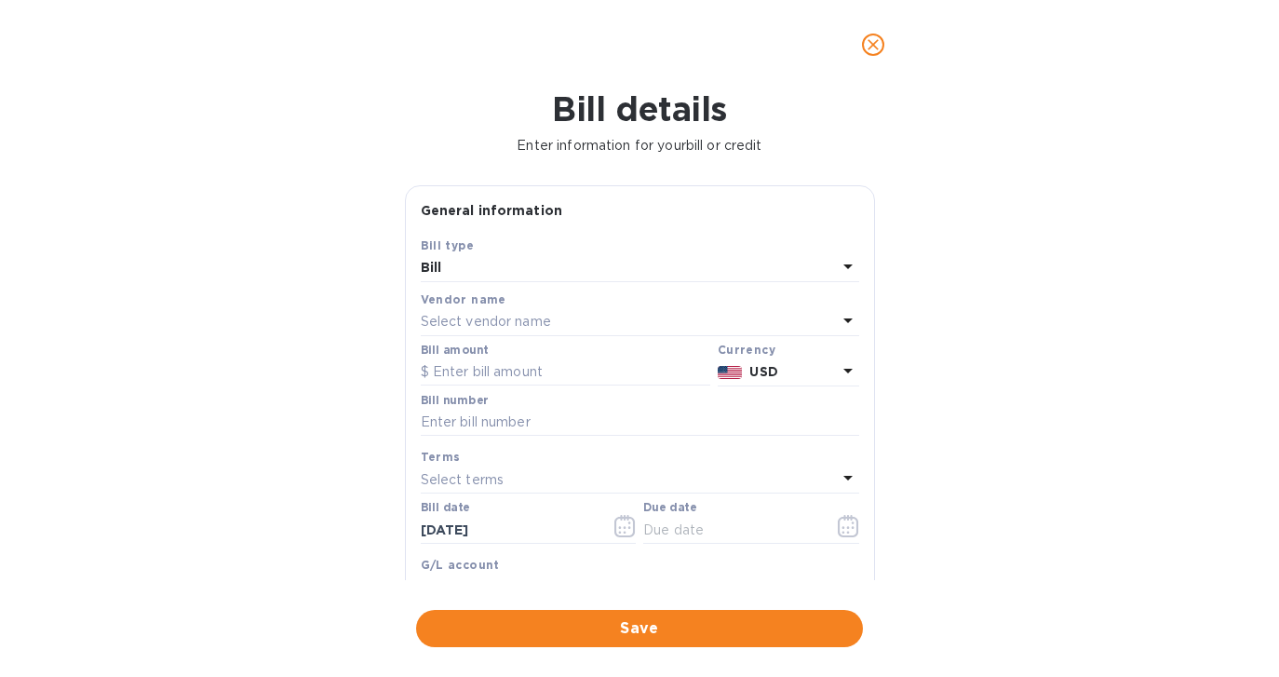
click at [603, 329] on div "Select vendor name" at bounding box center [629, 322] width 416 height 26
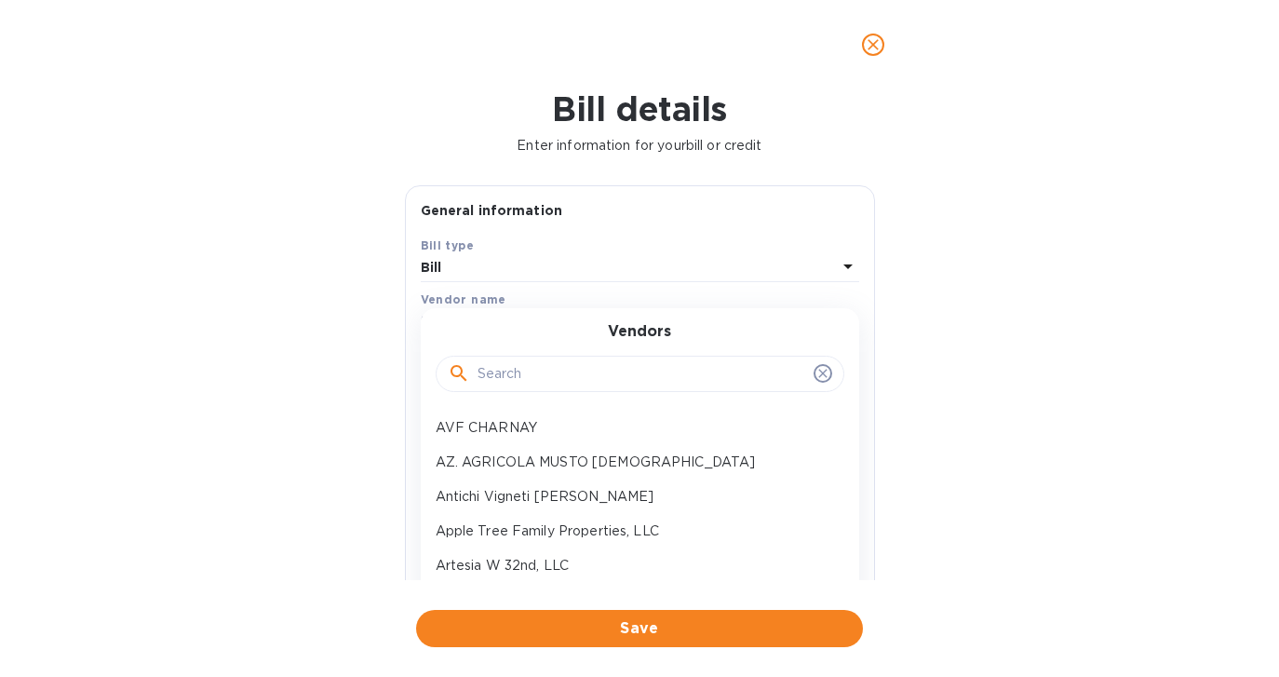
click at [565, 370] on input "text" at bounding box center [641, 374] width 329 height 28
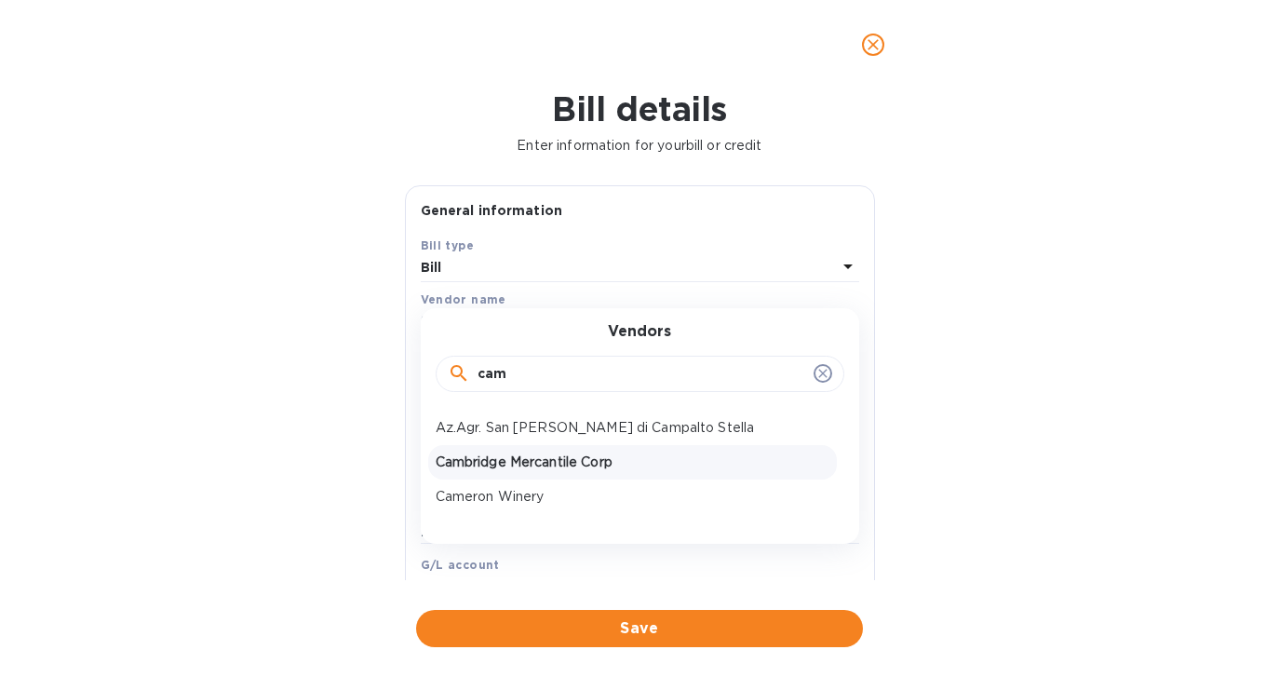
type input "cam"
click at [577, 459] on p "Cambridge Mercantile Corp" at bounding box center [633, 462] width 394 height 20
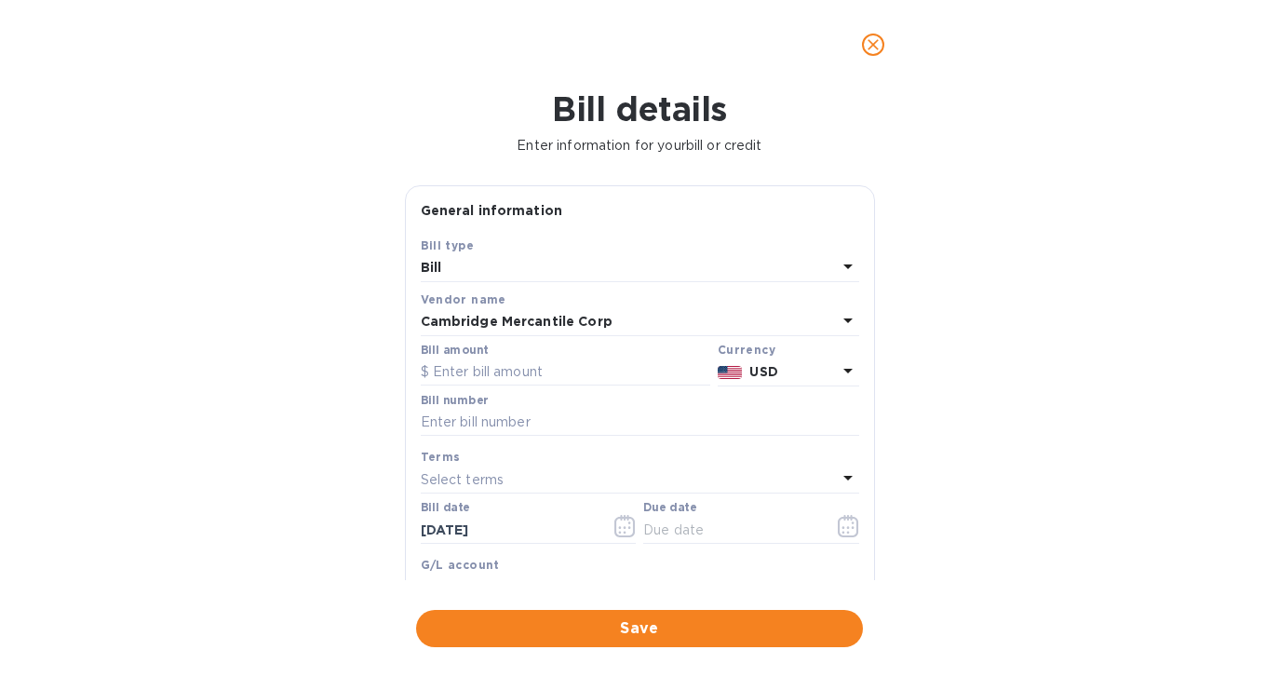
click at [842, 374] on icon at bounding box center [848, 370] width 22 height 22
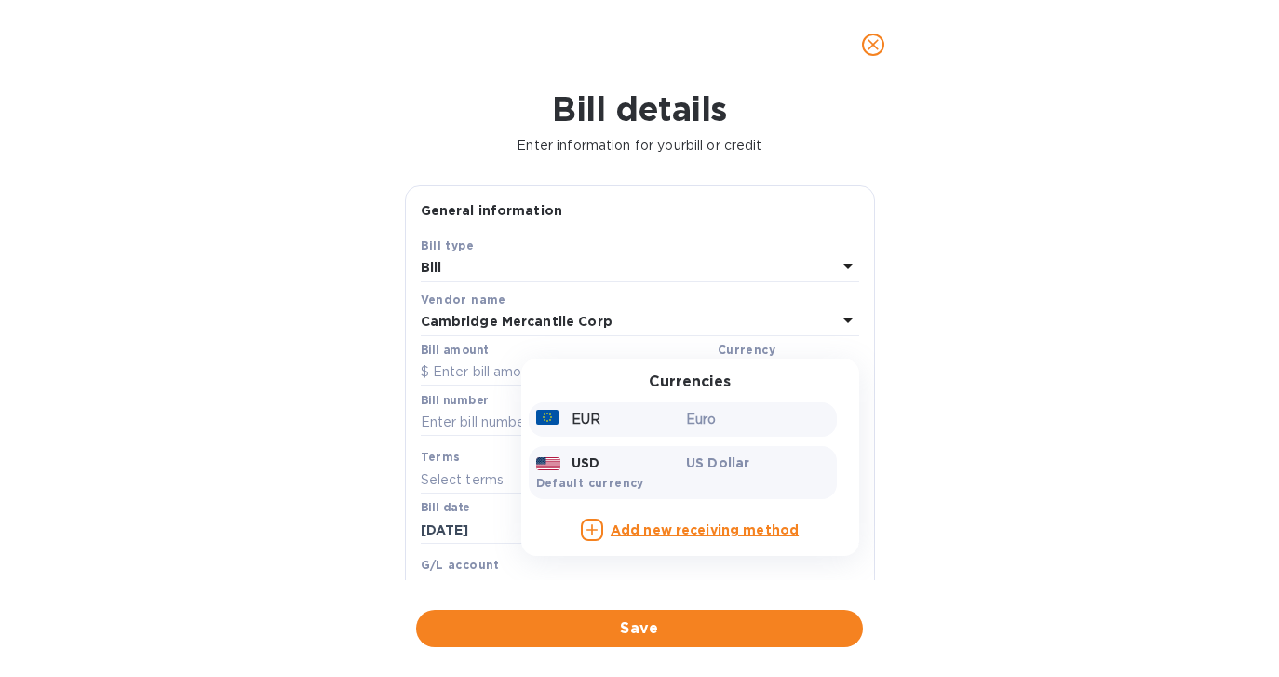
click at [686, 423] on p "Euro" at bounding box center [757, 419] width 143 height 20
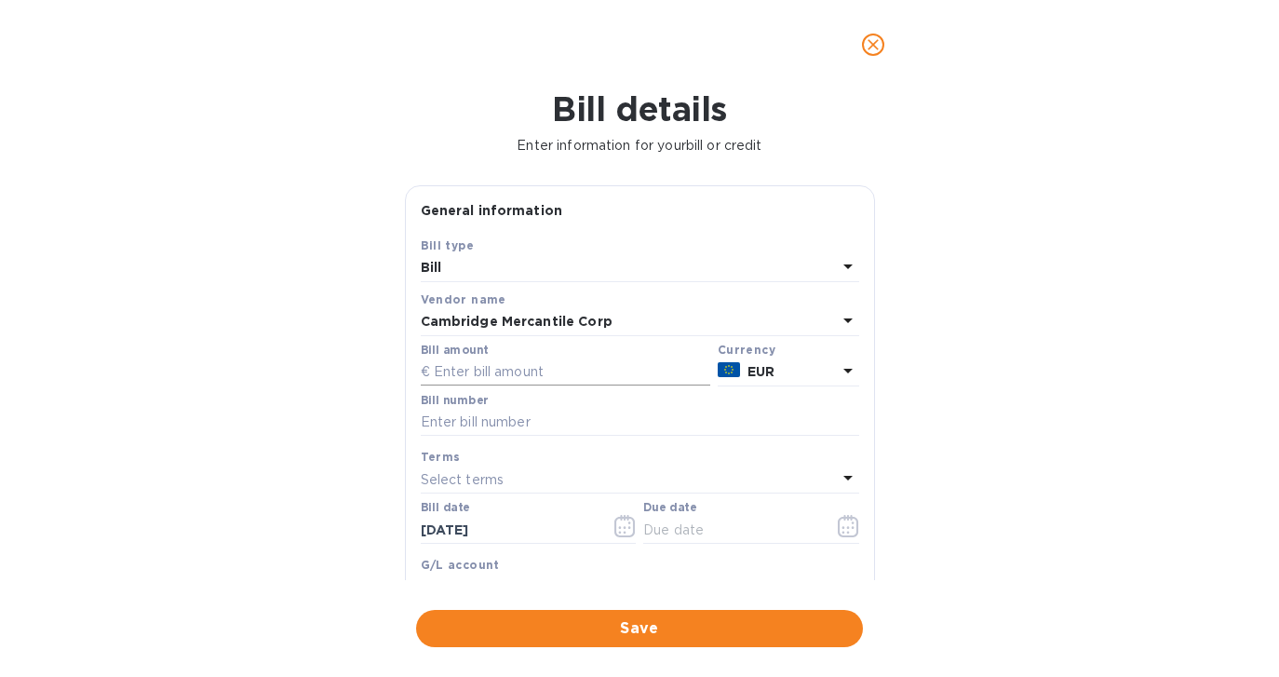
click at [503, 371] on input "text" at bounding box center [565, 372] width 289 height 28
paste input "9,231.60"
type input "9,231.60"
click at [501, 419] on input "text" at bounding box center [640, 423] width 438 height 28
paste input "IN417482"
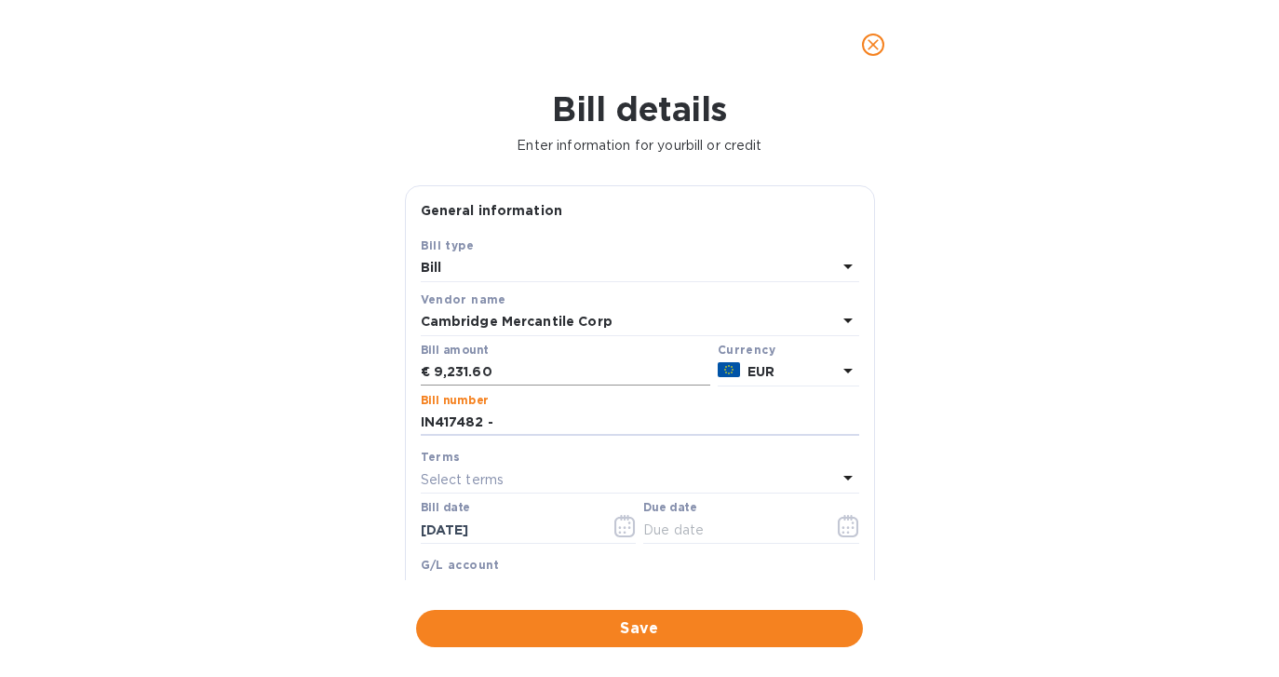
paste input "Client Code 273129"
type input "IN417482 - Client Code 273129"
click at [839, 522] on icon "button" at bounding box center [848, 526] width 21 height 22
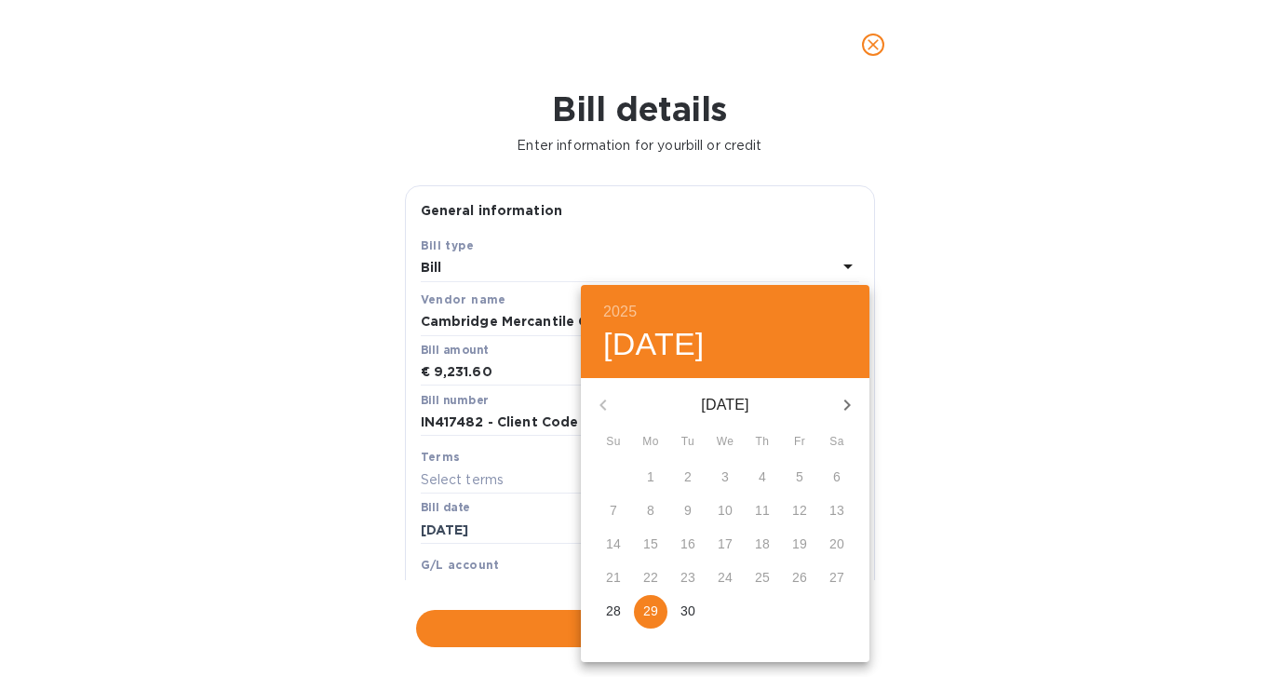
click at [645, 604] on p "29" at bounding box center [650, 610] width 15 height 19
type input "[DATE]"
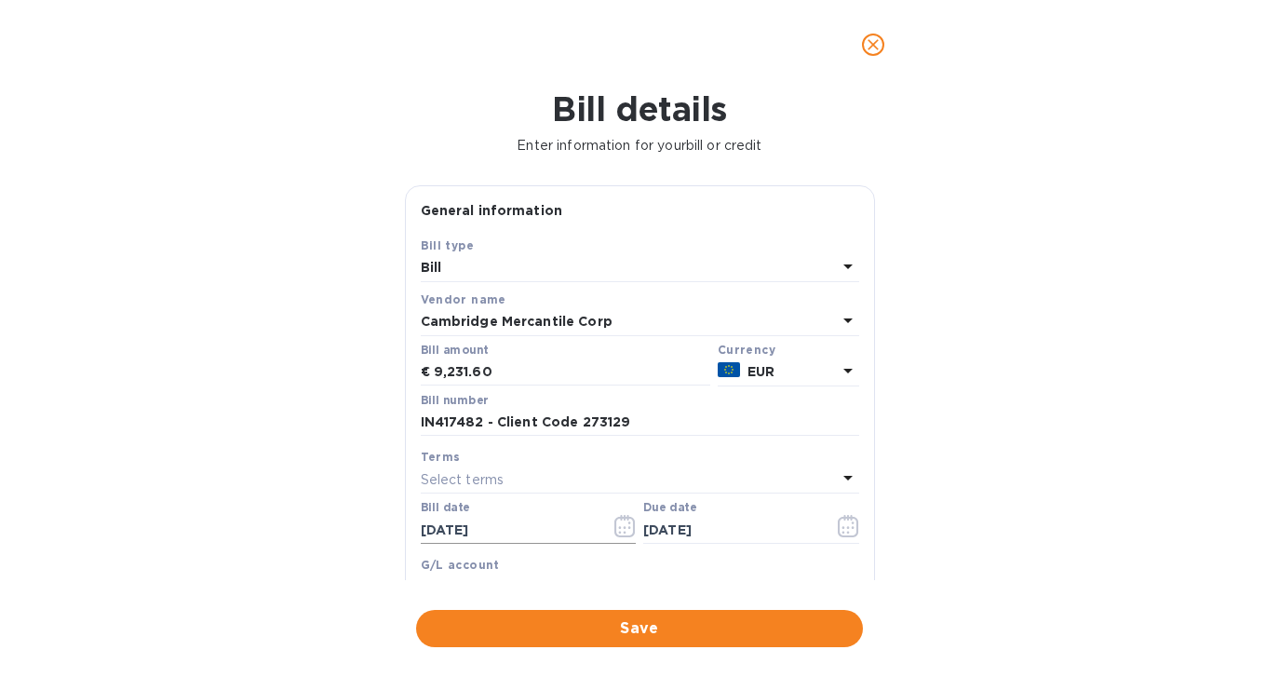
scroll to position [305, 0]
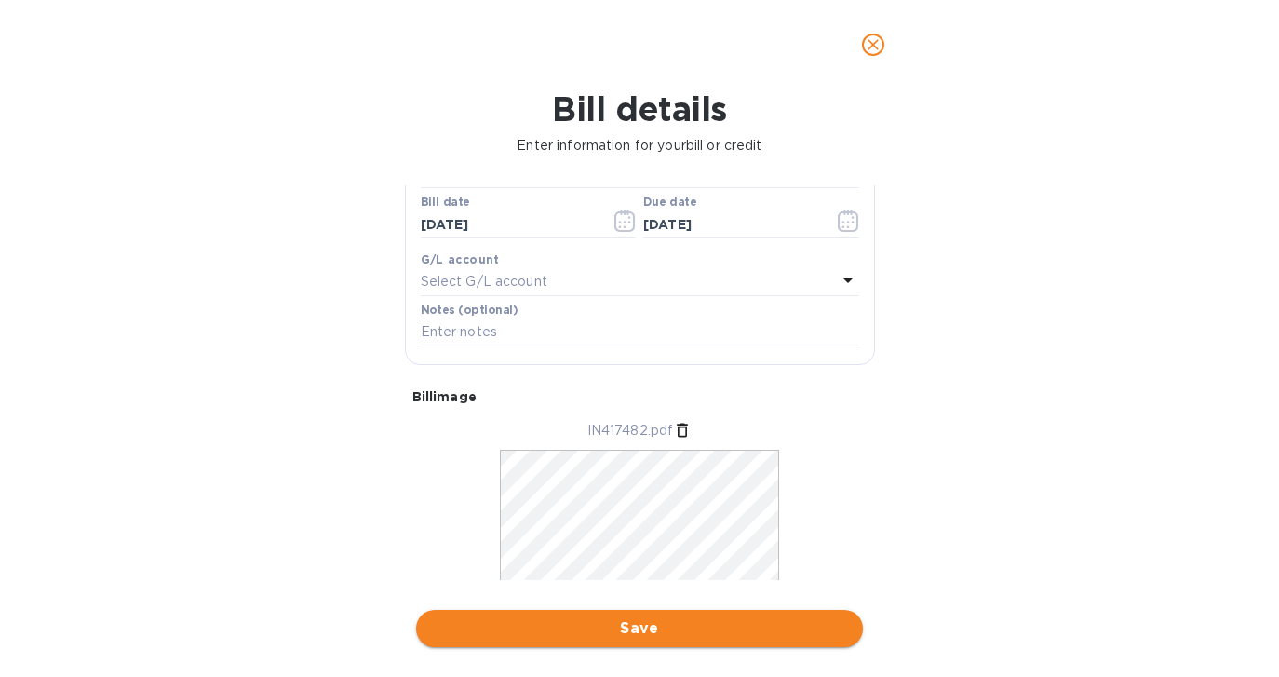
click at [623, 625] on span "Save" at bounding box center [639, 628] width 417 height 22
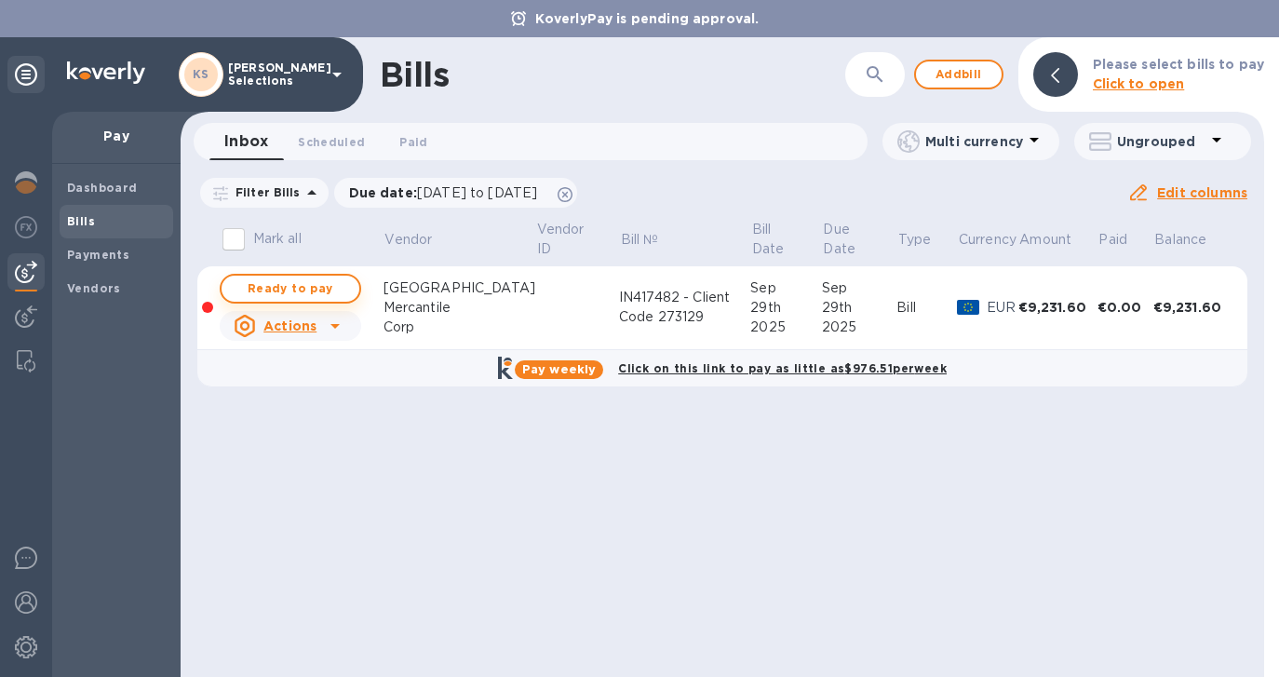
click at [288, 288] on span "Ready to pay" at bounding box center [290, 288] width 108 height 22
checkbox input "true"
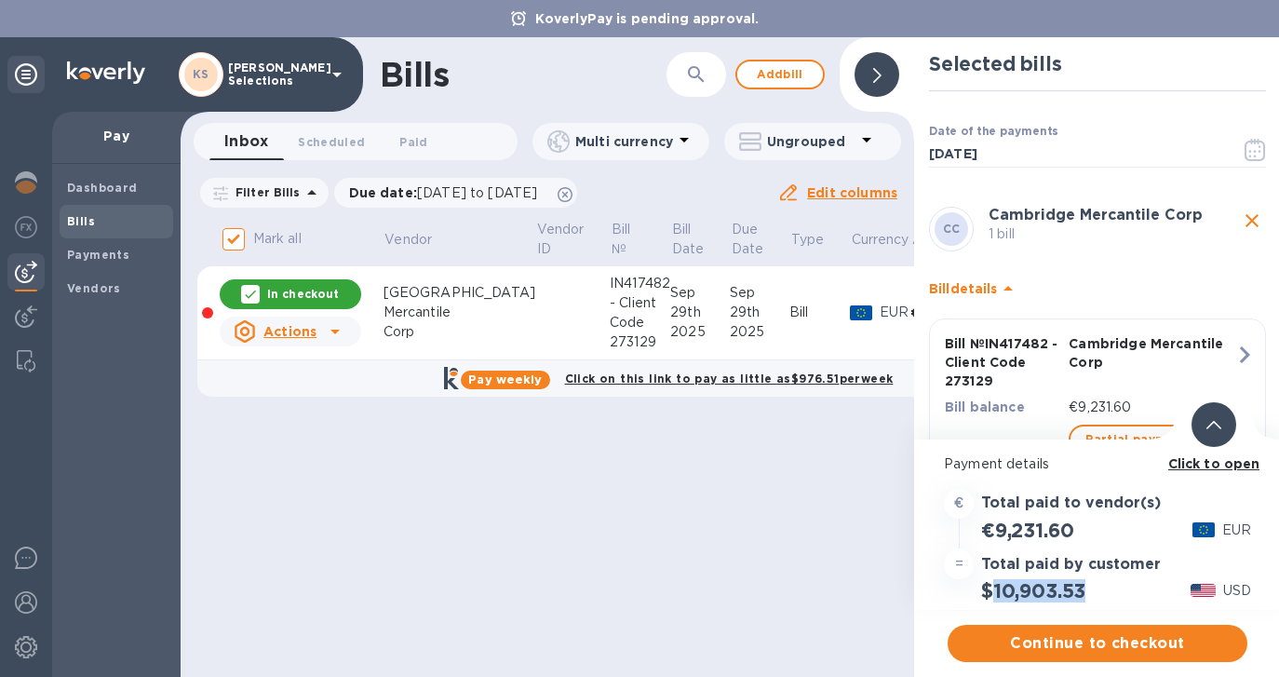
drag, startPoint x: 1087, startPoint y: 592, endPoint x: 994, endPoint y: 592, distance: 93.1
click at [994, 592] on h2 "$10,903.53" at bounding box center [1033, 590] width 104 height 23
copy h2 "10,903.53"
click at [1201, 463] on b "Click to open" at bounding box center [1214, 463] width 92 height 15
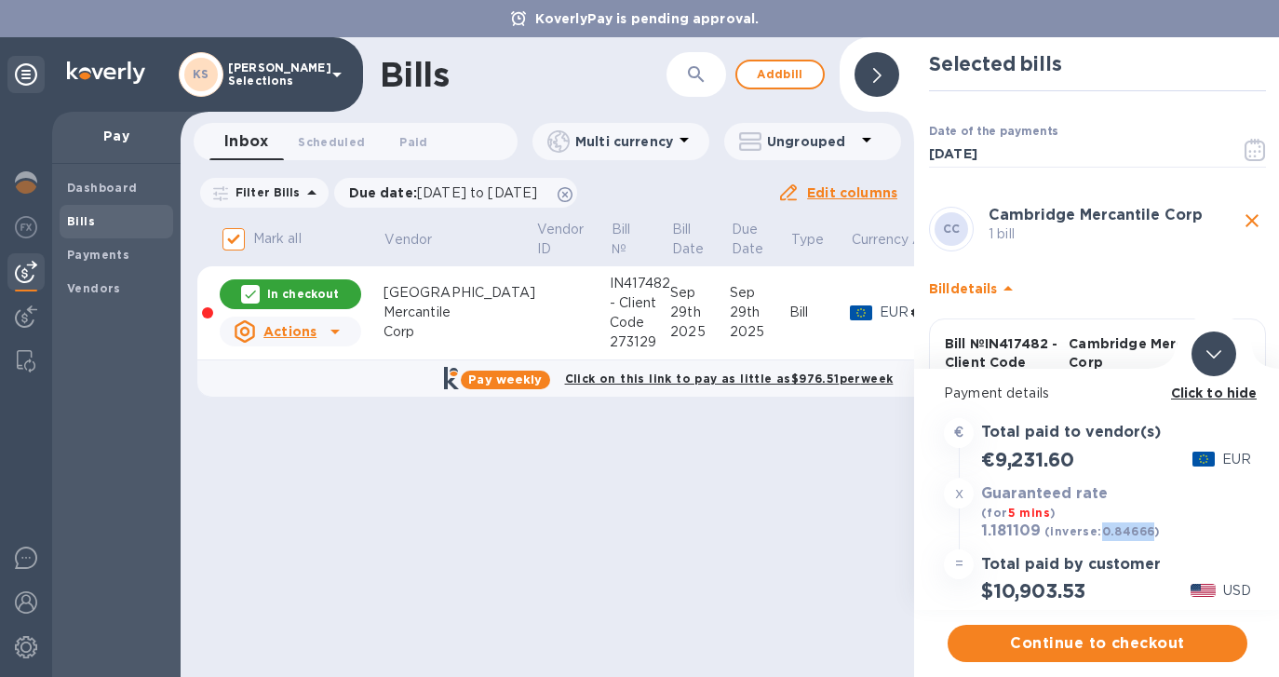
drag, startPoint x: 1151, startPoint y: 531, endPoint x: 1100, endPoint y: 530, distance: 51.2
click at [1100, 530] on b "(inverse: 0.84666 )" at bounding box center [1102, 531] width 116 height 14
copy b "0.84666"
click at [1092, 647] on span "Continue to checkout" at bounding box center [1097, 643] width 270 height 22
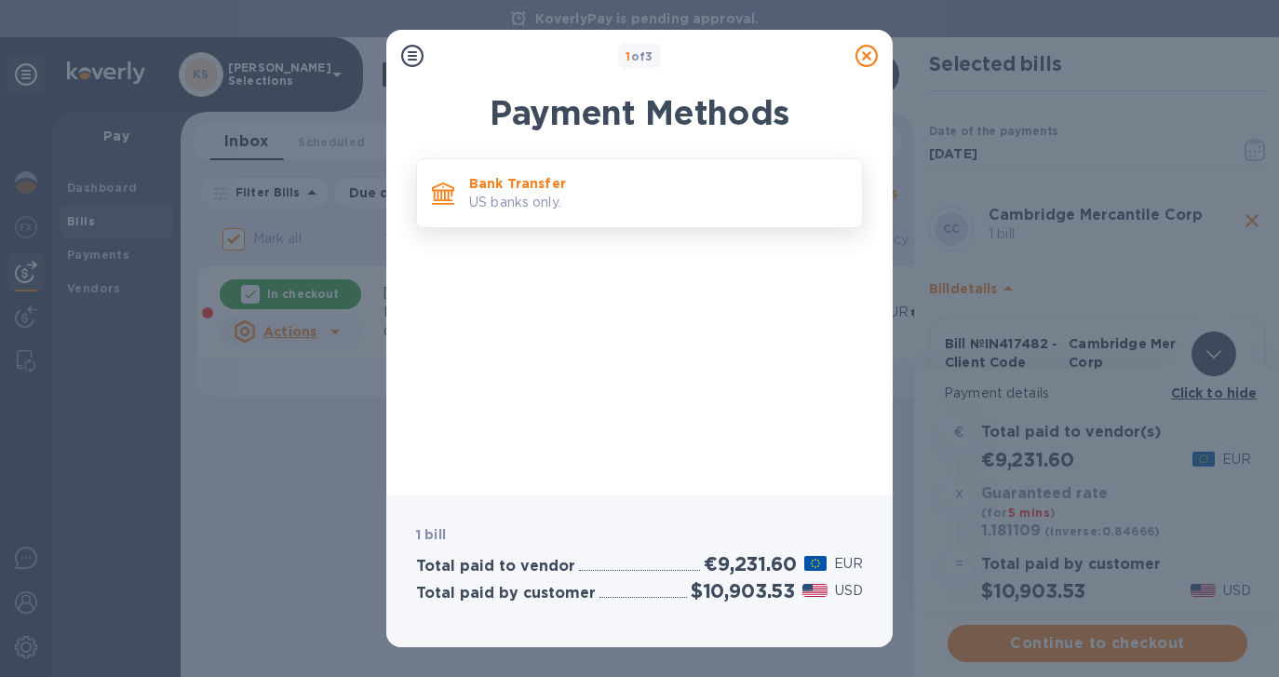
click at [597, 197] on p "US banks only." at bounding box center [658, 203] width 378 height 20
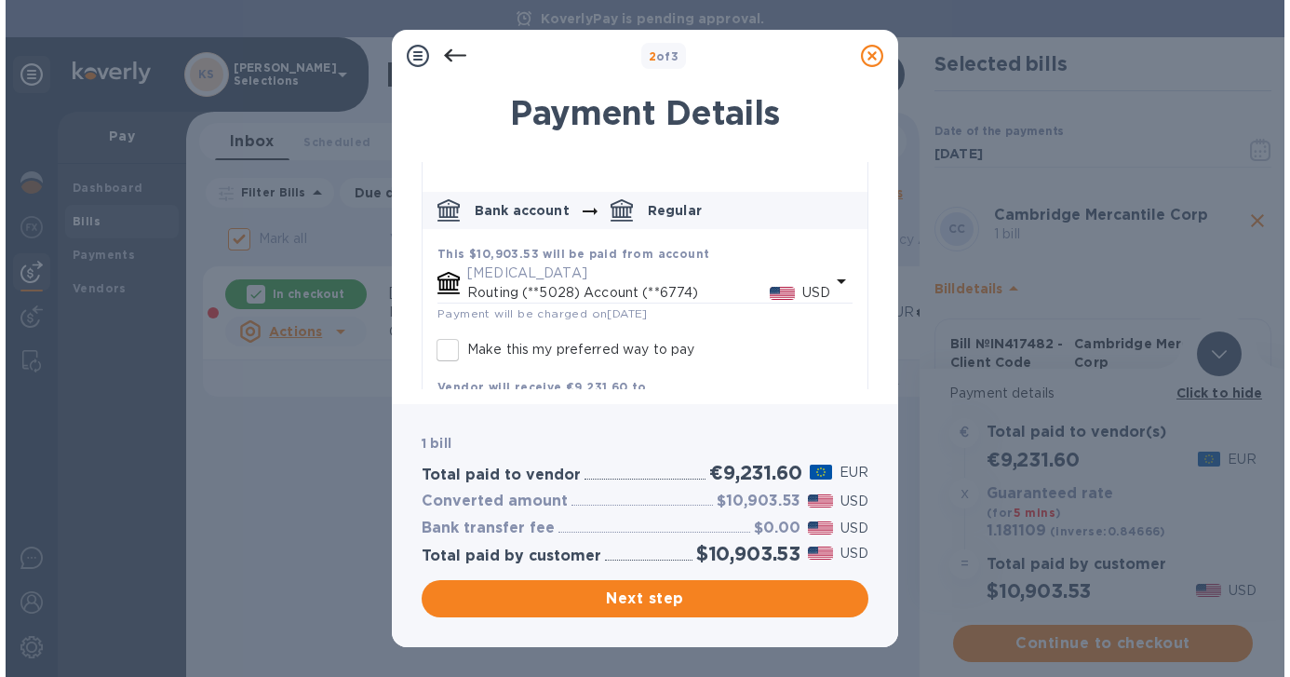
scroll to position [227, 0]
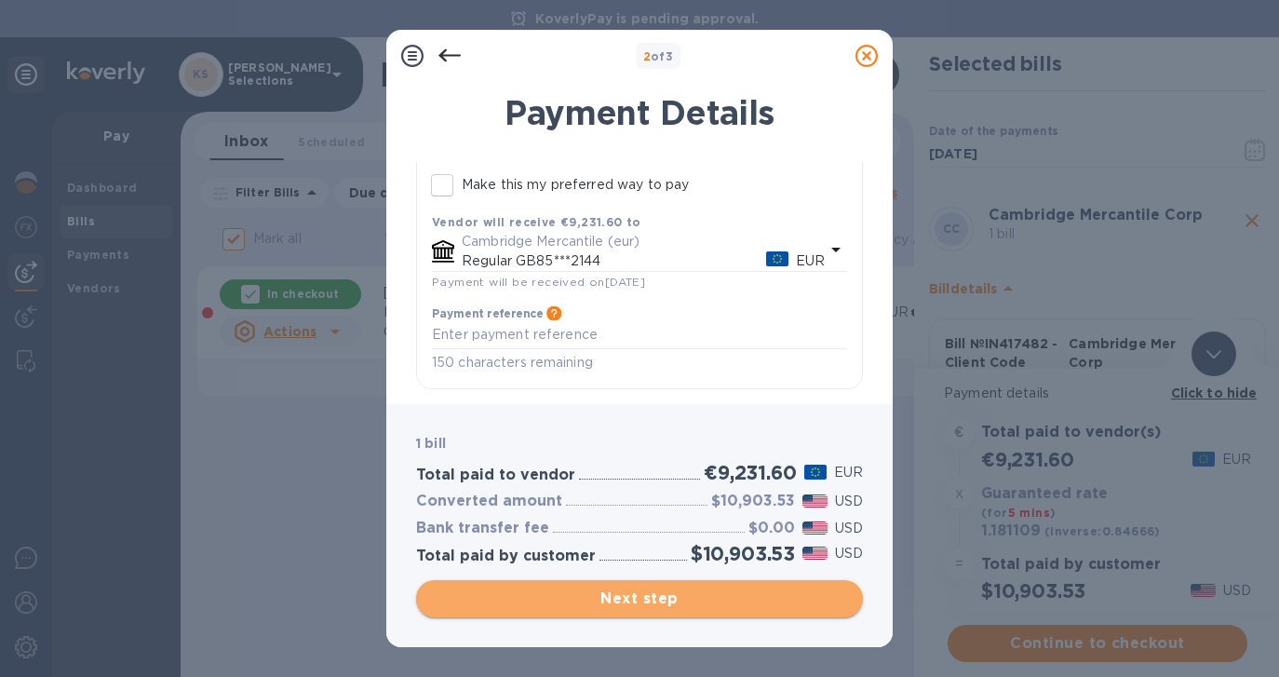
click at [633, 595] on span "Next step" at bounding box center [639, 598] width 417 height 22
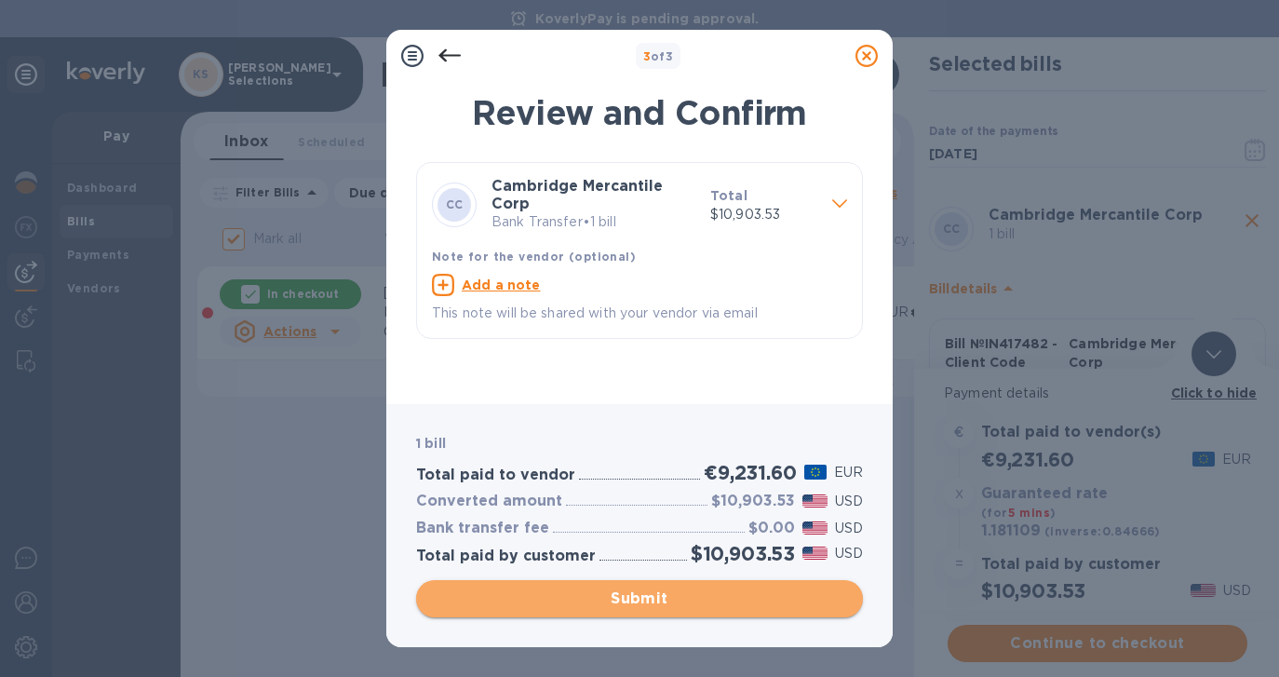
click at [633, 595] on span "Submit" at bounding box center [639, 598] width 417 height 22
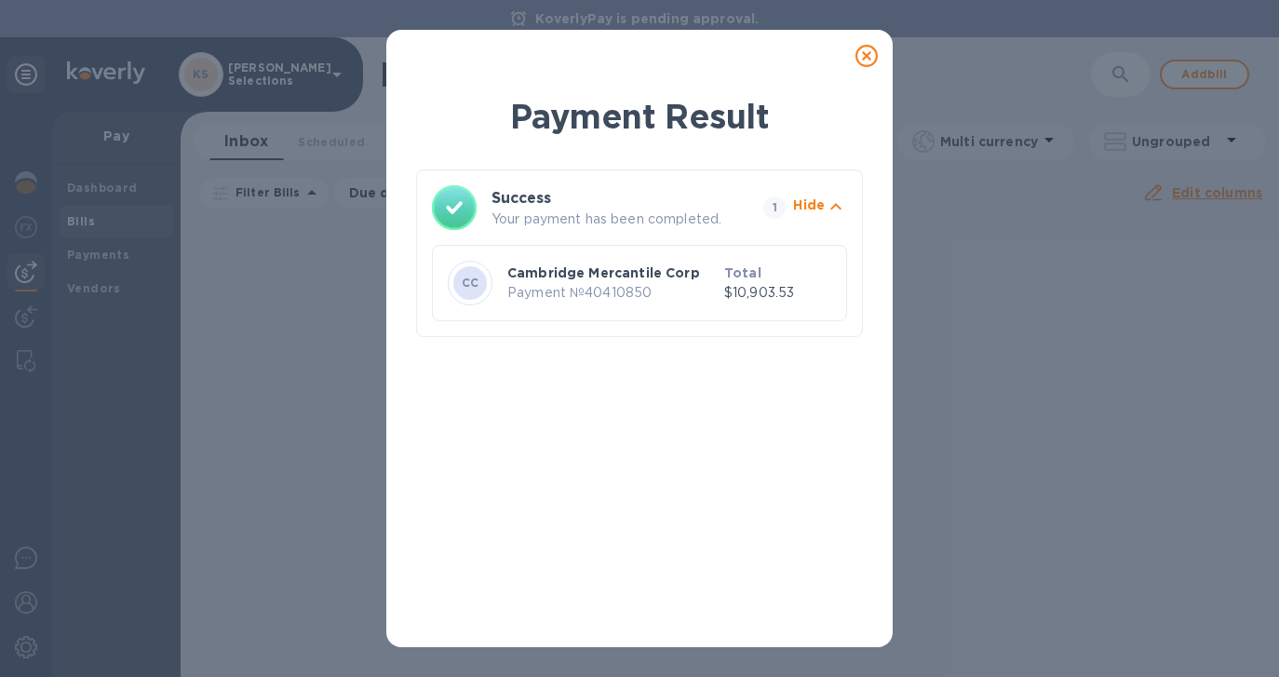
click at [867, 54] on icon at bounding box center [866, 56] width 22 height 22
